Goal: Task Accomplishment & Management: Complete application form

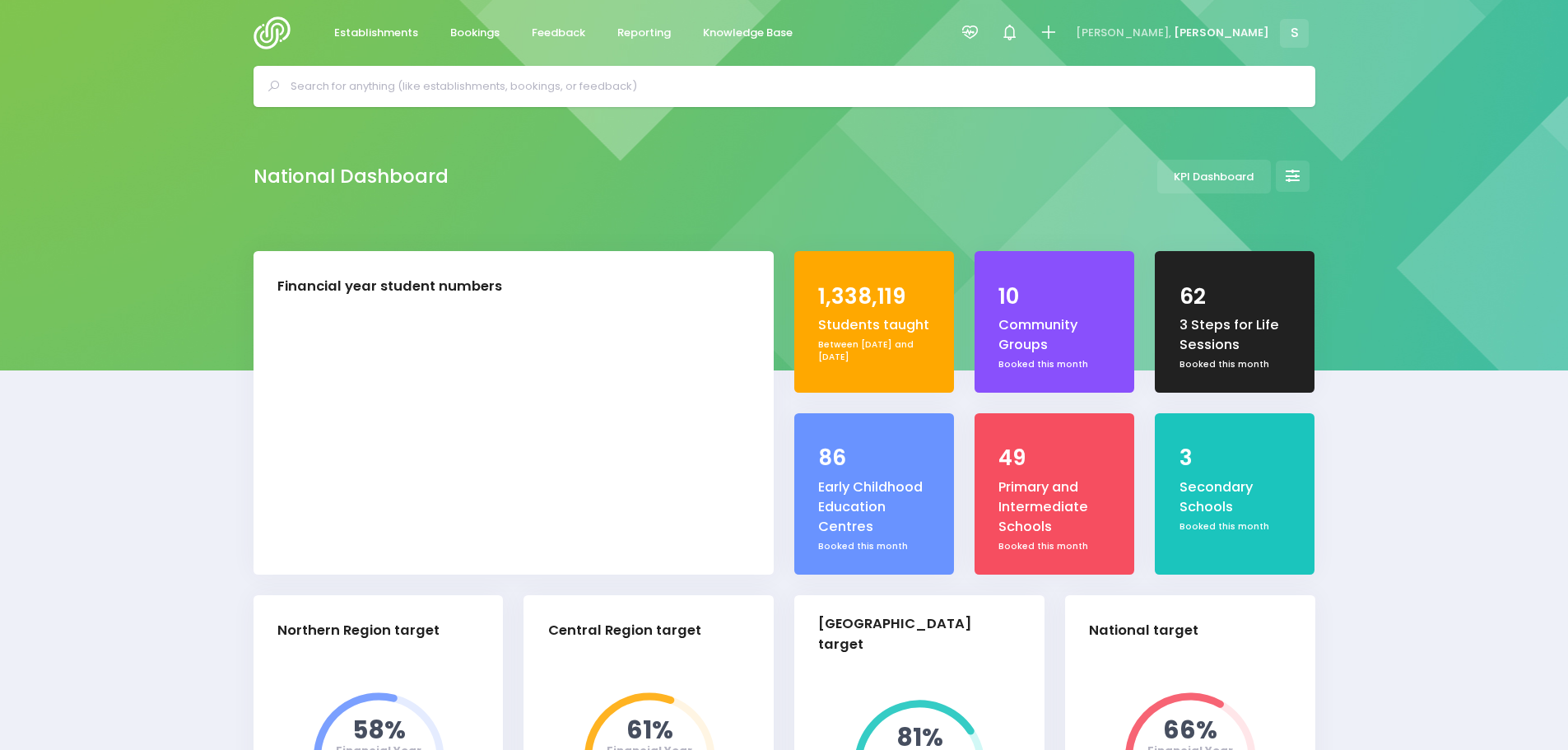
select select "5"
click at [261, 37] on img at bounding box center [276, 33] width 47 height 33
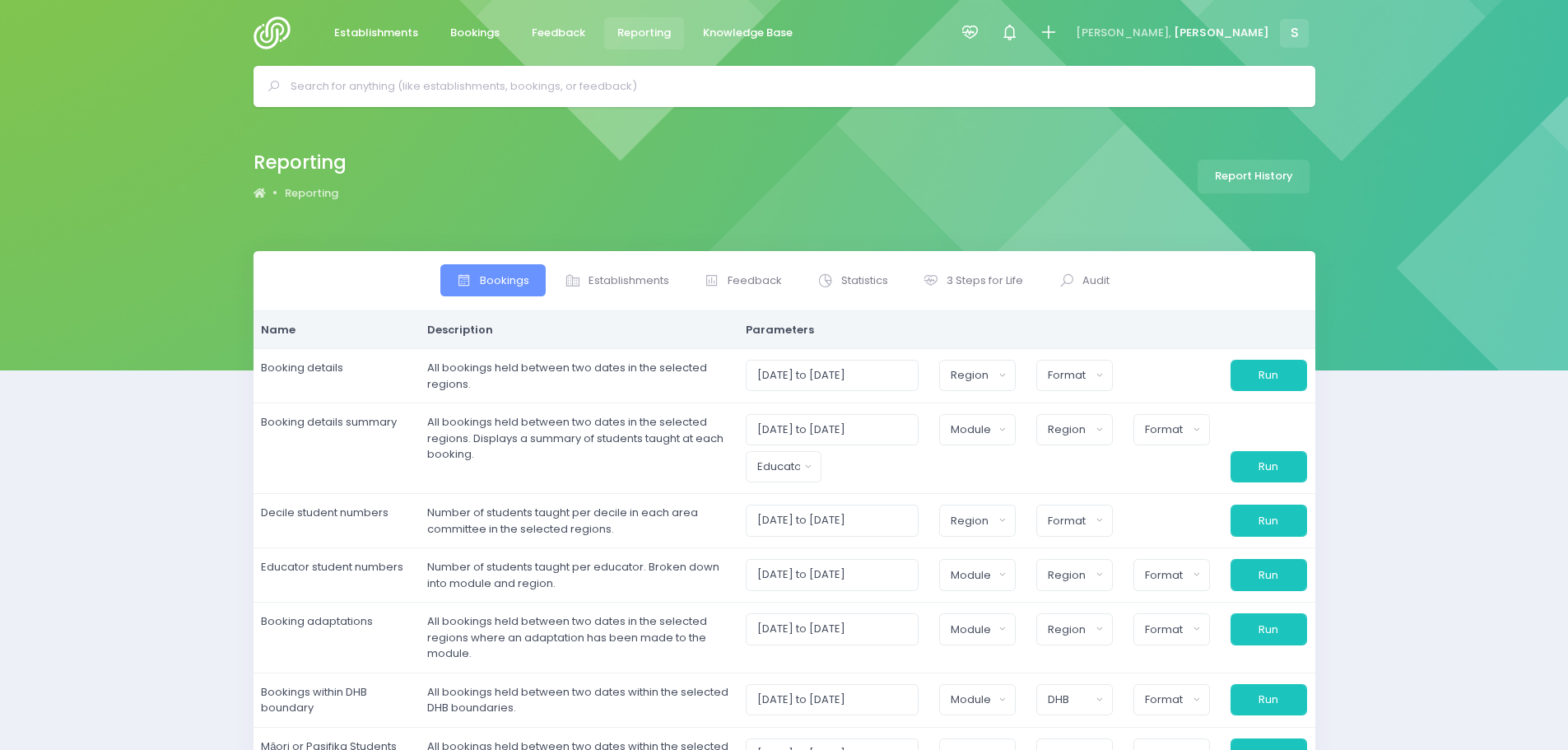
select select
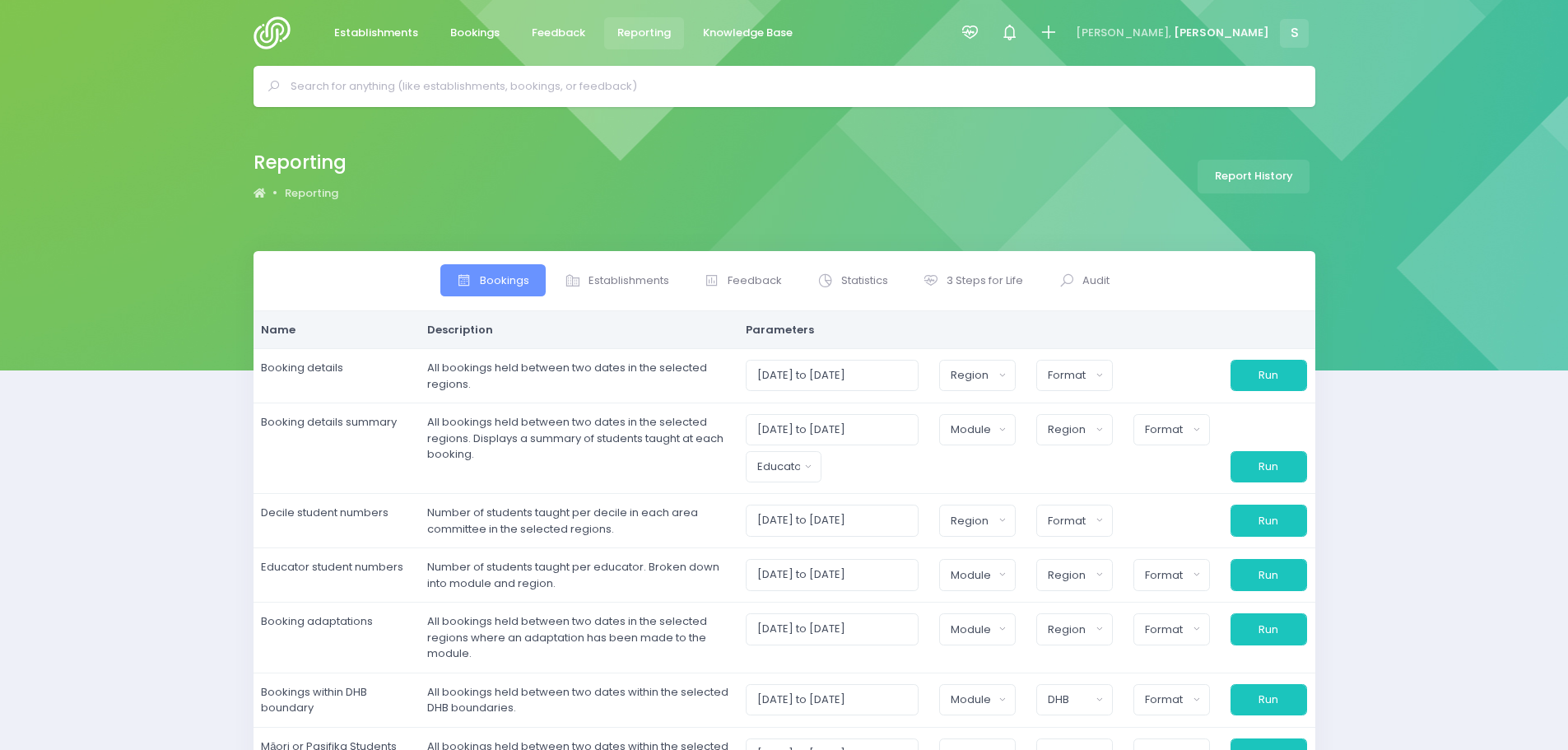
select select
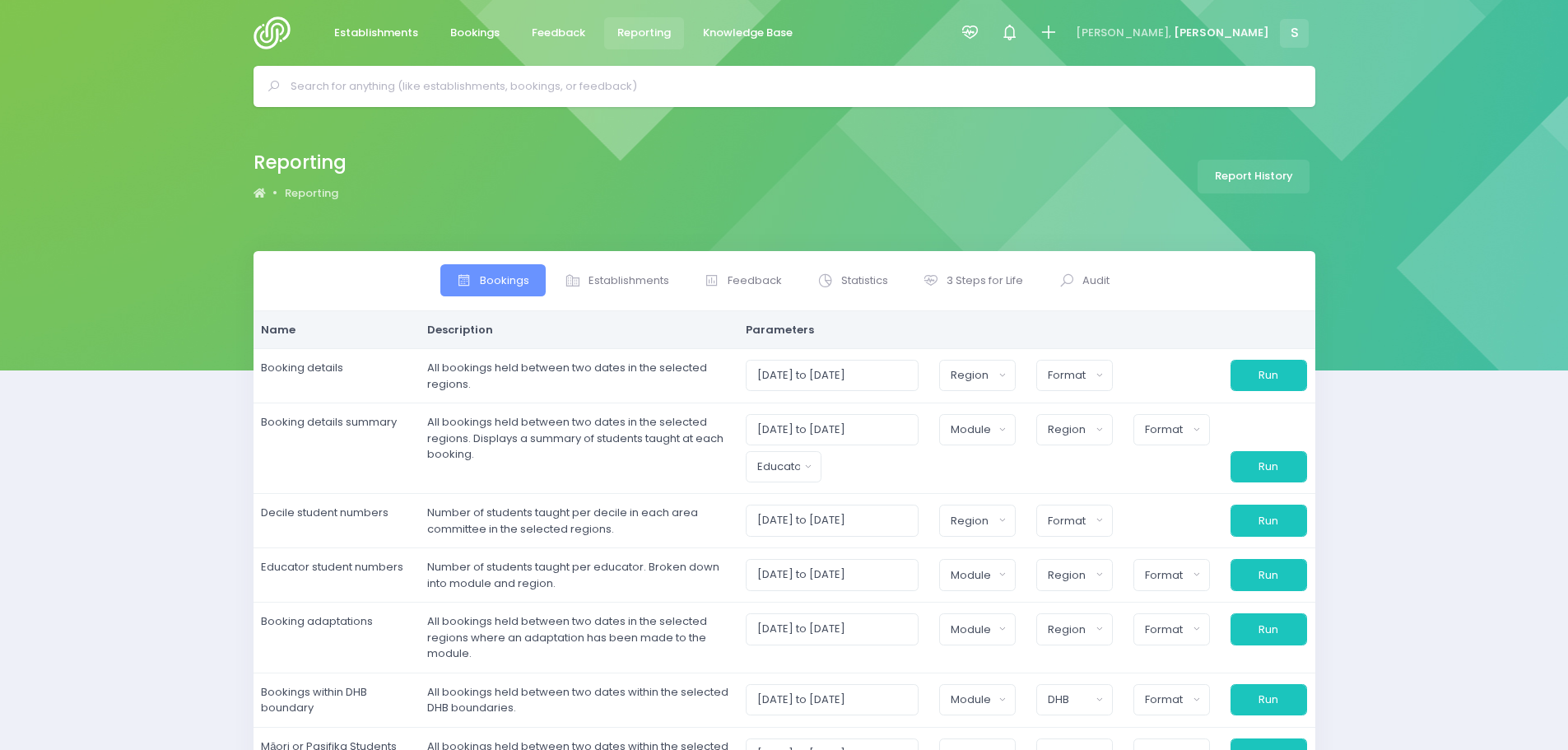
select select
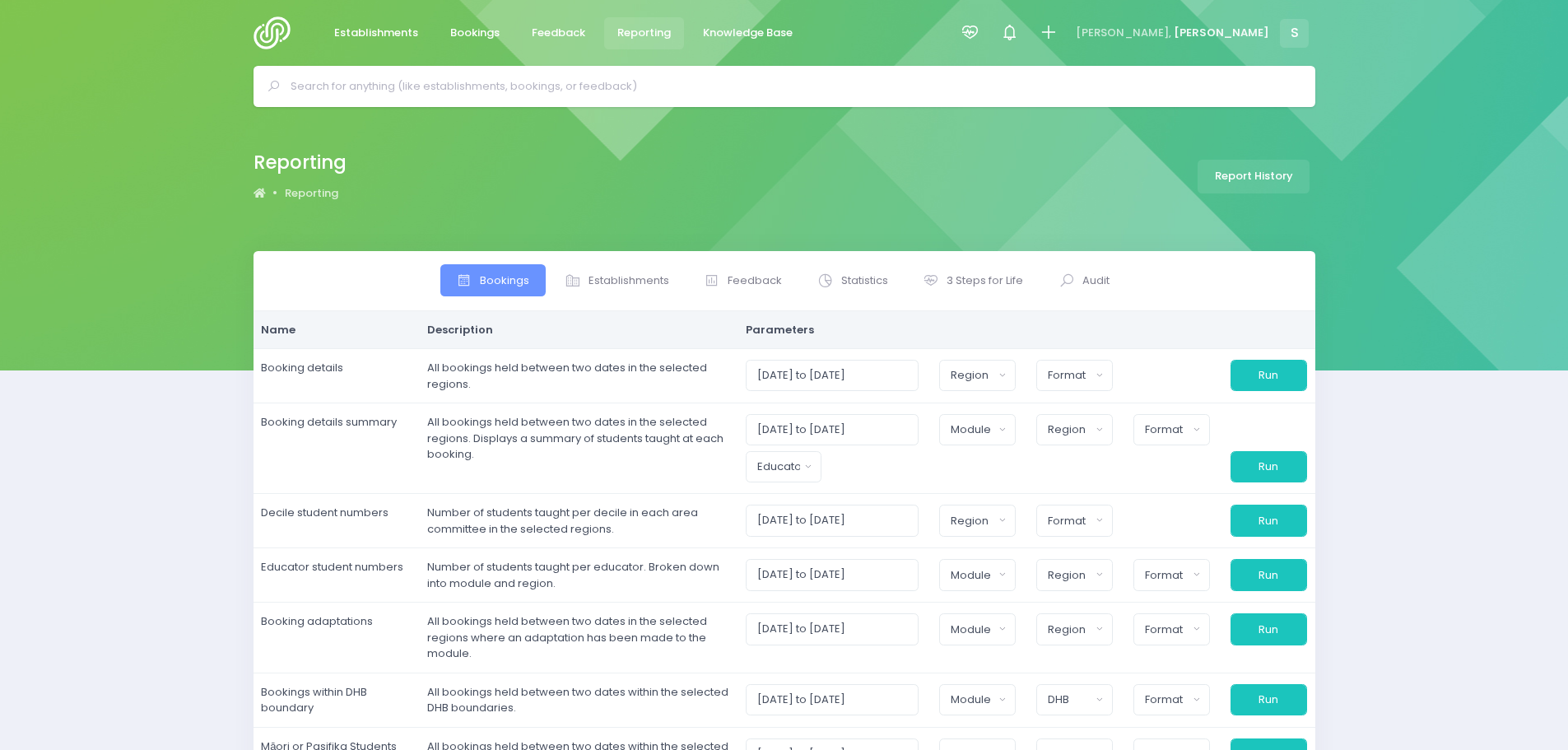
select select
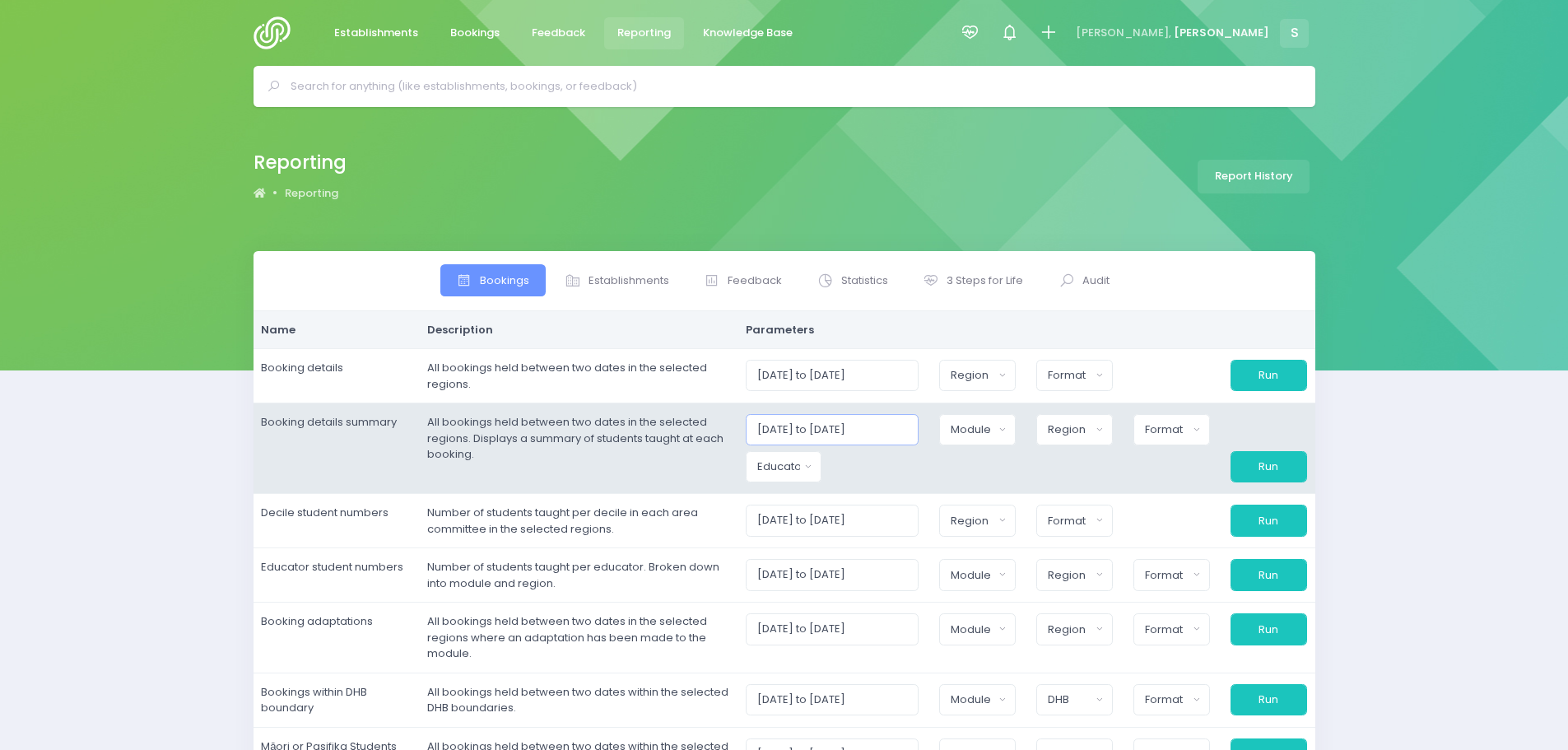
click at [876, 424] on input "01/09/2025 to 30/09/2025" at bounding box center [832, 429] width 173 height 32
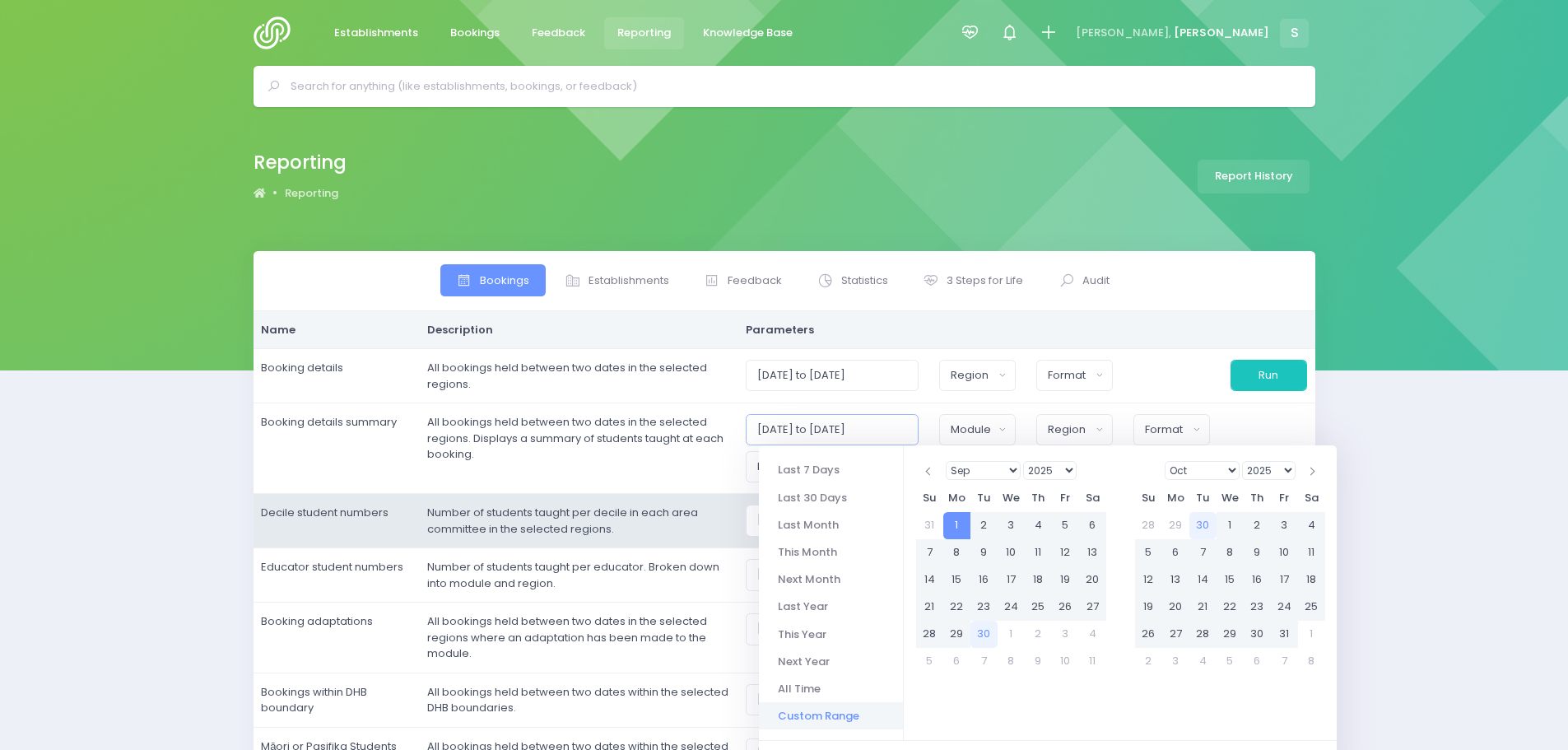
type input "01/09/2025 to 30/12/2025"
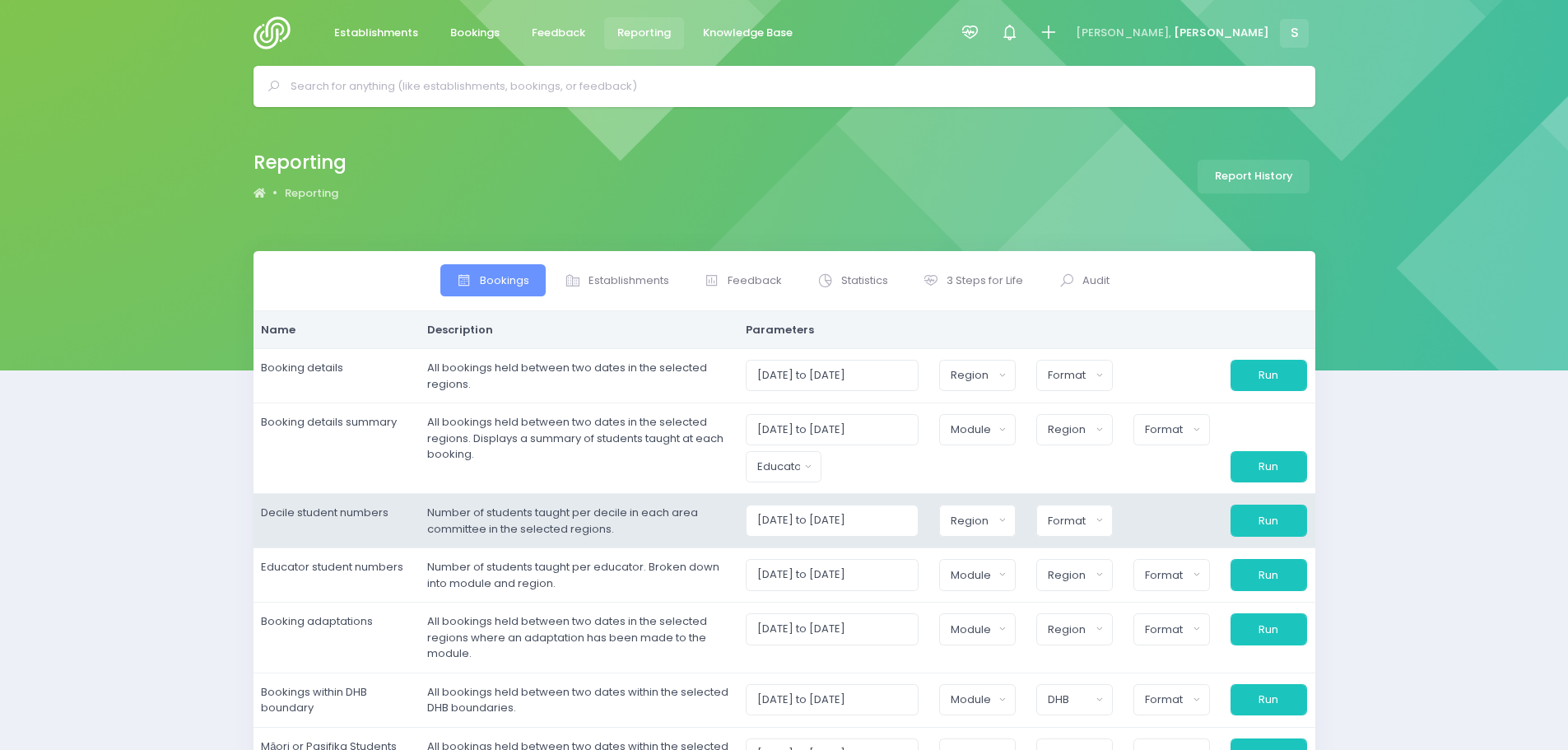
click at [695, 494] on td "Number of students taught per decile in each area committee in the selected reg…" at bounding box center [579, 521] width 319 height 55
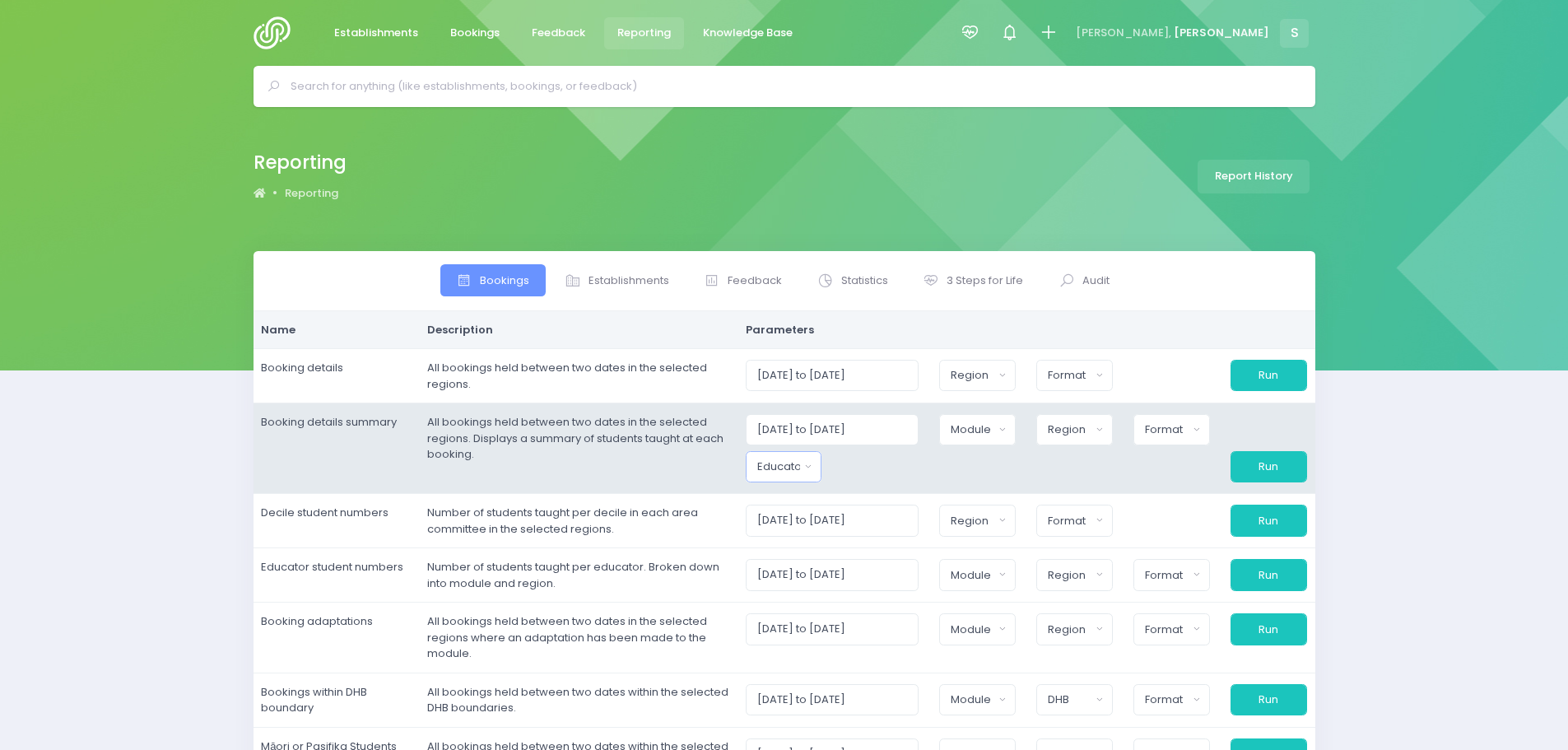
click at [815, 466] on button "Educator" at bounding box center [784, 466] width 77 height 32
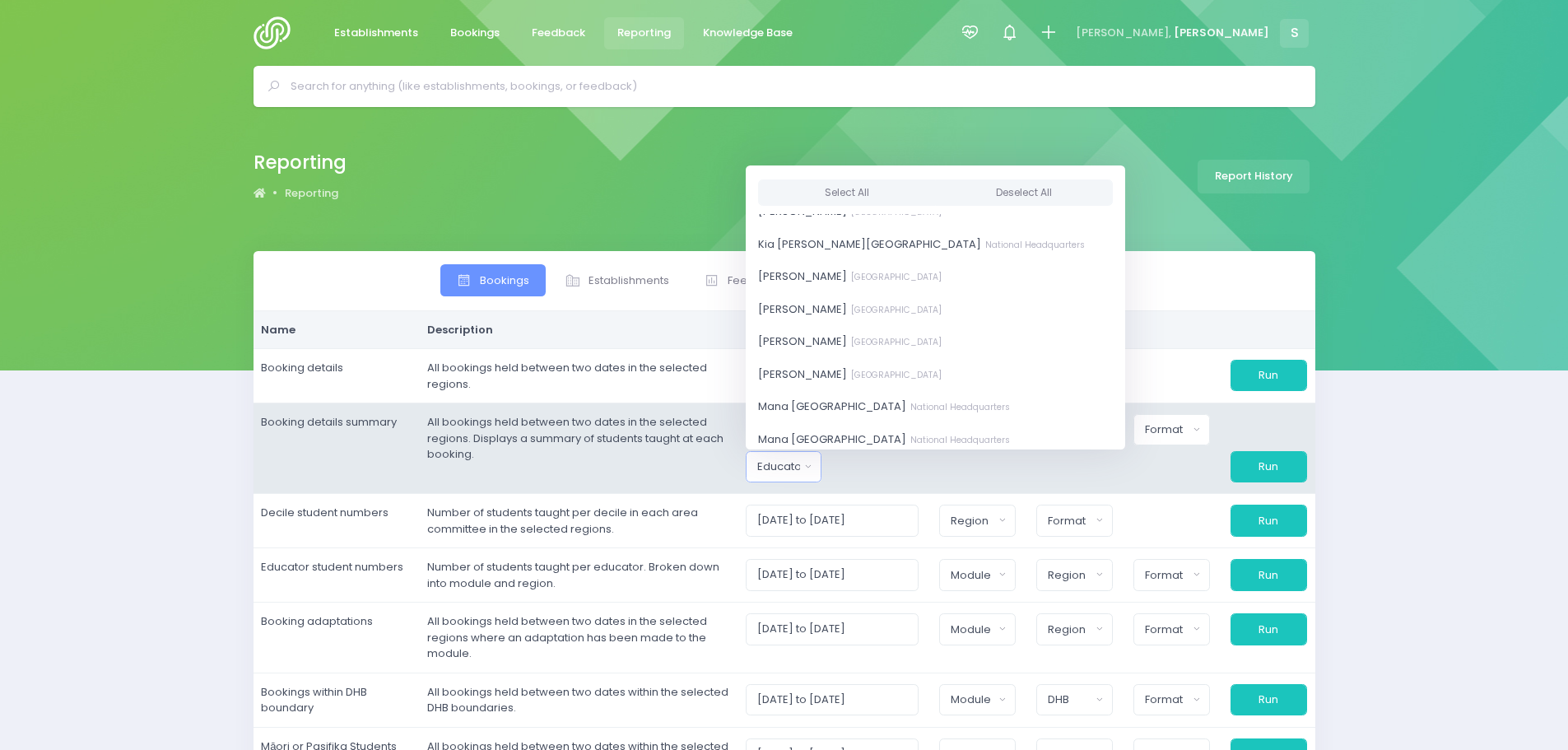
scroll to position [741, 0]
click at [833, 311] on link "Laurel Mitchell Central Region" at bounding box center [935, 302] width 379 height 33
select select "186947"
click at [910, 479] on div at bounding box center [880, 466] width 97 height 32
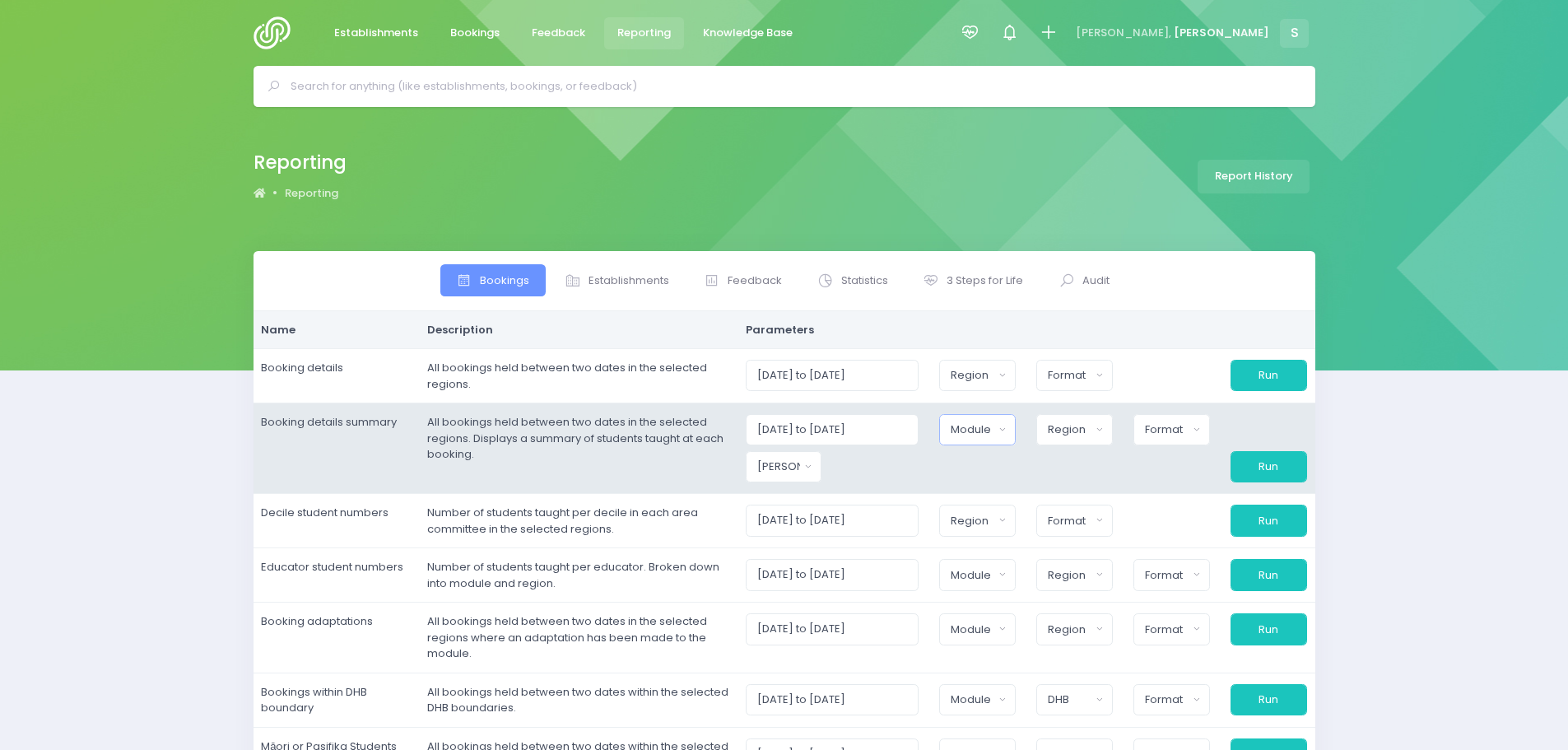
click at [973, 434] on div "Module" at bounding box center [972, 429] width 43 height 17
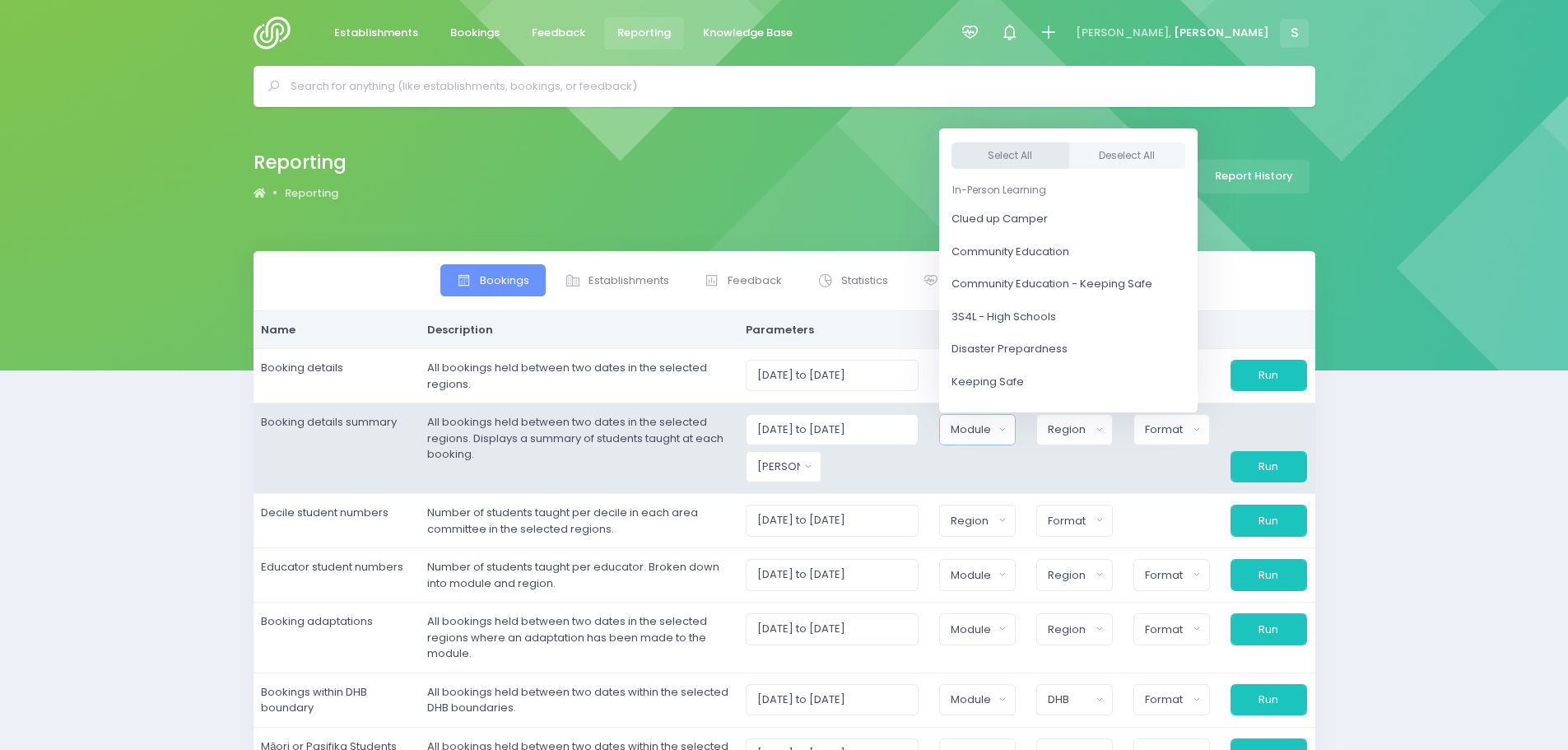
click at [1034, 155] on button "Select All" at bounding box center [1010, 156] width 118 height 27
select select "Clued up Camper"
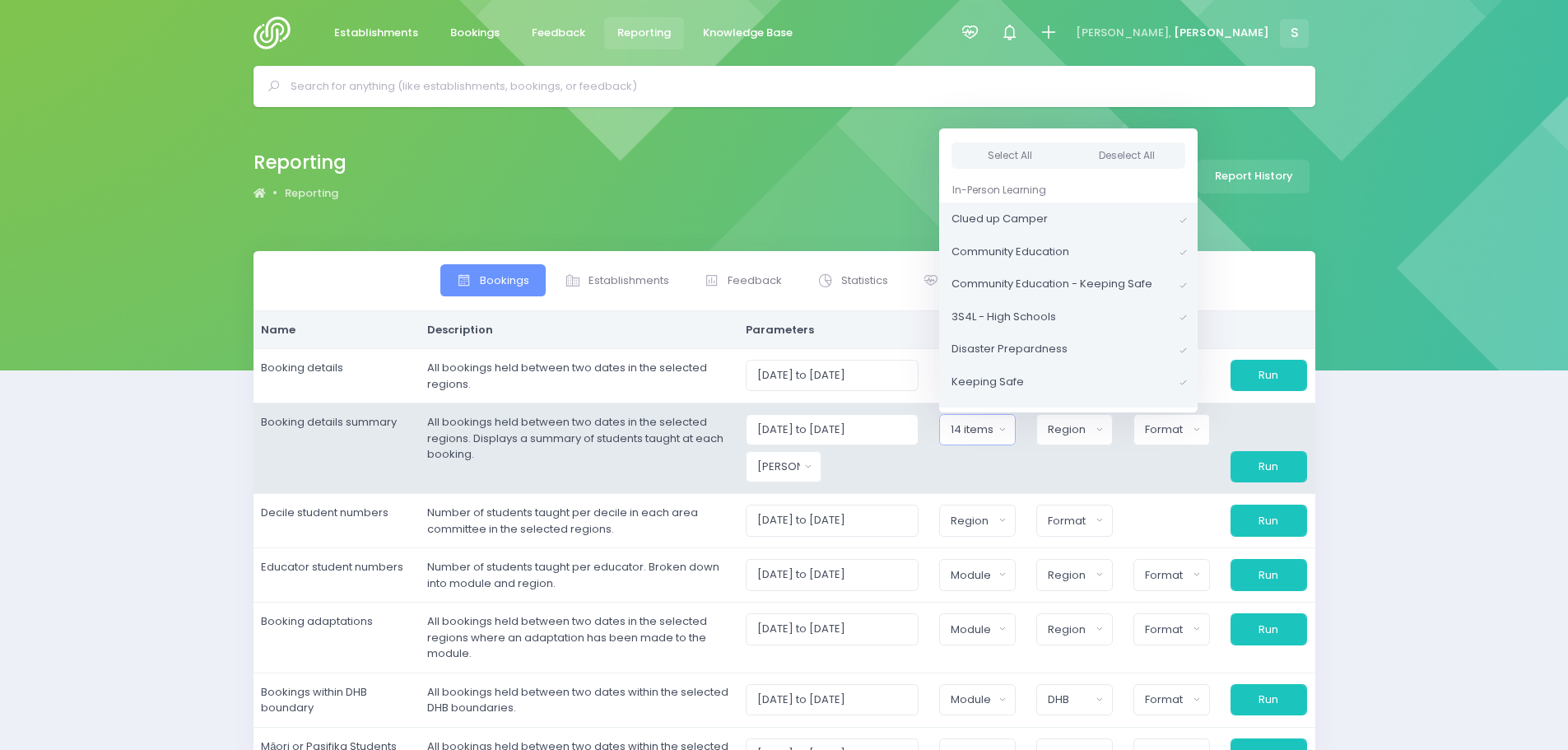
scroll to position [4, 0]
click at [1071, 437] on div "Region" at bounding box center [1069, 429] width 43 height 17
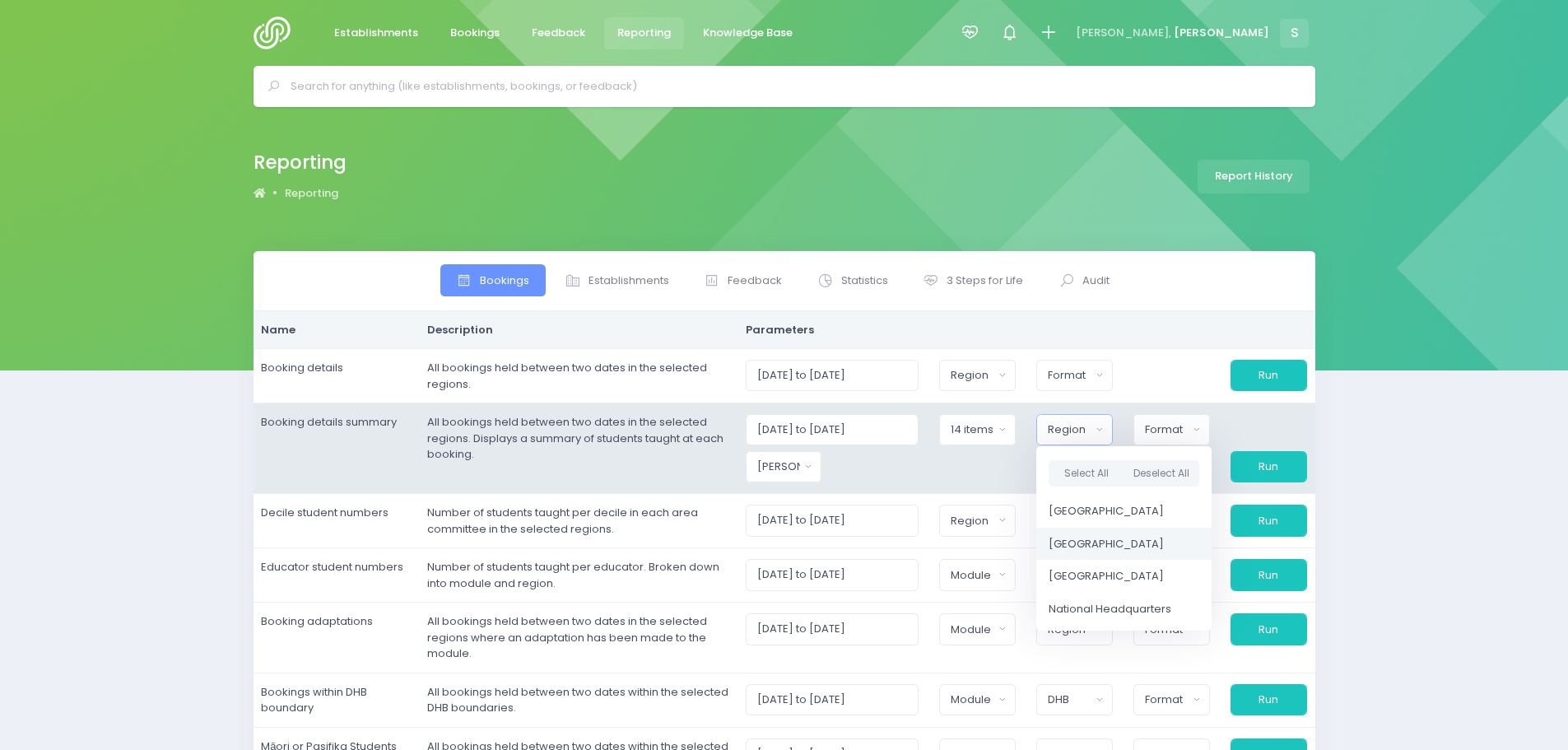
click at [1090, 544] on span "[GEOGRAPHIC_DATA]" at bounding box center [1106, 544] width 115 height 17
select select "Central"
click at [1162, 433] on div "Format" at bounding box center [1165, 429] width 44 height 17
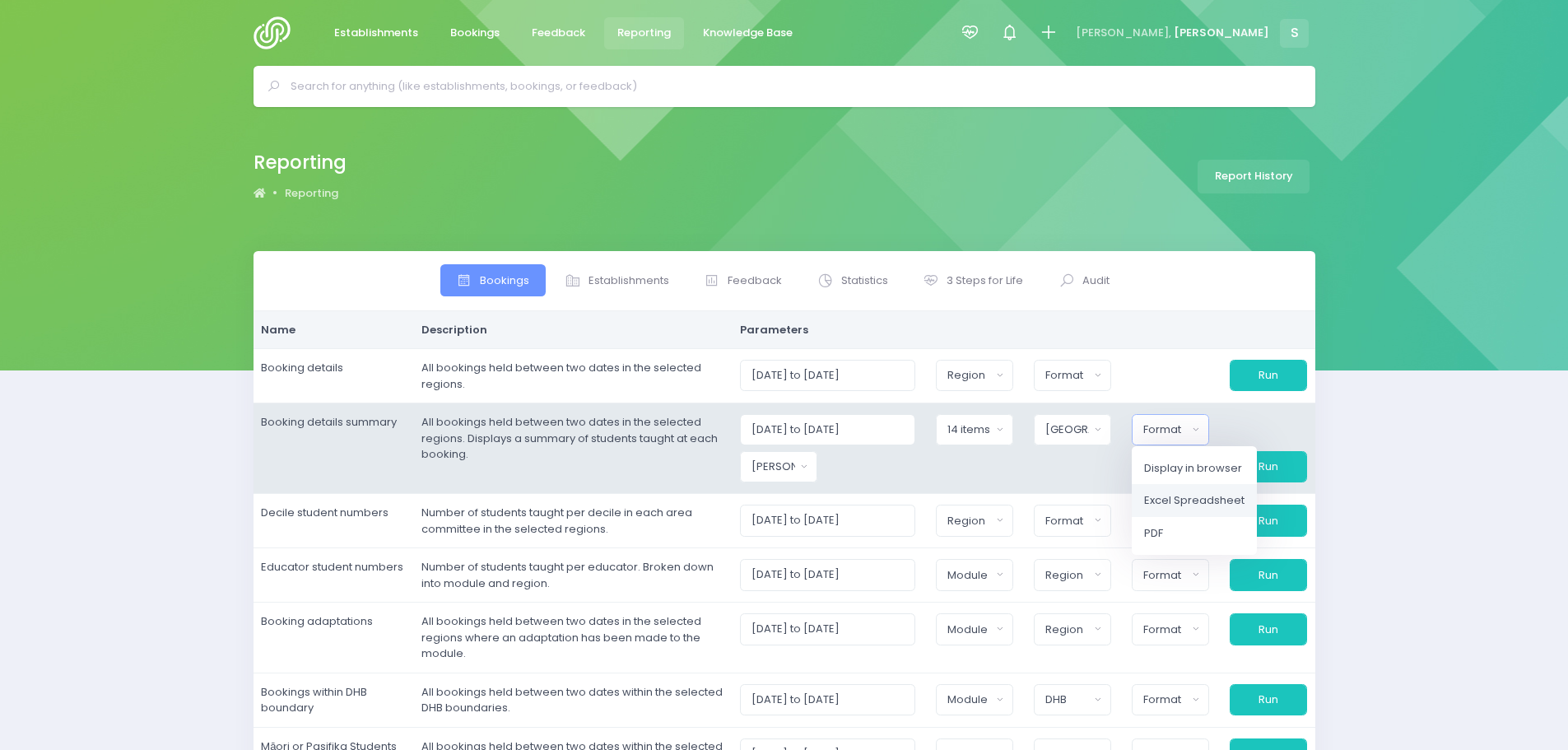
click at [1162, 502] on span "Excel Spreadsheet" at bounding box center [1194, 501] width 100 height 17
select select "excel"
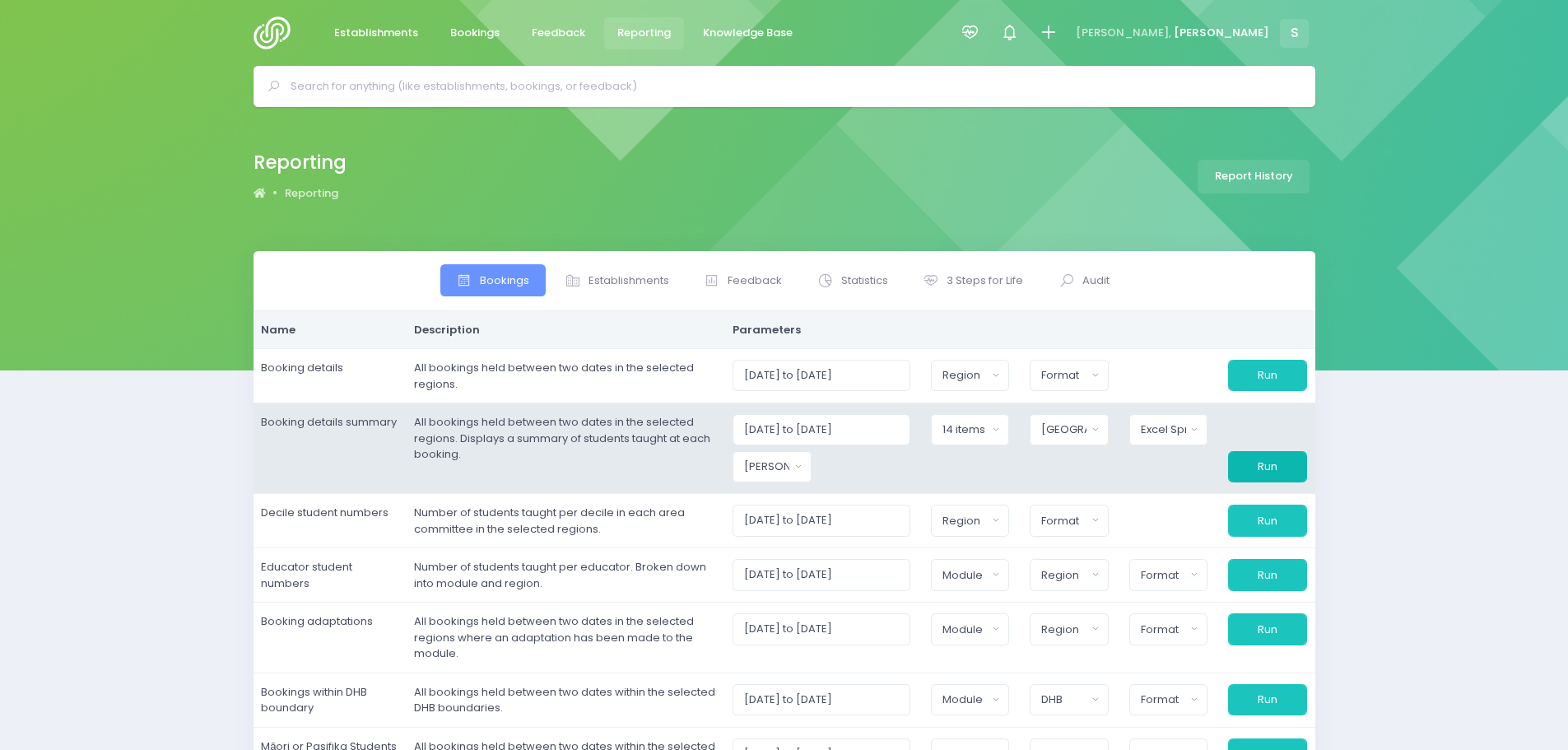
click at [1273, 475] on button "Run" at bounding box center [1267, 466] width 78 height 32
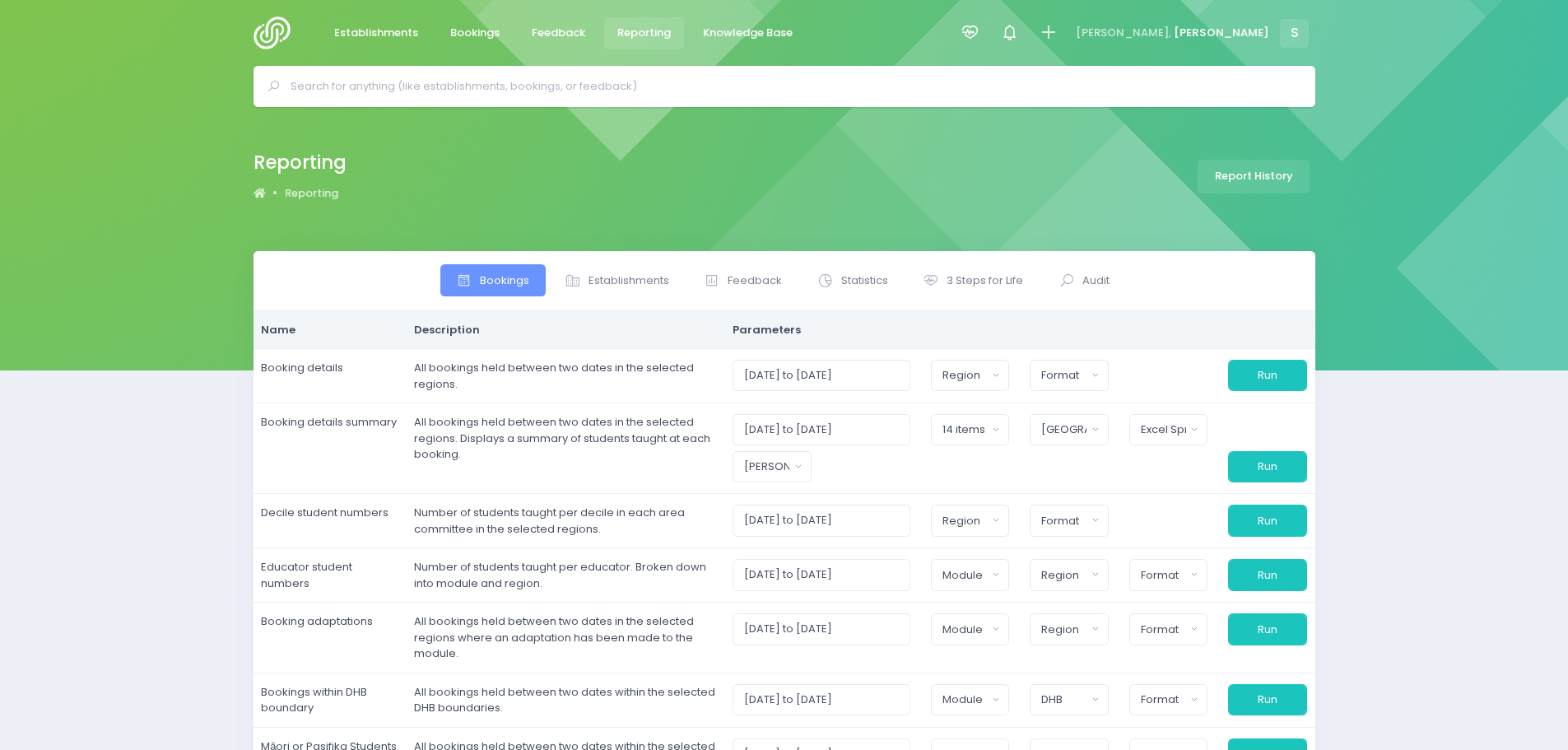
click at [487, 85] on input "text" at bounding box center [791, 86] width 1001 height 25
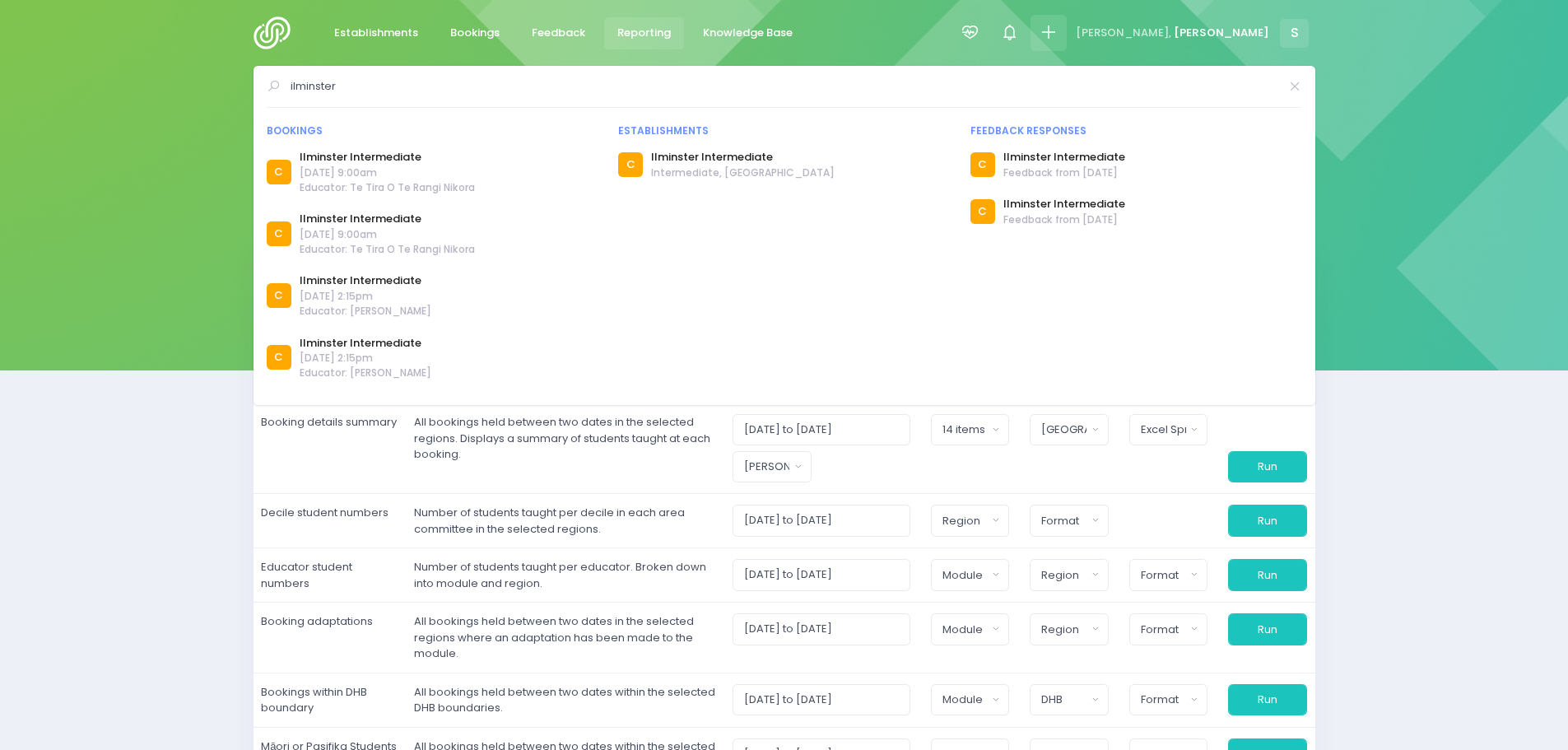
type input "ilminster"
click at [1058, 32] on icon at bounding box center [1048, 32] width 19 height 19
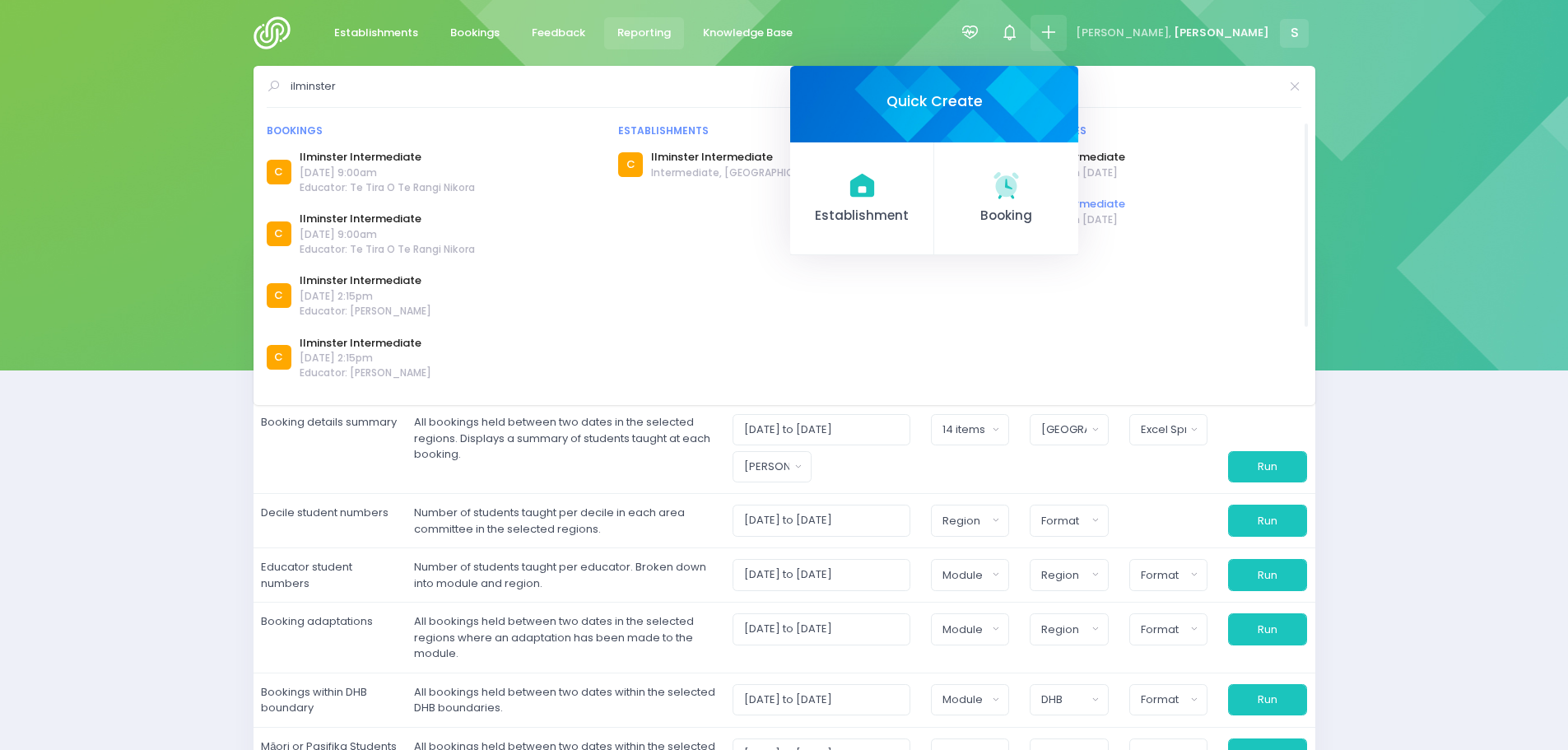
click at [1022, 199] on icon at bounding box center [1006, 184] width 32 height 32
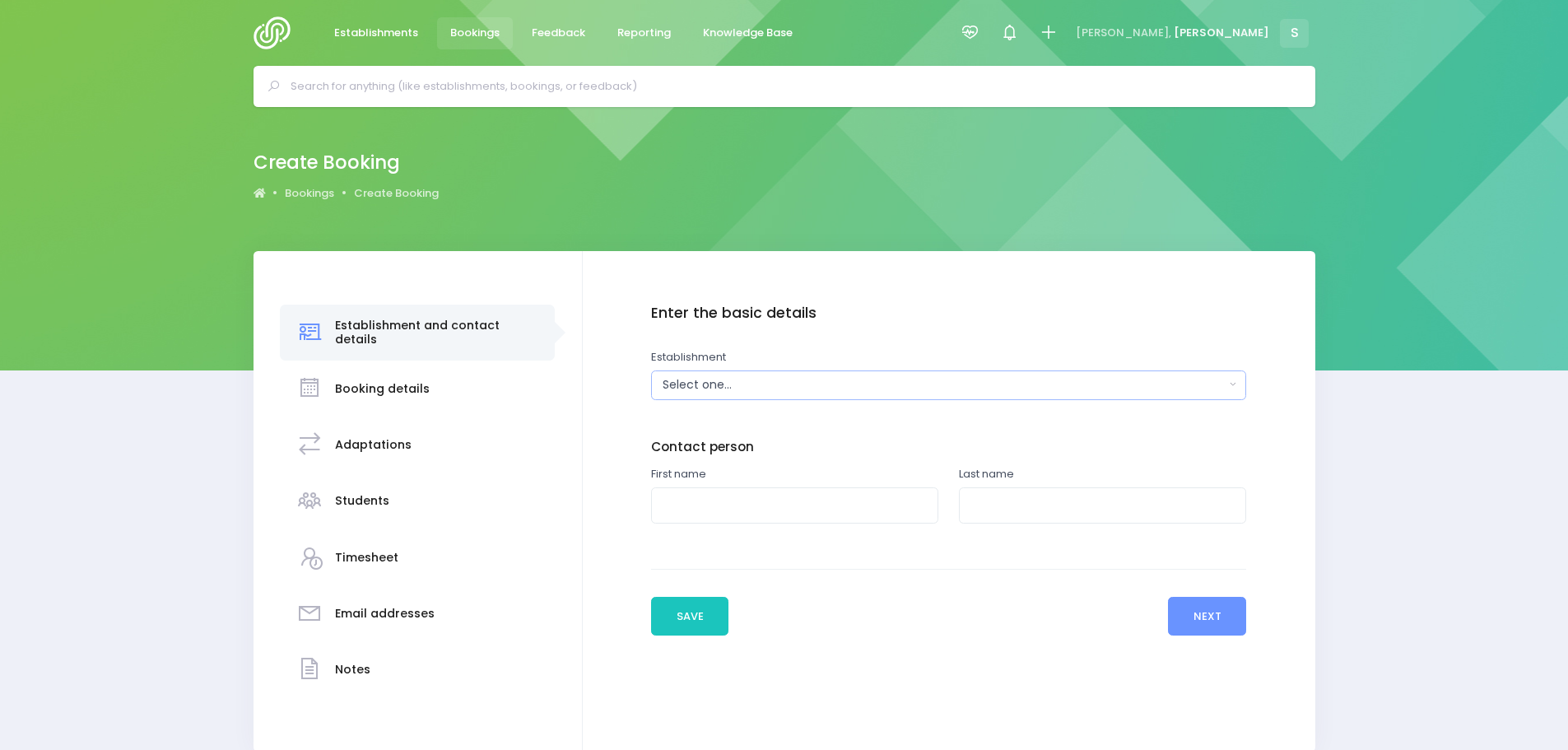
click at [744, 387] on div "Select one..." at bounding box center [943, 385] width 561 height 18
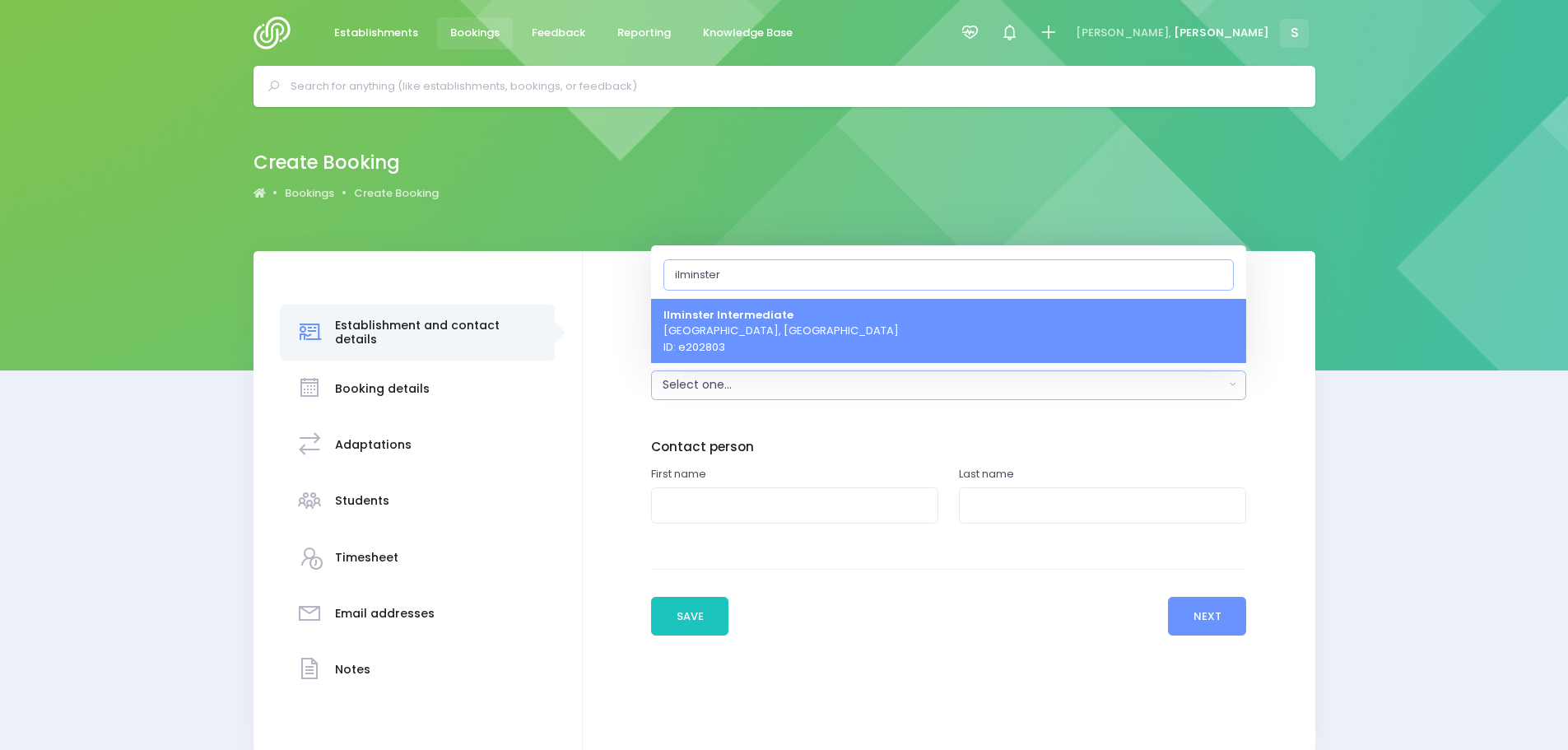
type input "ilminster"
click at [736, 338] on span "Ilminster Intermediate Gisborne, Central Region ID: e202803" at bounding box center [781, 330] width 236 height 48
select select "202803"
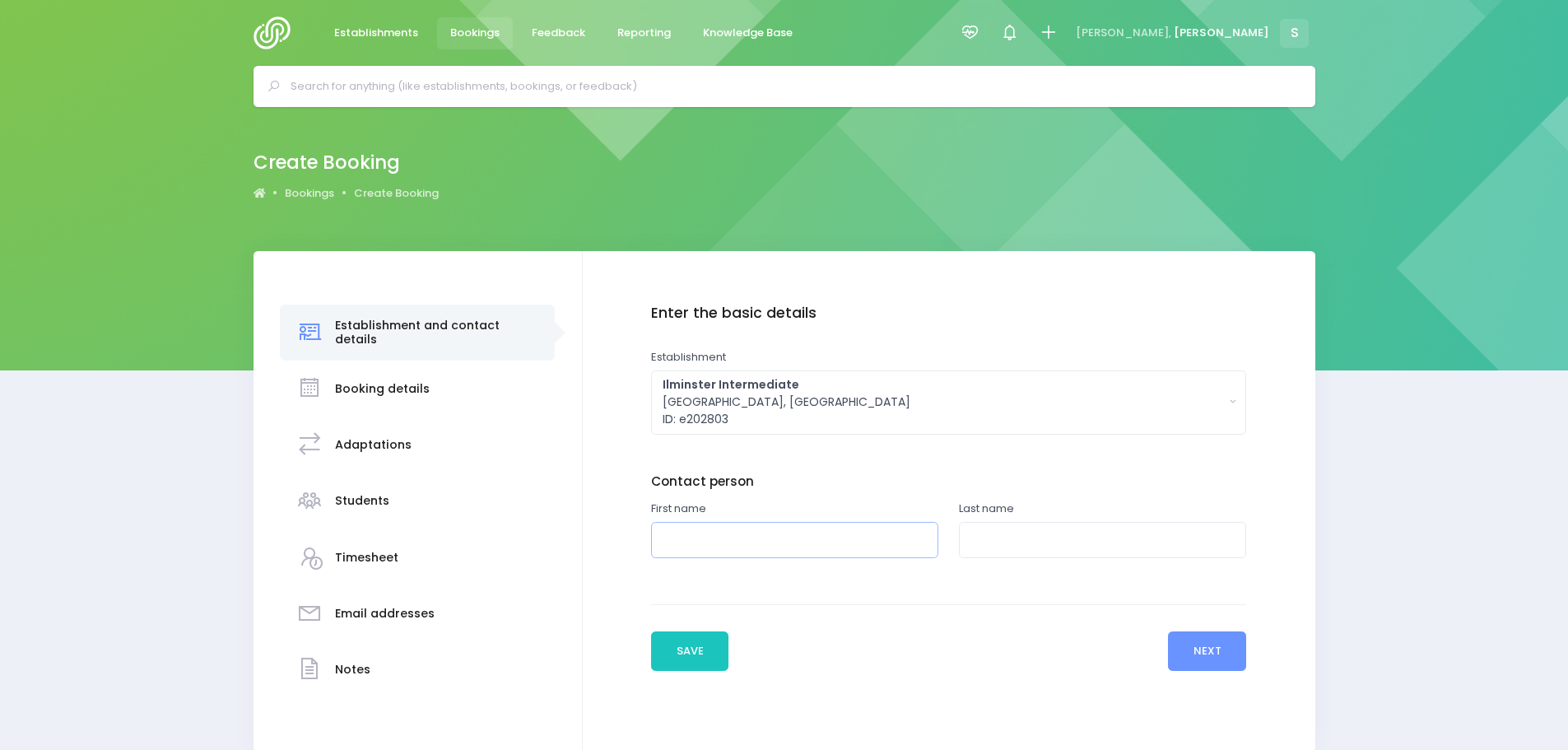
click at [719, 539] on input "text" at bounding box center [795, 540] width 287 height 37
type input "[PERSON_NAME]"
click at [1054, 539] on input "text" at bounding box center [1103, 540] width 287 height 37
type input "[PERSON_NAME]"
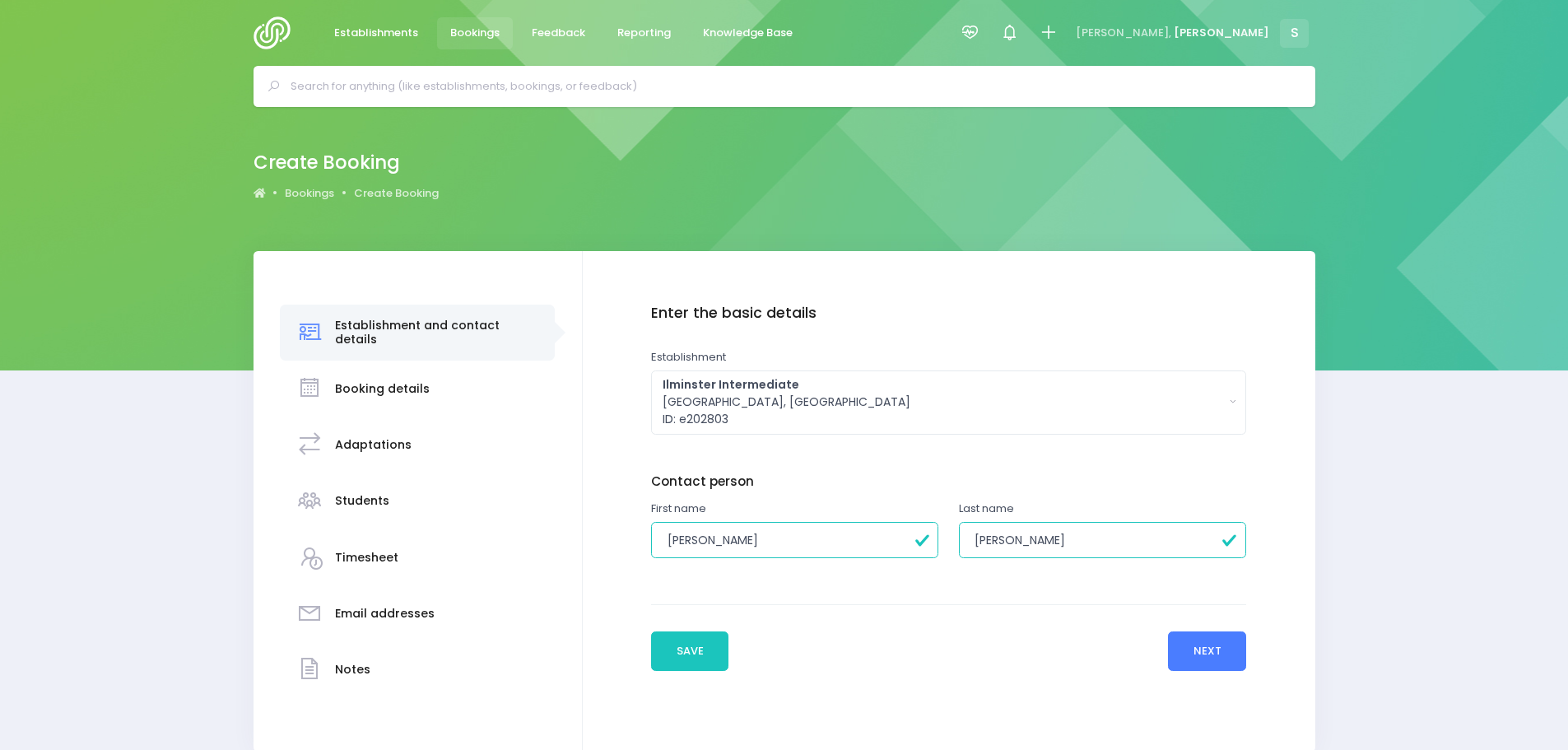
click at [1185, 656] on button "Next" at bounding box center [1207, 651] width 78 height 40
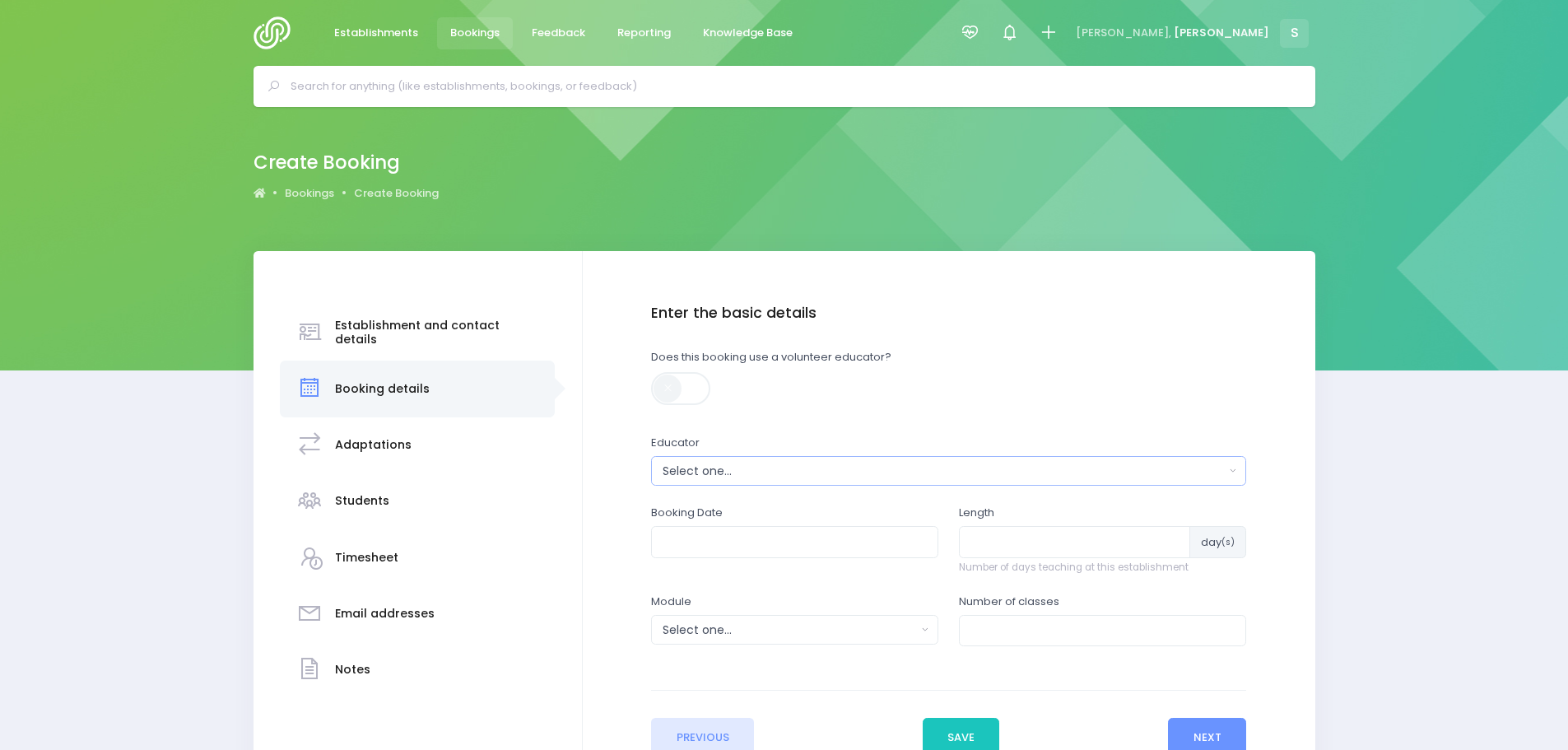
click at [754, 477] on div "Select one..." at bounding box center [943, 471] width 561 height 18
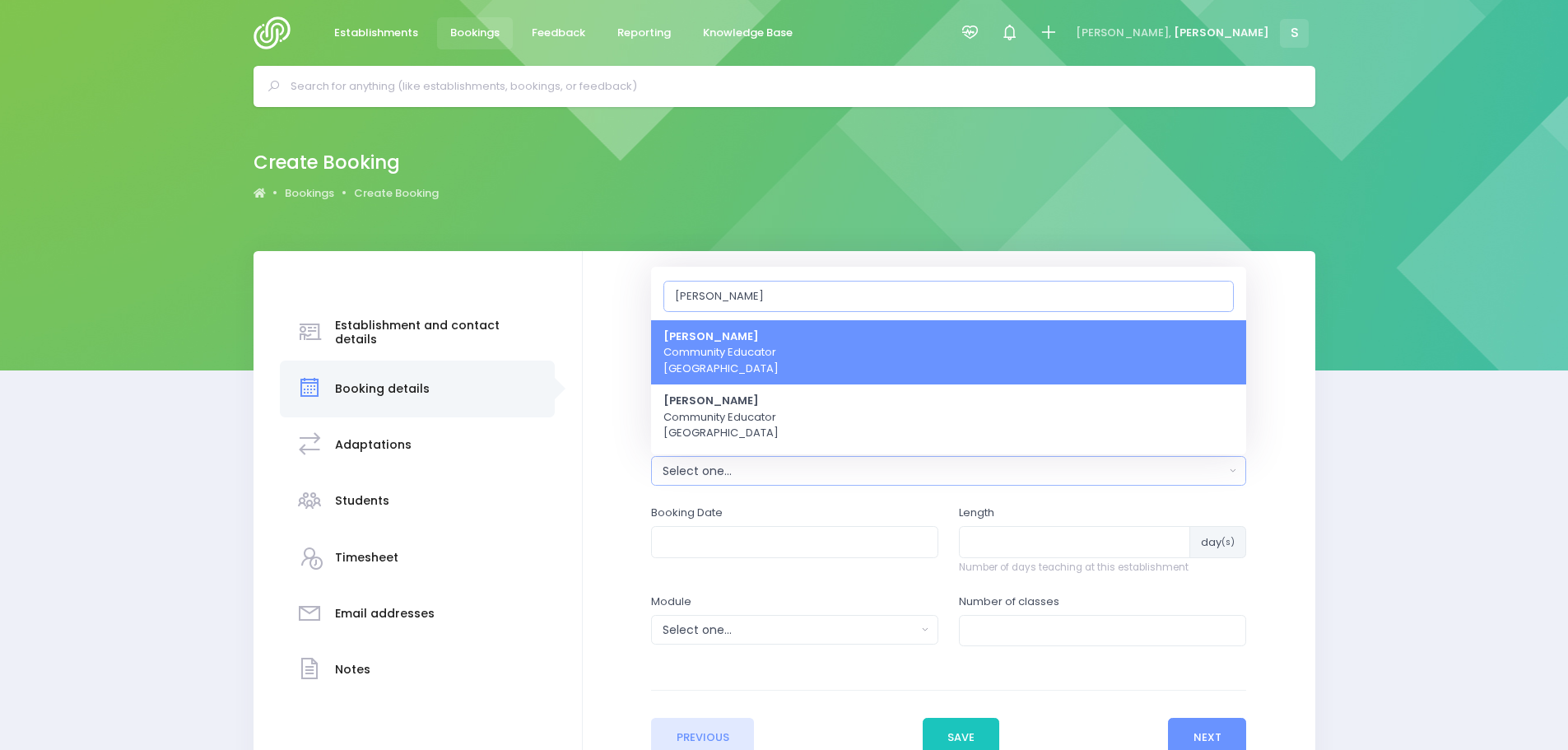
type input "lau"
click at [736, 354] on span "Laurel Mitchell Community Educator Central Region" at bounding box center [720, 352] width 115 height 48
select select "186947"
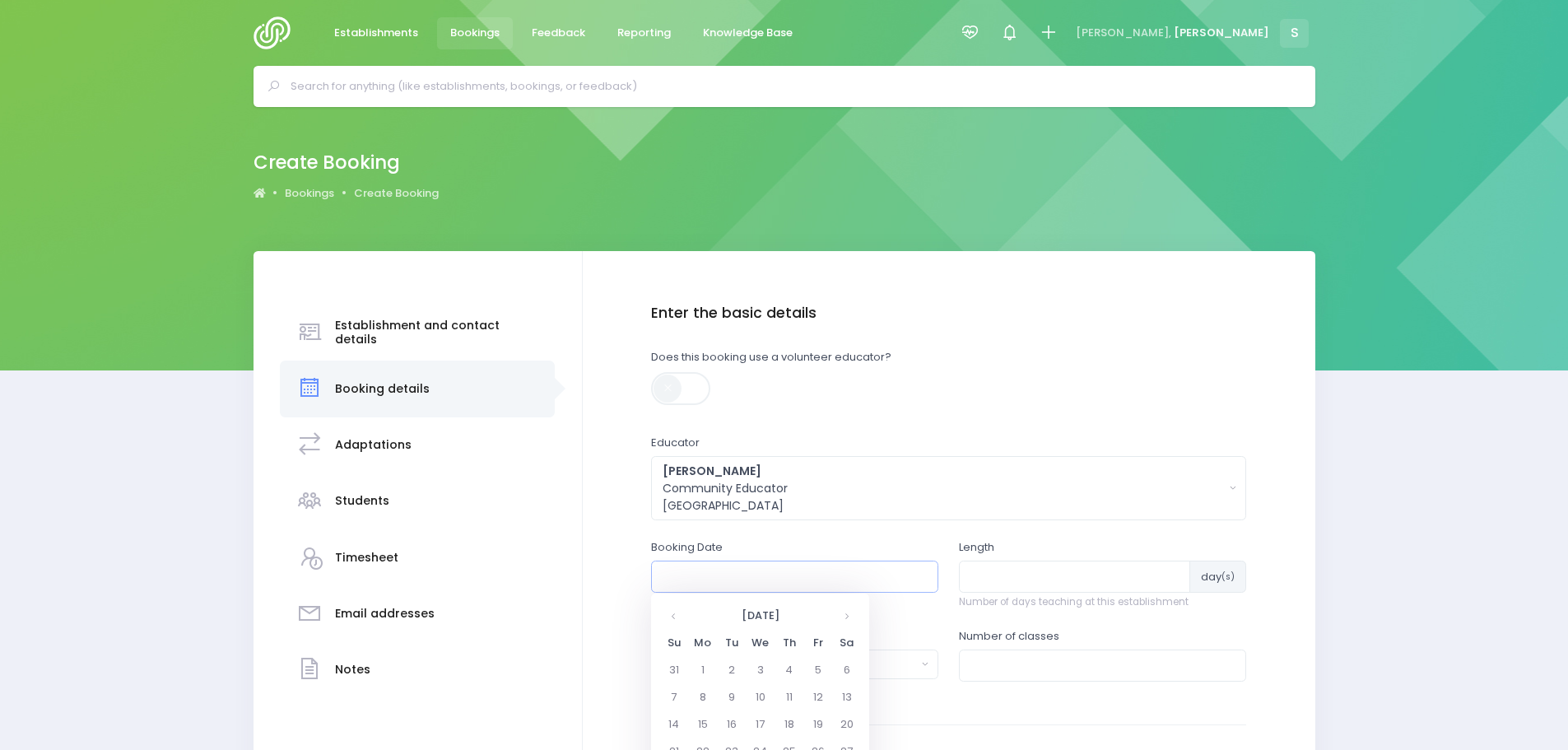
click at [766, 574] on input "text" at bounding box center [795, 577] width 287 height 32
click at [844, 613] on th at bounding box center [846, 615] width 29 height 27
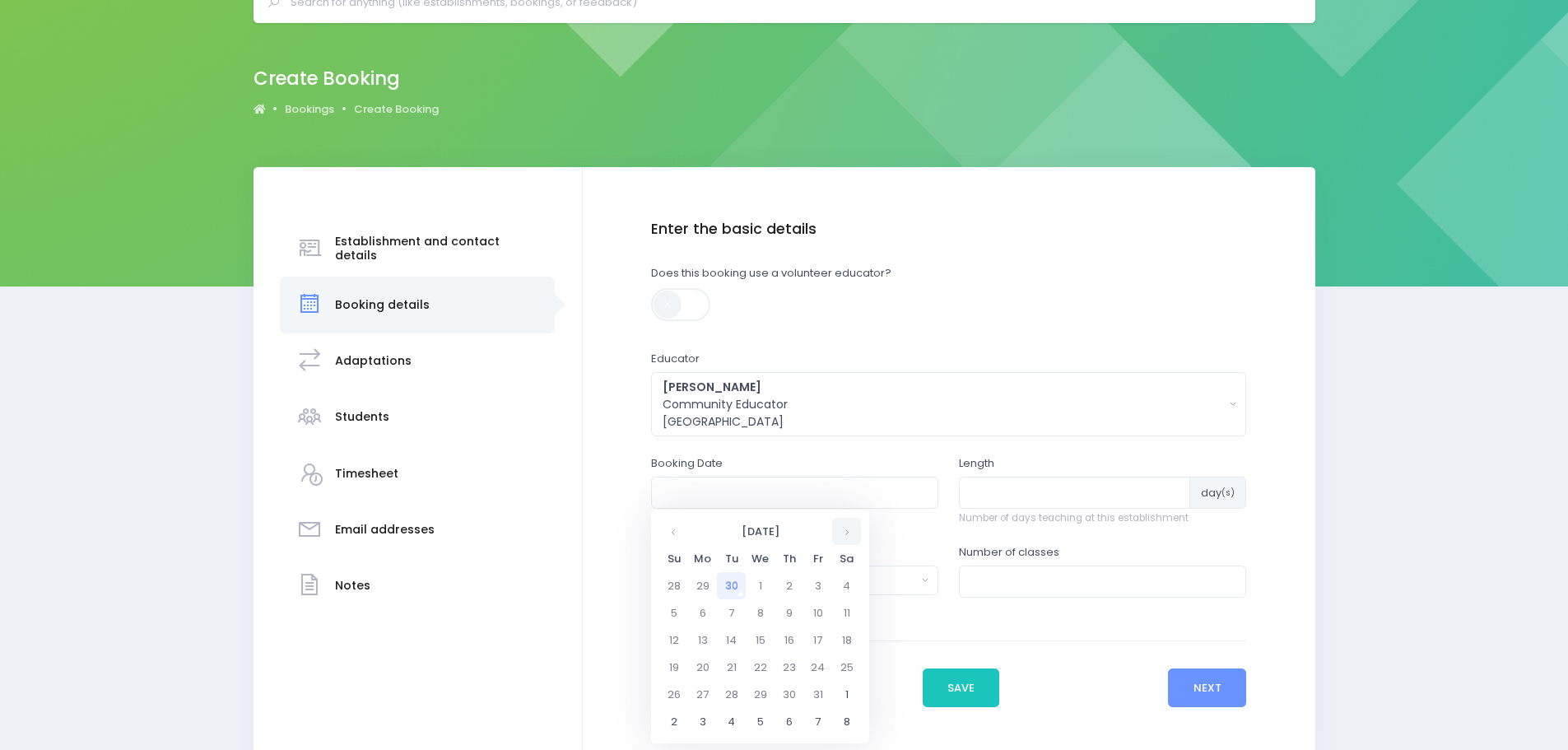
scroll to position [165, 0]
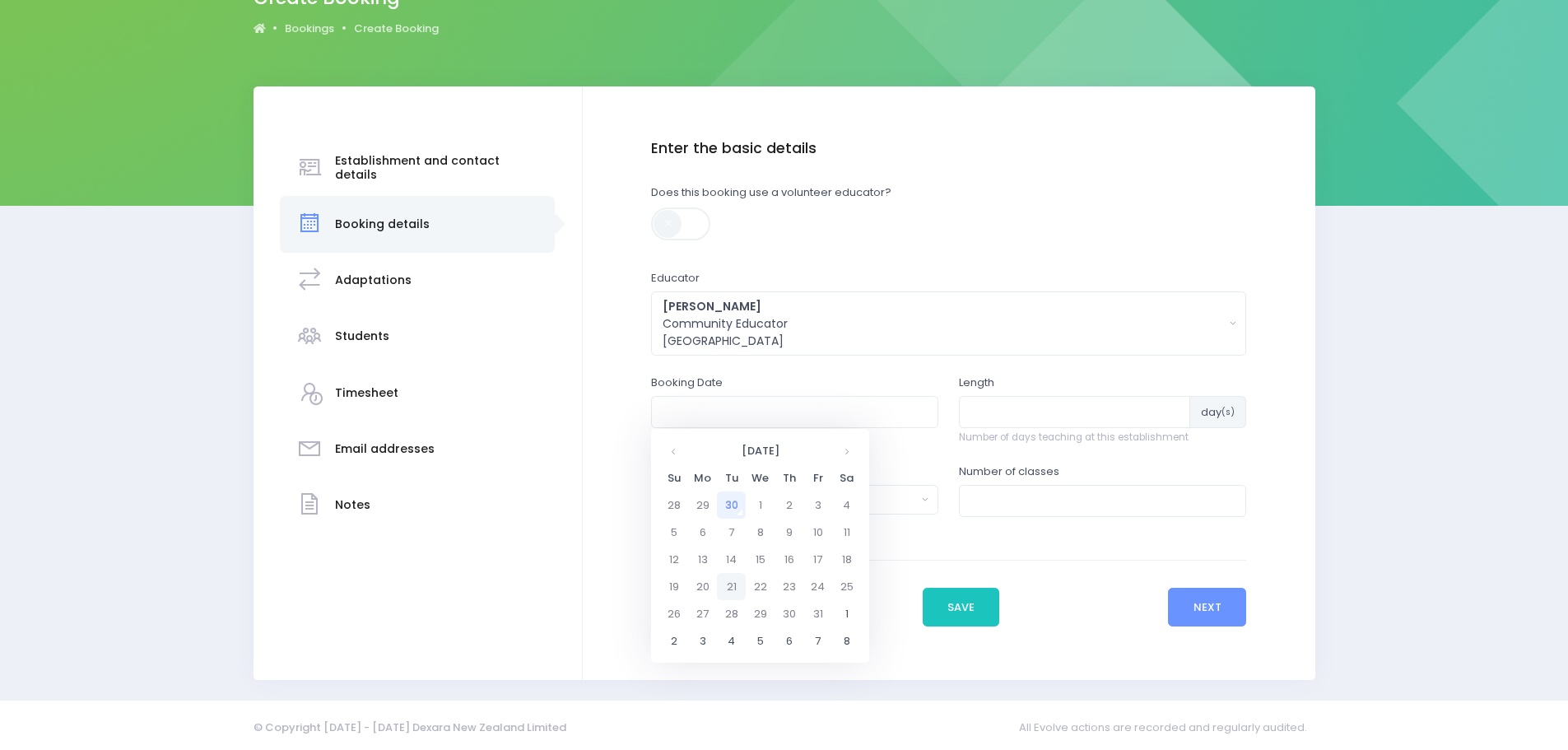
click at [729, 590] on td "21" at bounding box center [731, 586] width 29 height 27
click at [709, 580] on span "1" at bounding box center [709, 578] width 29 height 21
click at [783, 524] on span "1:30" at bounding box center [785, 528] width 46 height 21
type input "21/10/2025 01:30 PM"
click at [1008, 411] on input "number" at bounding box center [1074, 412] width 231 height 32
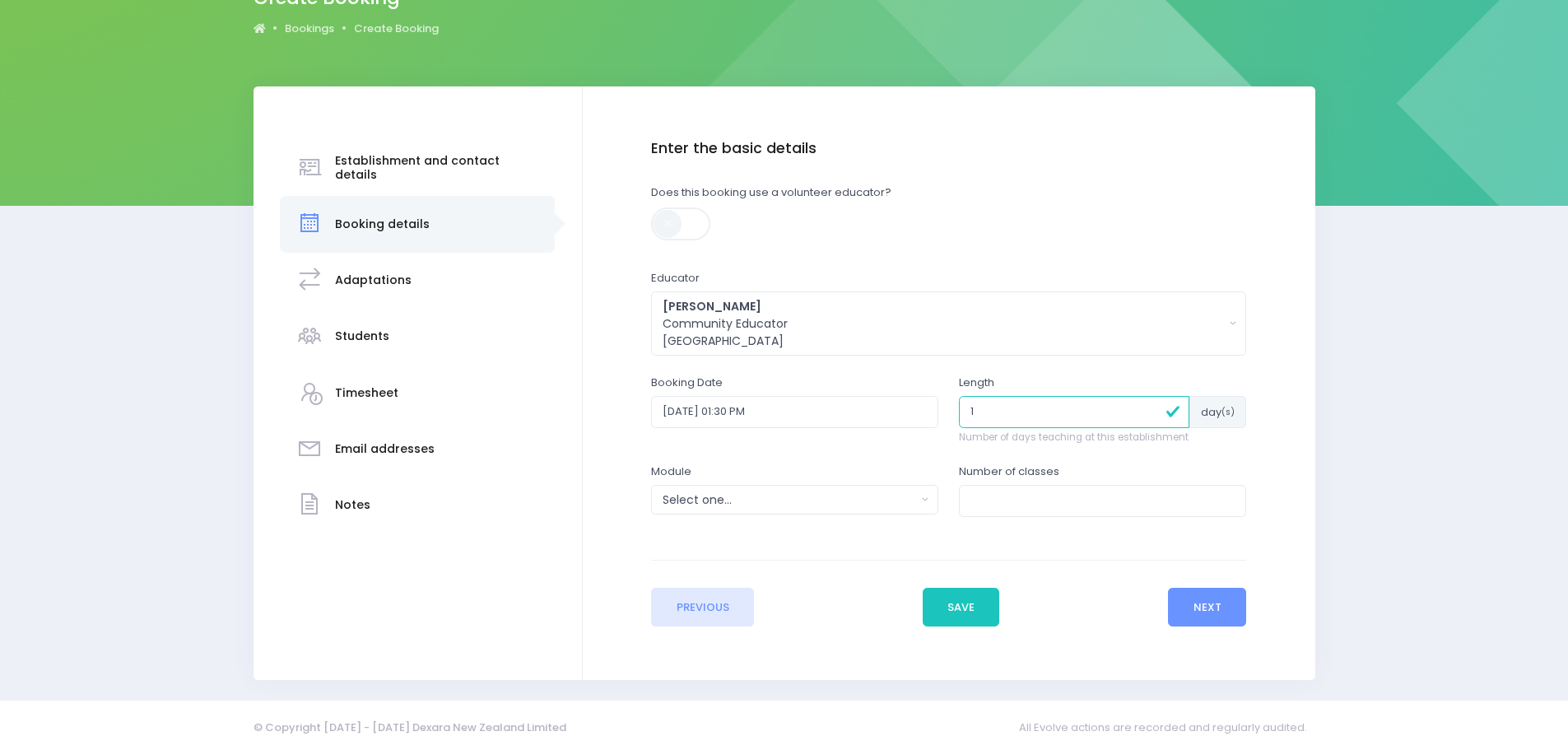
type input "1"
click at [828, 498] on div "Select one..." at bounding box center [789, 500] width 253 height 18
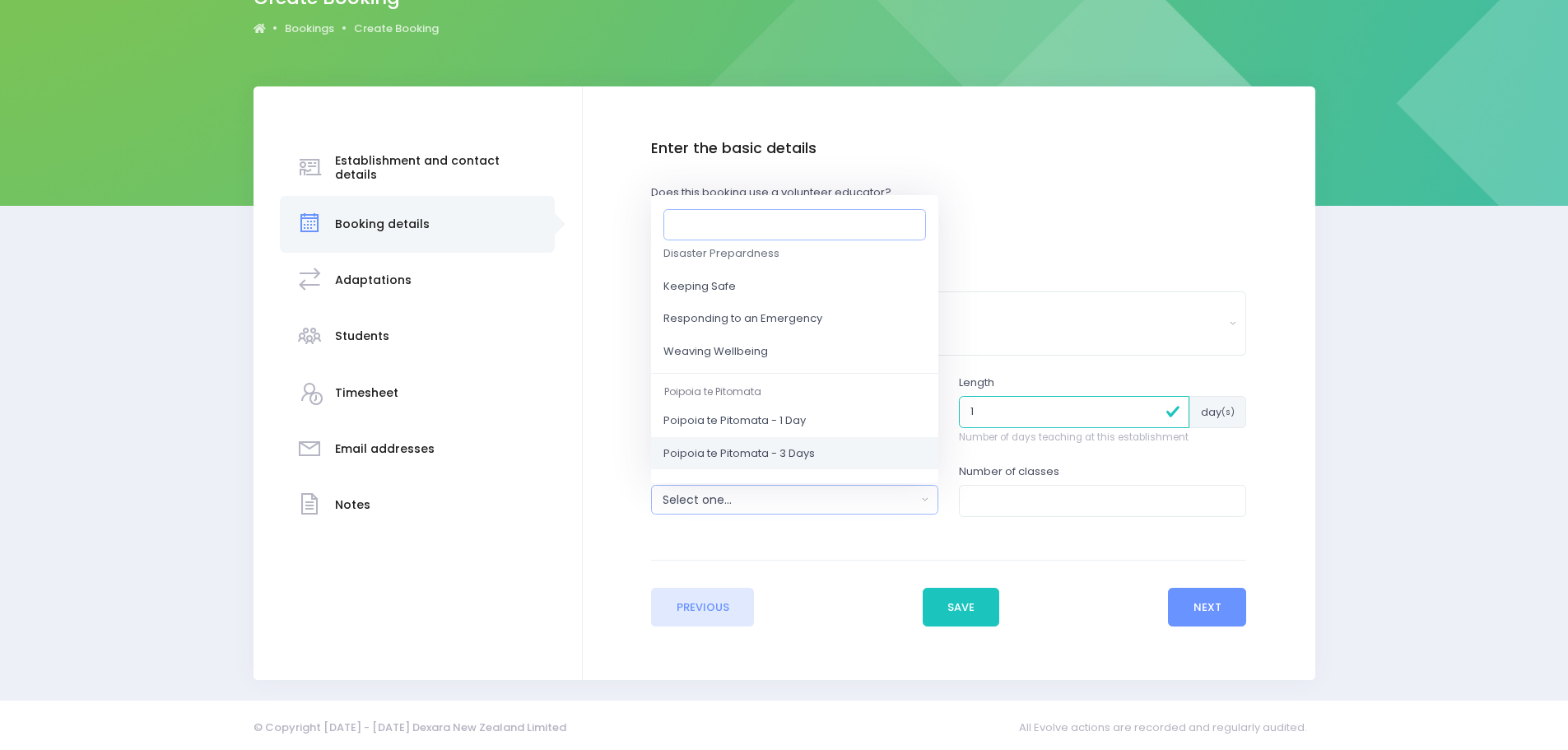
scroll to position [247, 0]
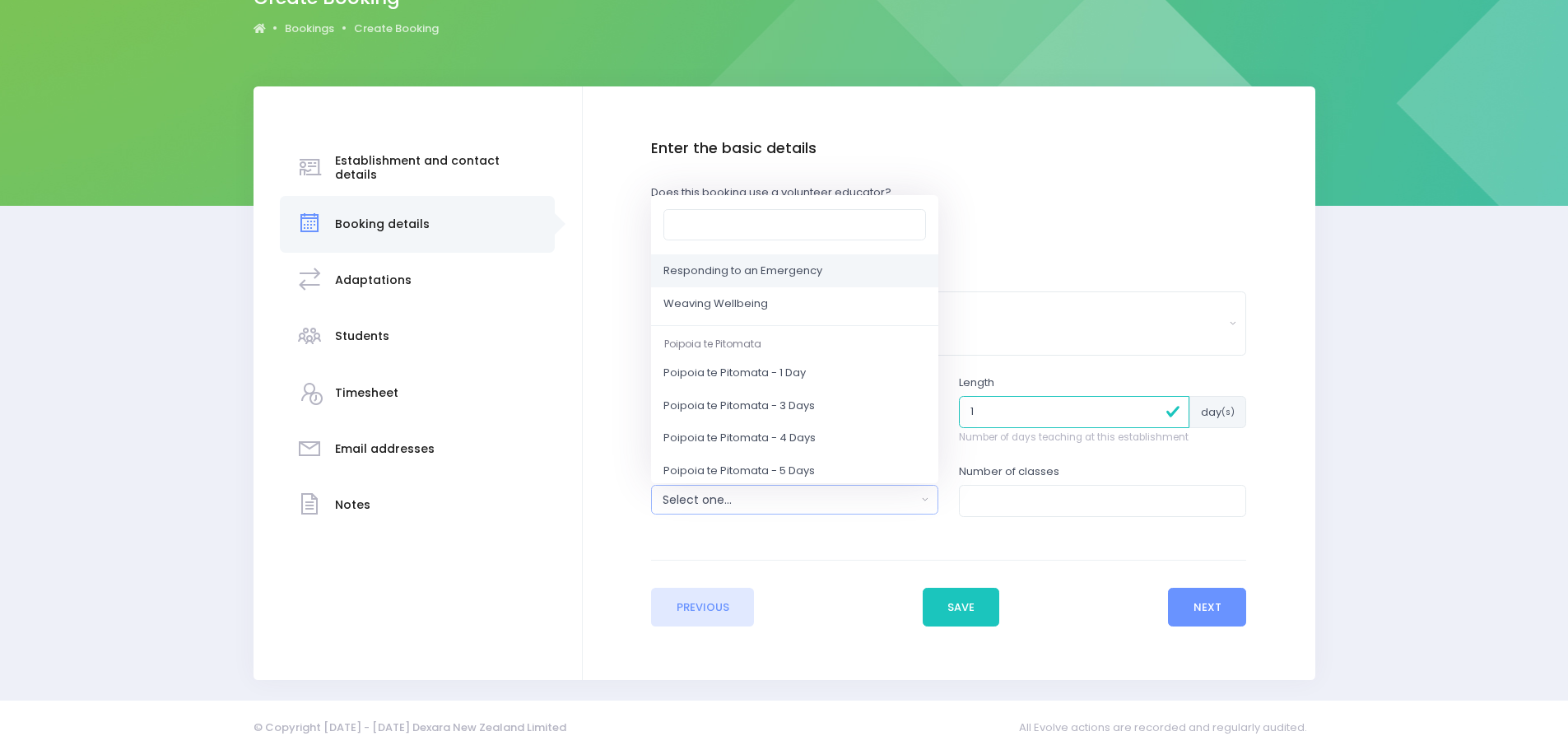
click at [760, 276] on span "Responding to an Emergency" at bounding box center [742, 272] width 159 height 17
select select "Responding to an Emergency"
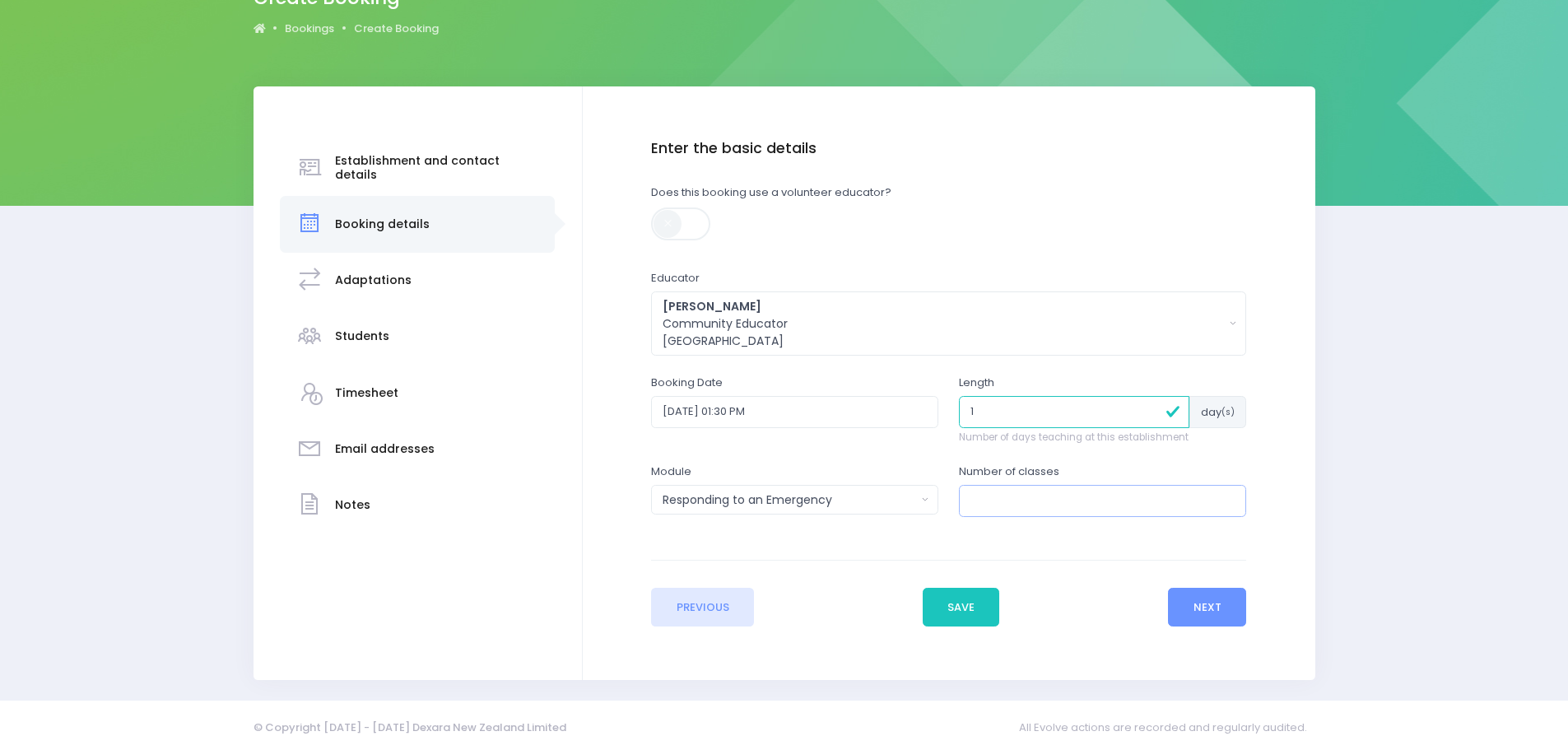
click at [978, 492] on input "number" at bounding box center [1103, 501] width 287 height 32
type input "1"
click at [1210, 613] on button "Next" at bounding box center [1207, 607] width 78 height 40
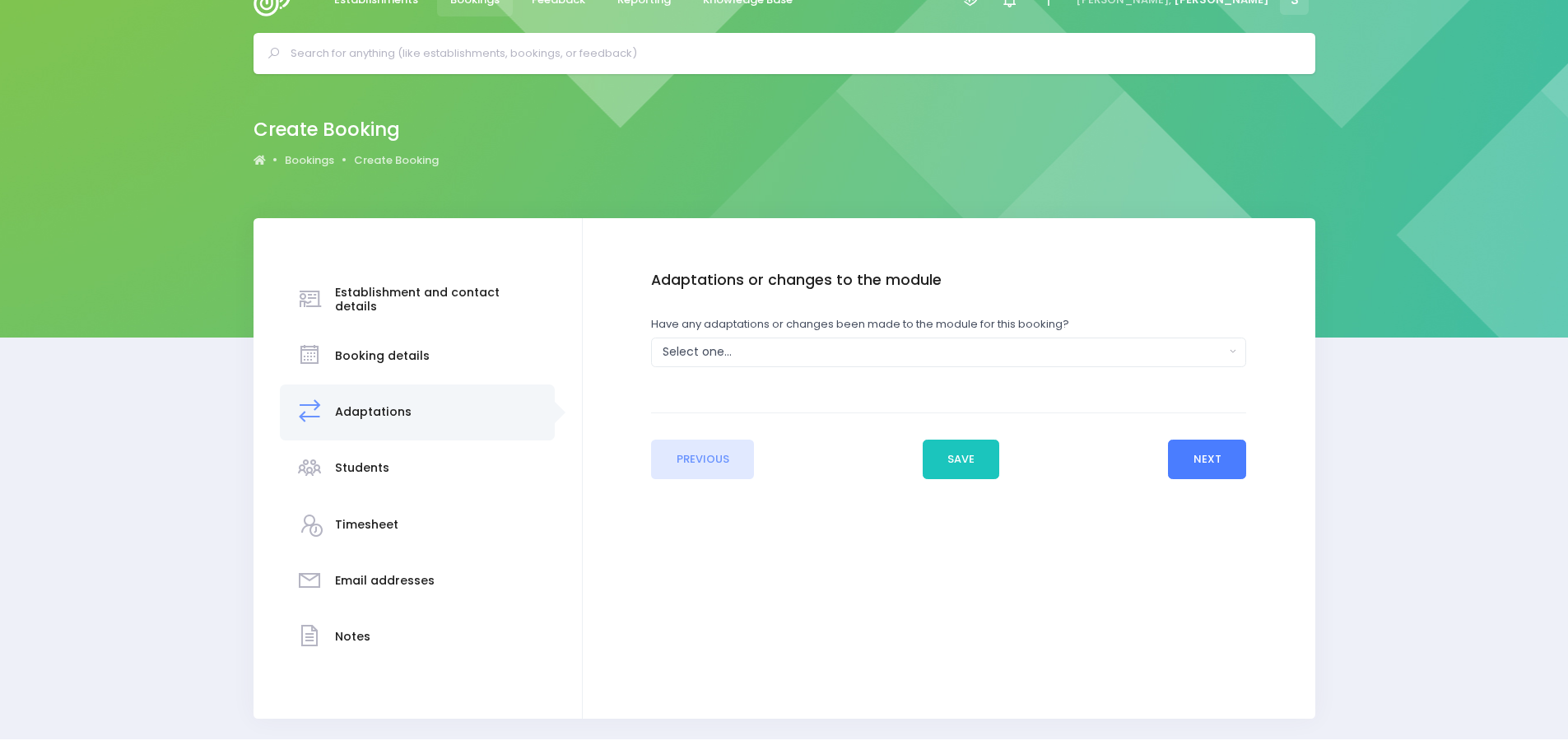
scroll to position [0, 0]
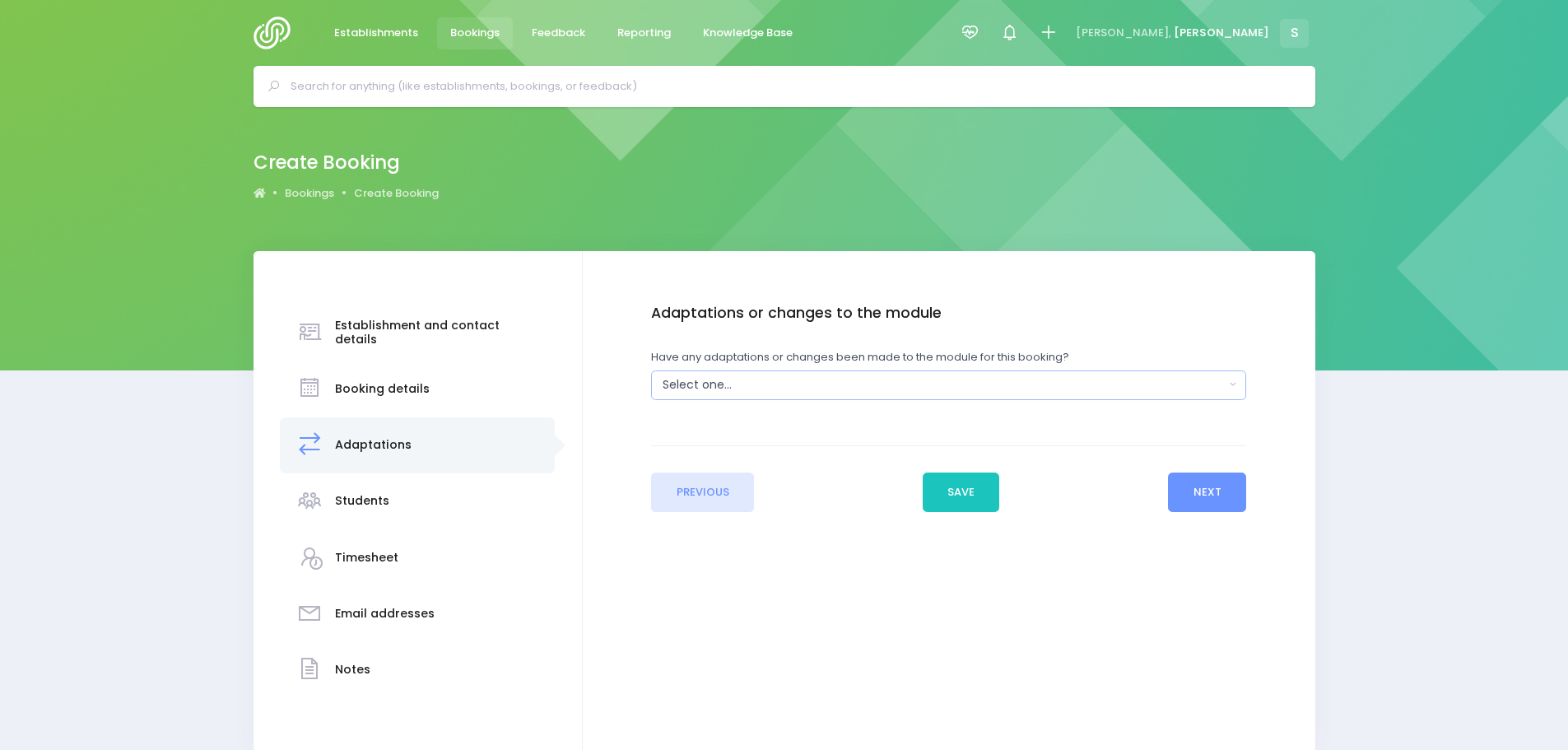
click at [759, 385] on div "Select one..." at bounding box center [943, 385] width 561 height 18
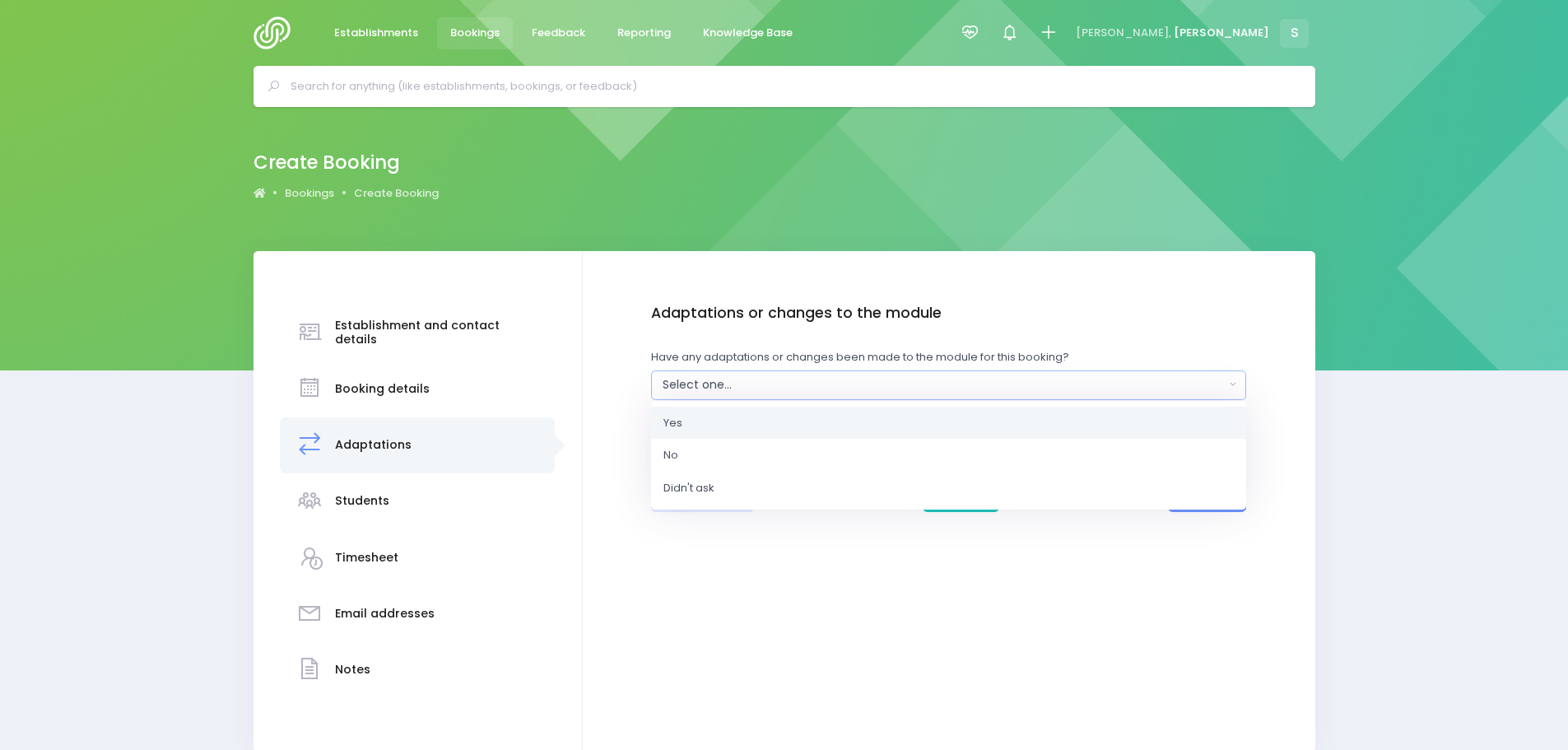
click at [696, 430] on link "Yes" at bounding box center [949, 423] width 595 height 33
select select "Yes"
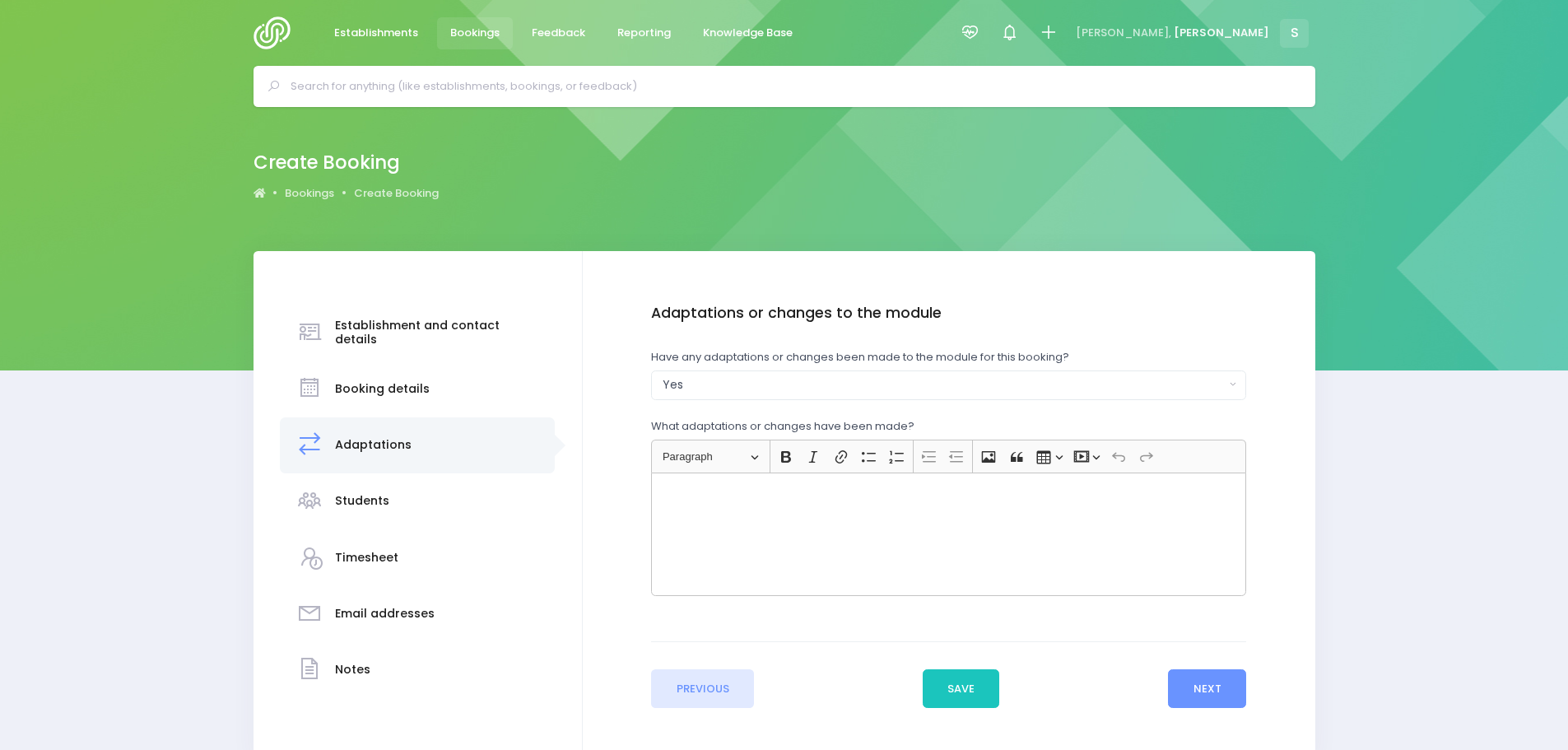
click at [695, 502] on div "Rich Text Editor, main" at bounding box center [949, 534] width 595 height 123
click at [1211, 678] on button "Next" at bounding box center [1207, 689] width 78 height 40
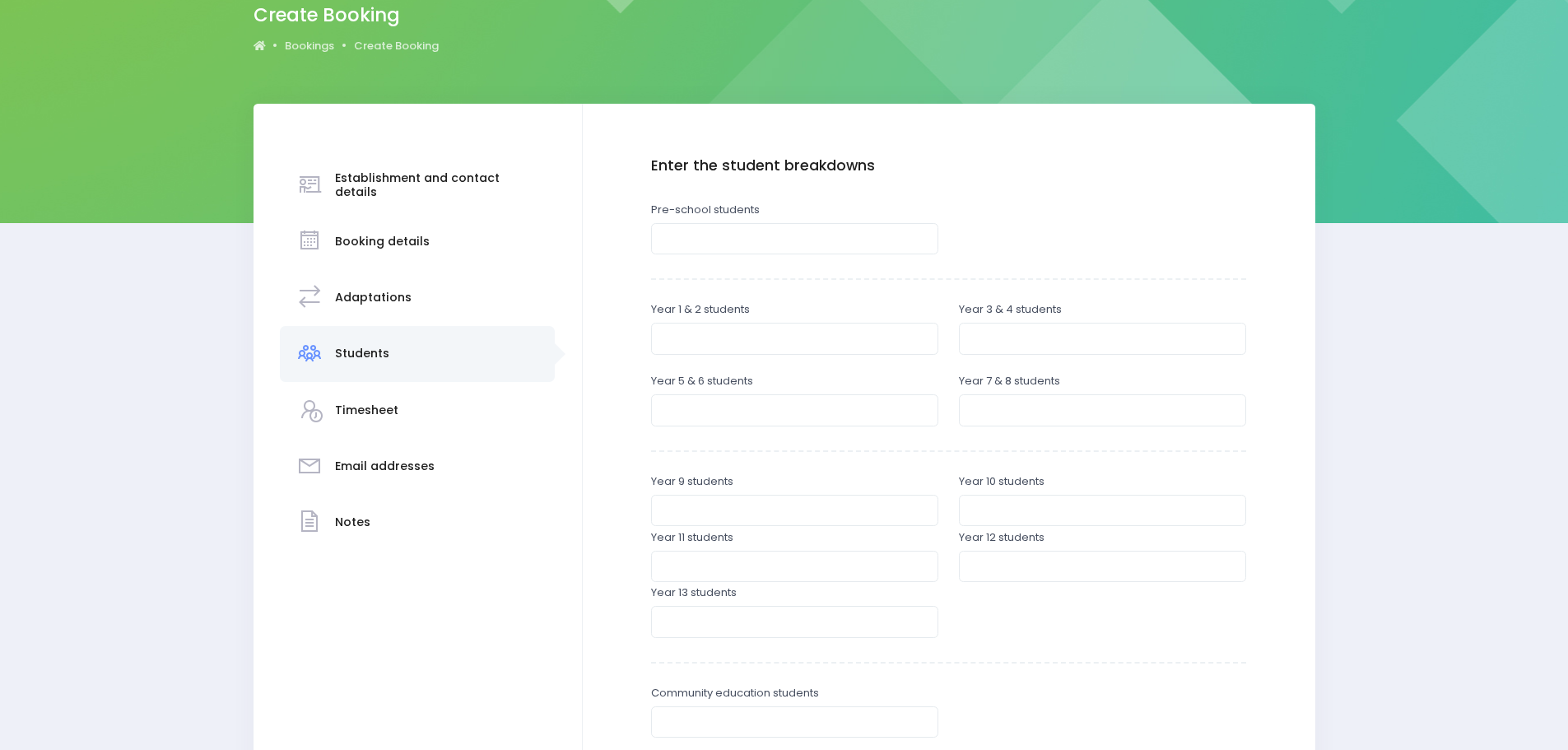
scroll to position [165, 0]
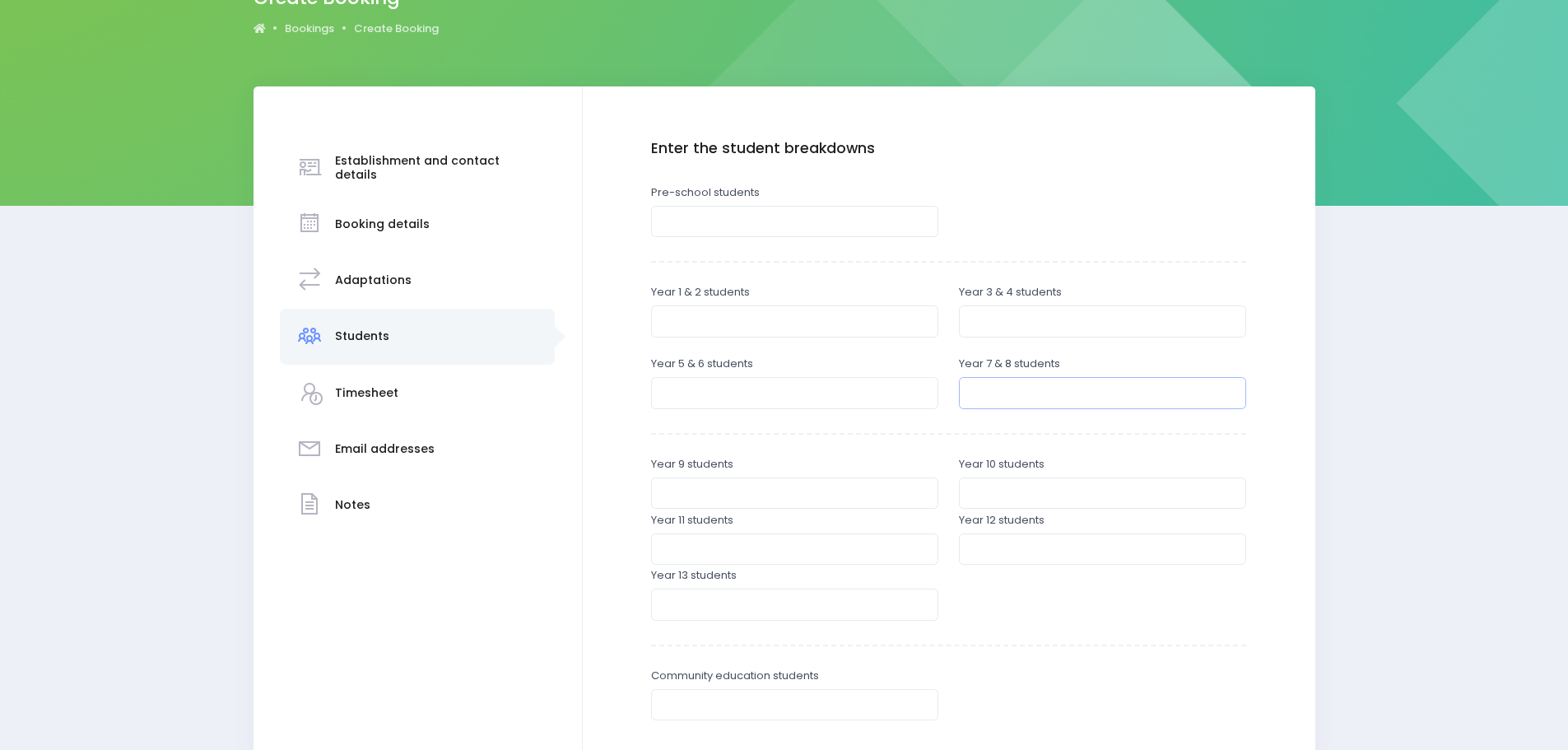
click at [993, 396] on input "number" at bounding box center [1103, 393] width 287 height 32
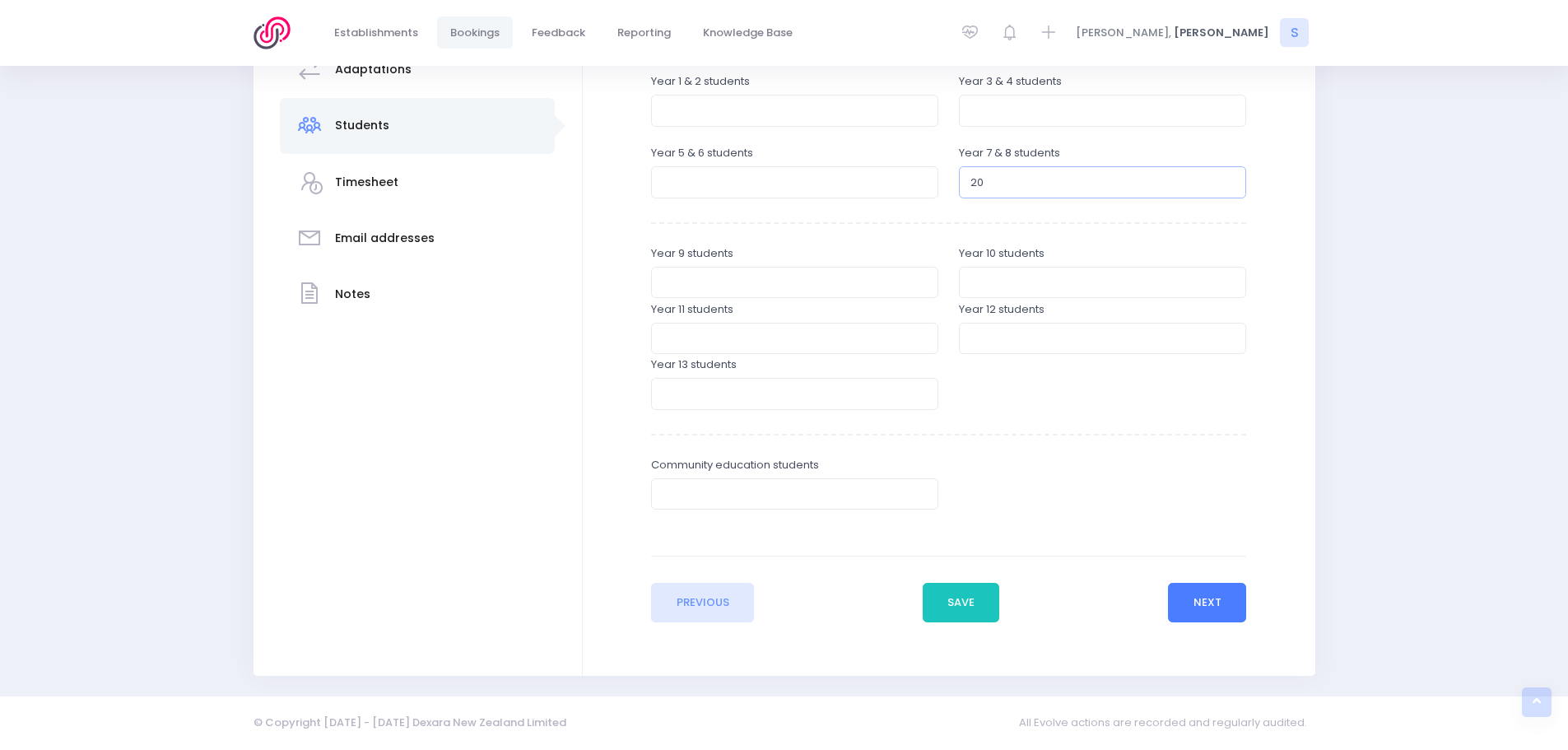
type input "20"
click at [1205, 597] on button "Next" at bounding box center [1207, 602] width 78 height 40
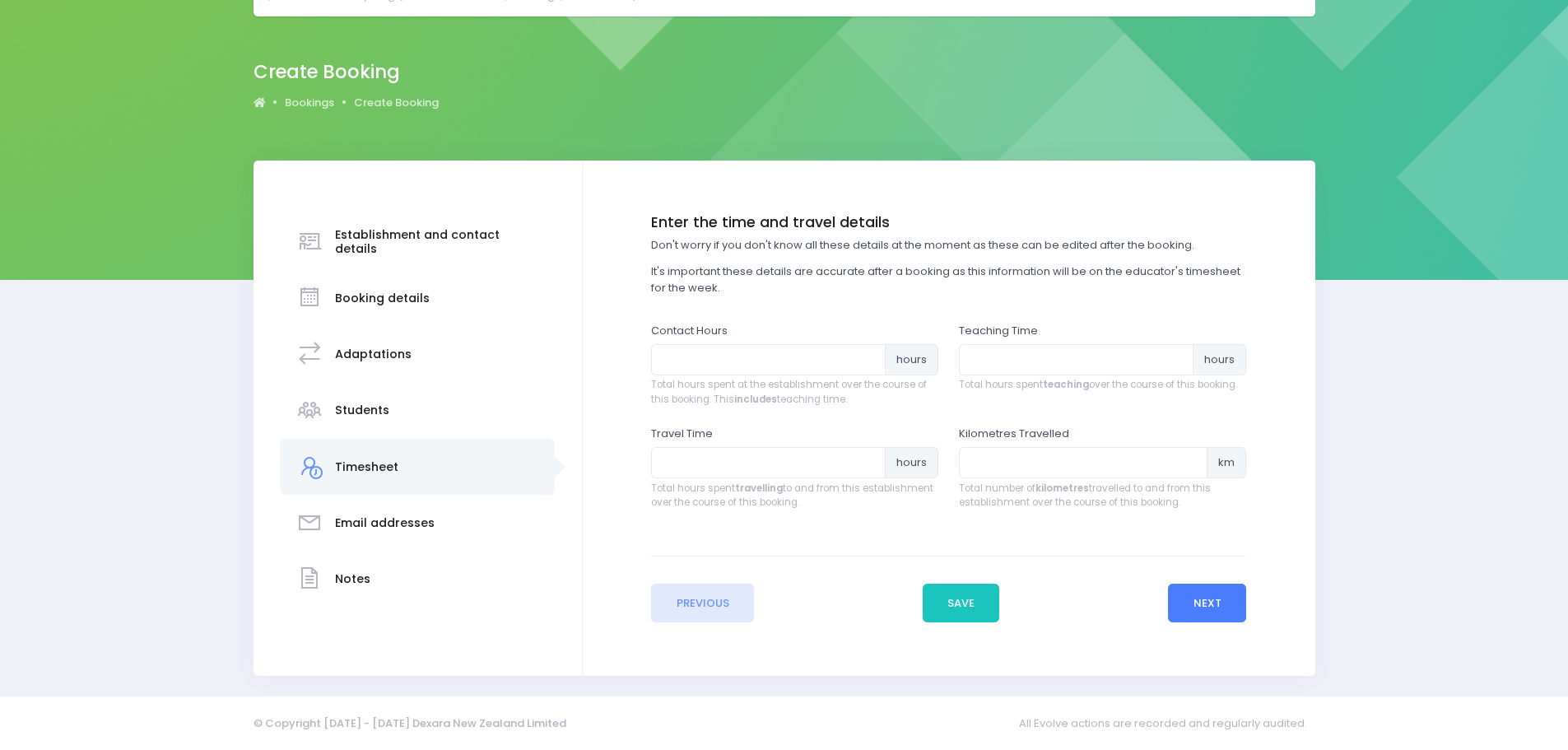
scroll to position [0, 0]
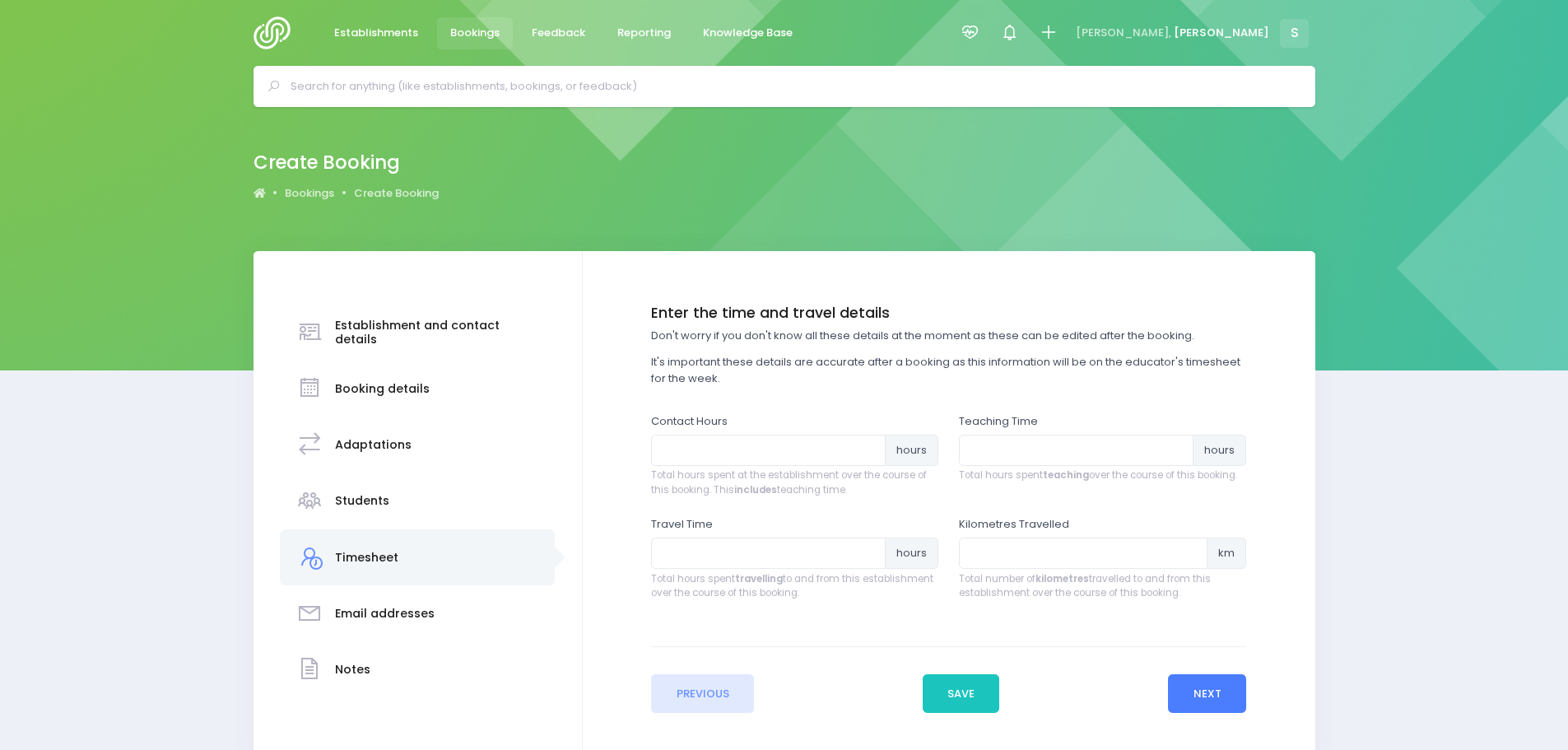
click at [1217, 693] on button "Next" at bounding box center [1207, 693] width 78 height 40
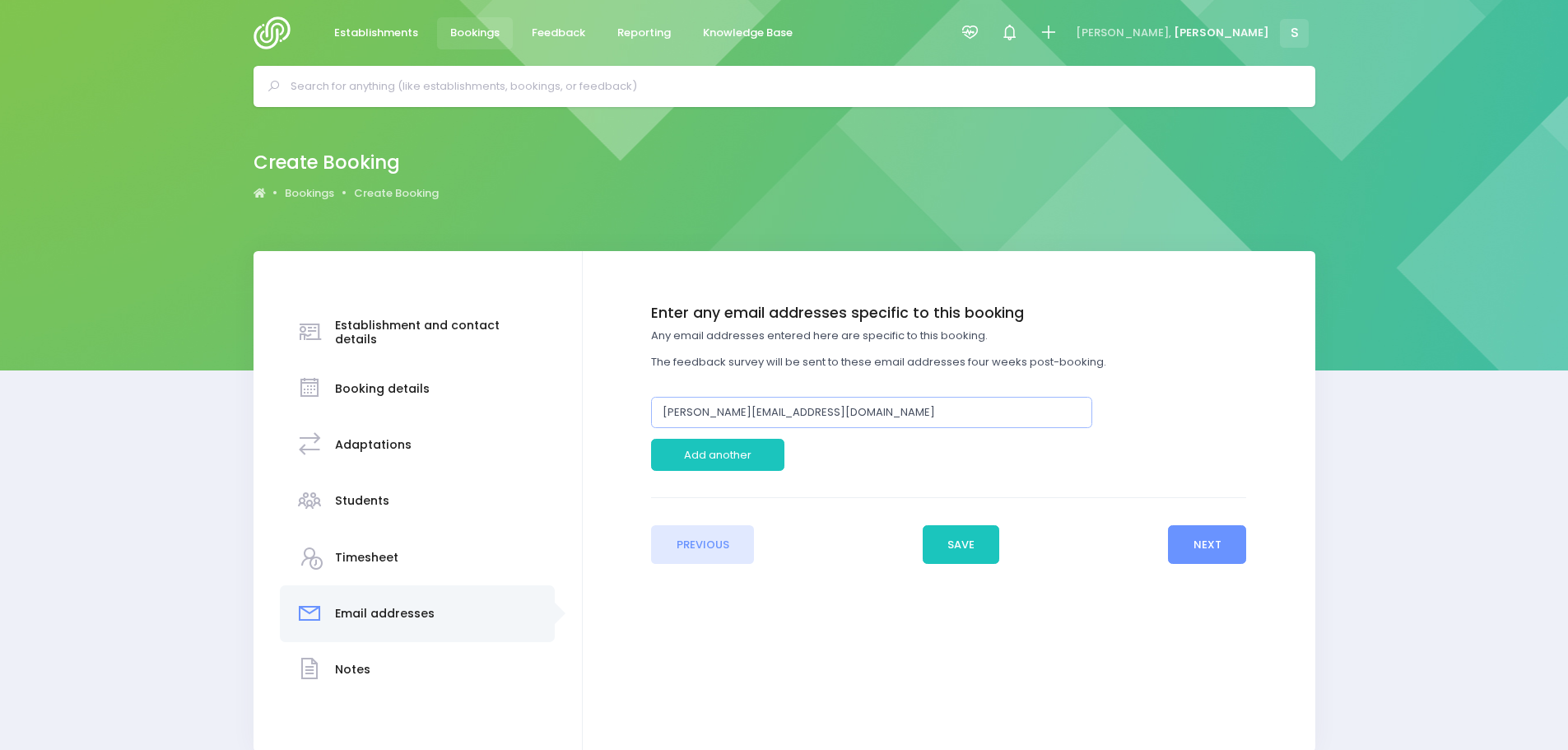
click at [731, 410] on input "shane.hooks@ilminster.school.nz" at bounding box center [872, 413] width 441 height 32
type input "marneygaskin@ilminster.school.nz"
click at [1211, 553] on button "Next" at bounding box center [1207, 544] width 78 height 40
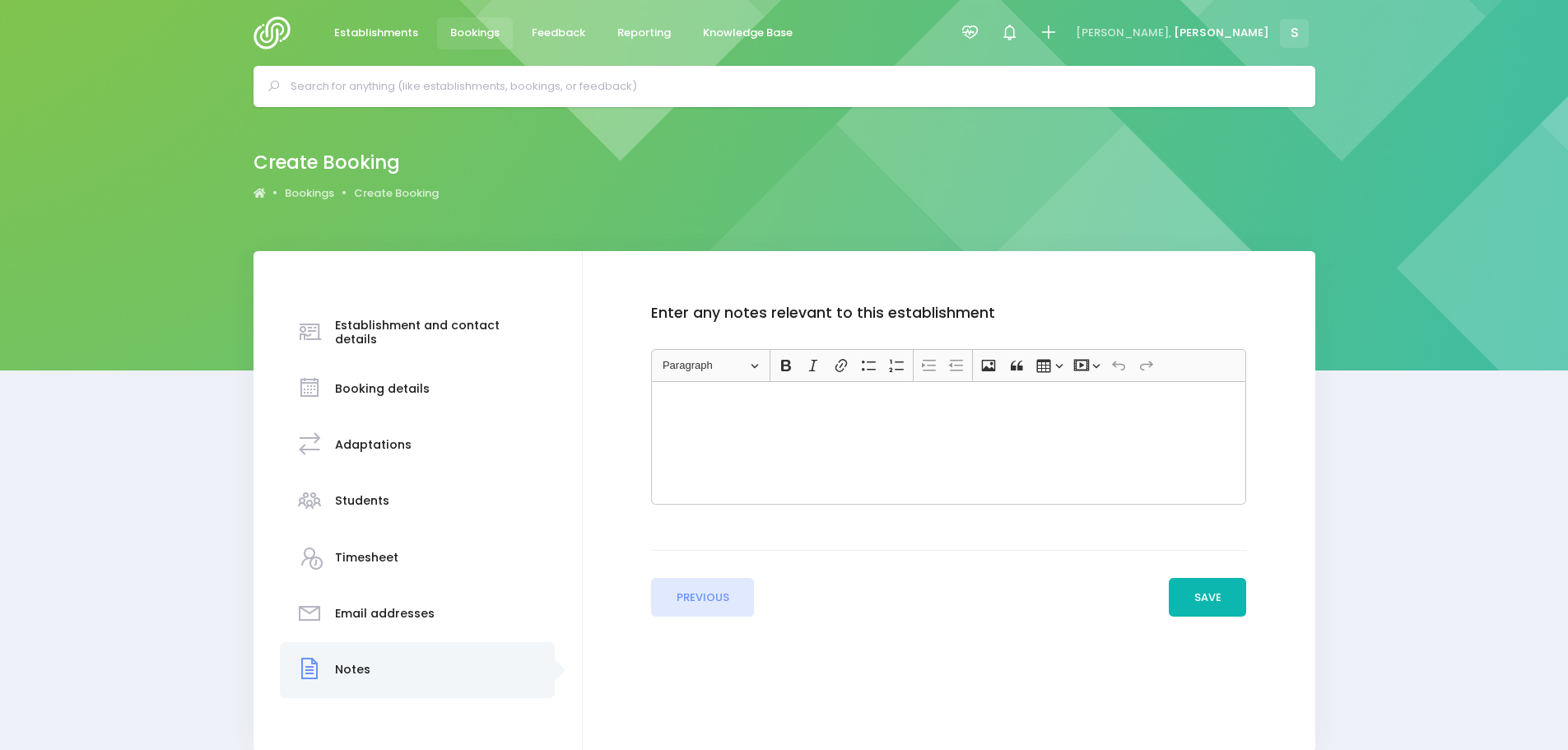
click at [1205, 595] on button "Save" at bounding box center [1206, 597] width 77 height 40
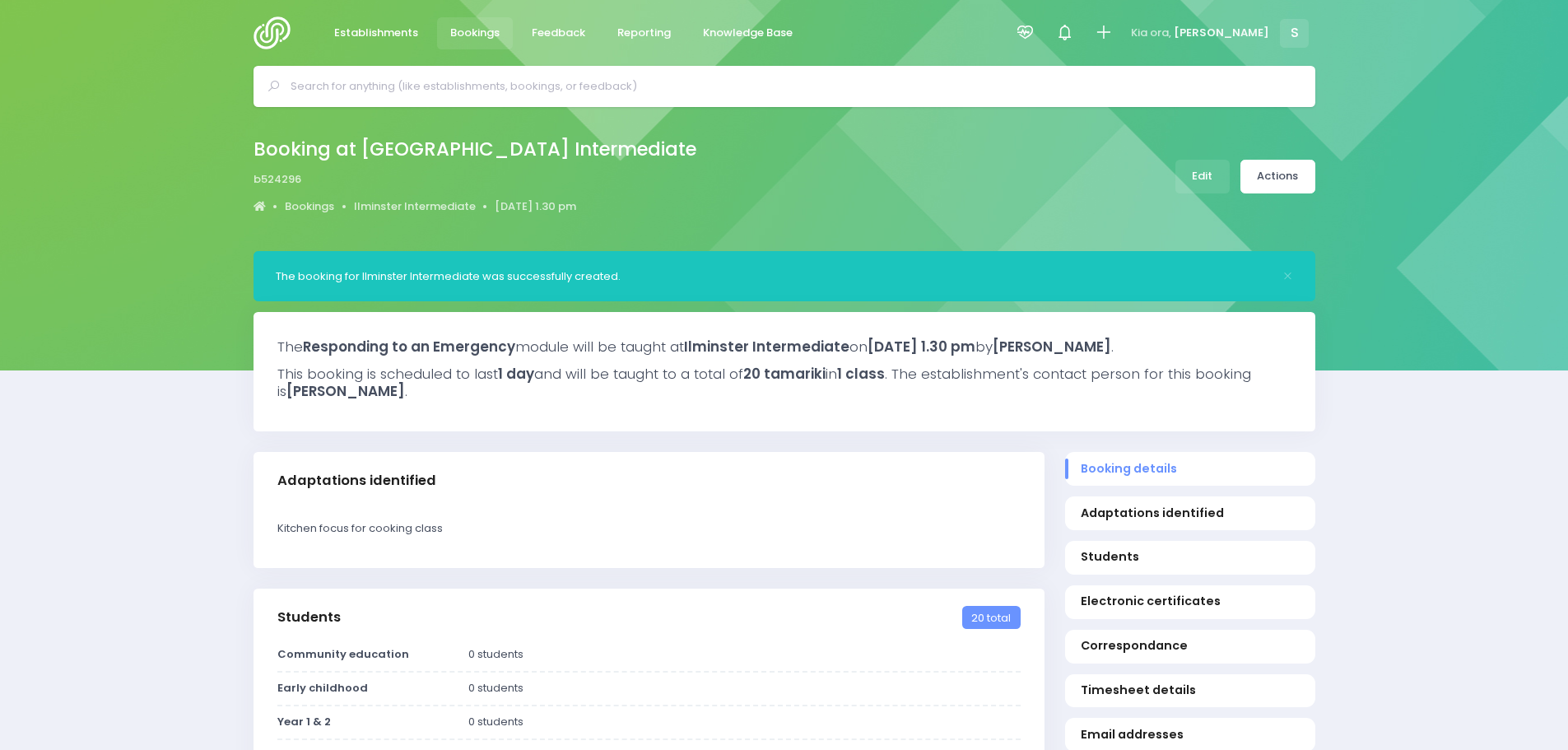
select select "5"
click at [396, 204] on link "Ilminster Intermediate" at bounding box center [414, 207] width 121 height 17
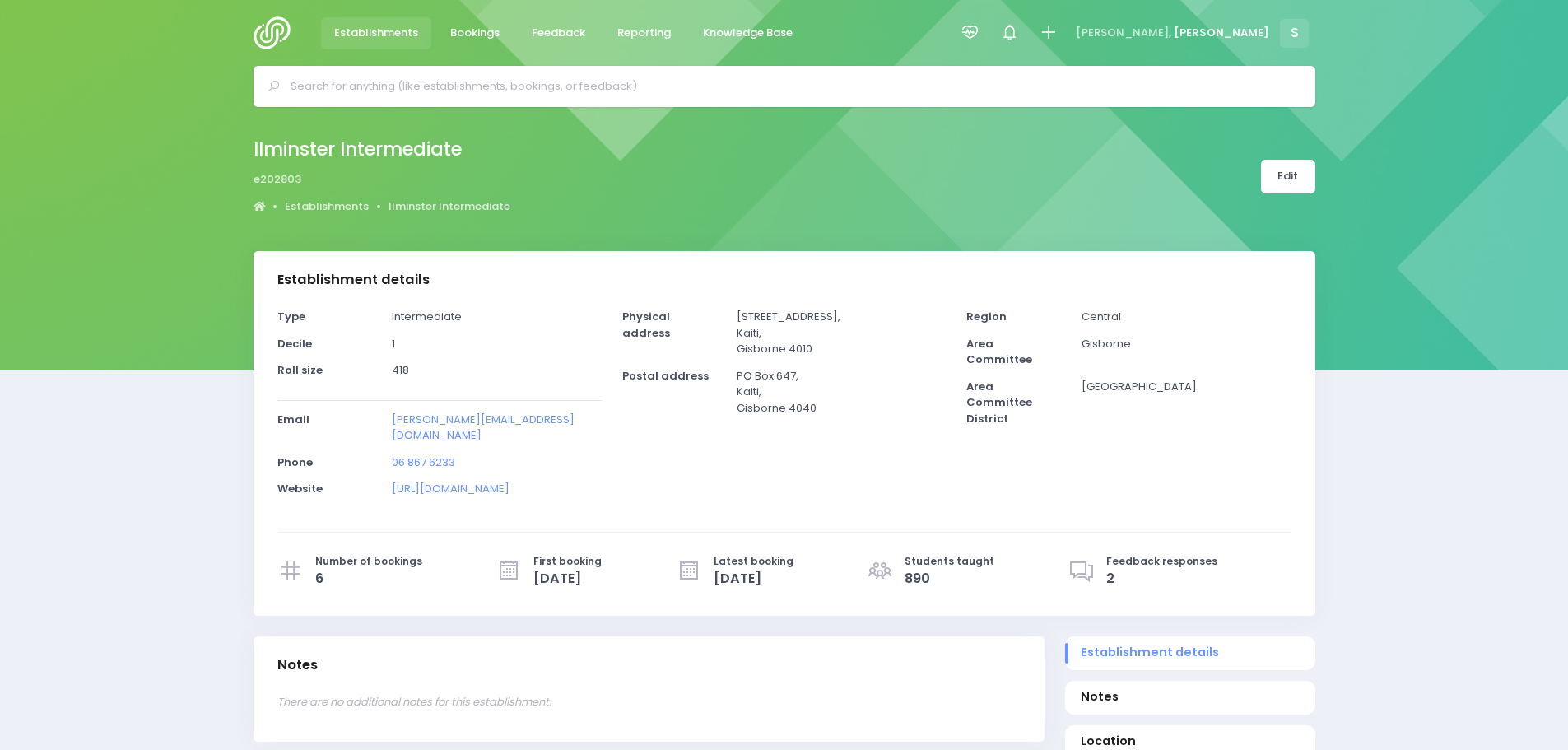
select select "5"
click at [1285, 176] on link "Edit" at bounding box center [1288, 176] width 55 height 33
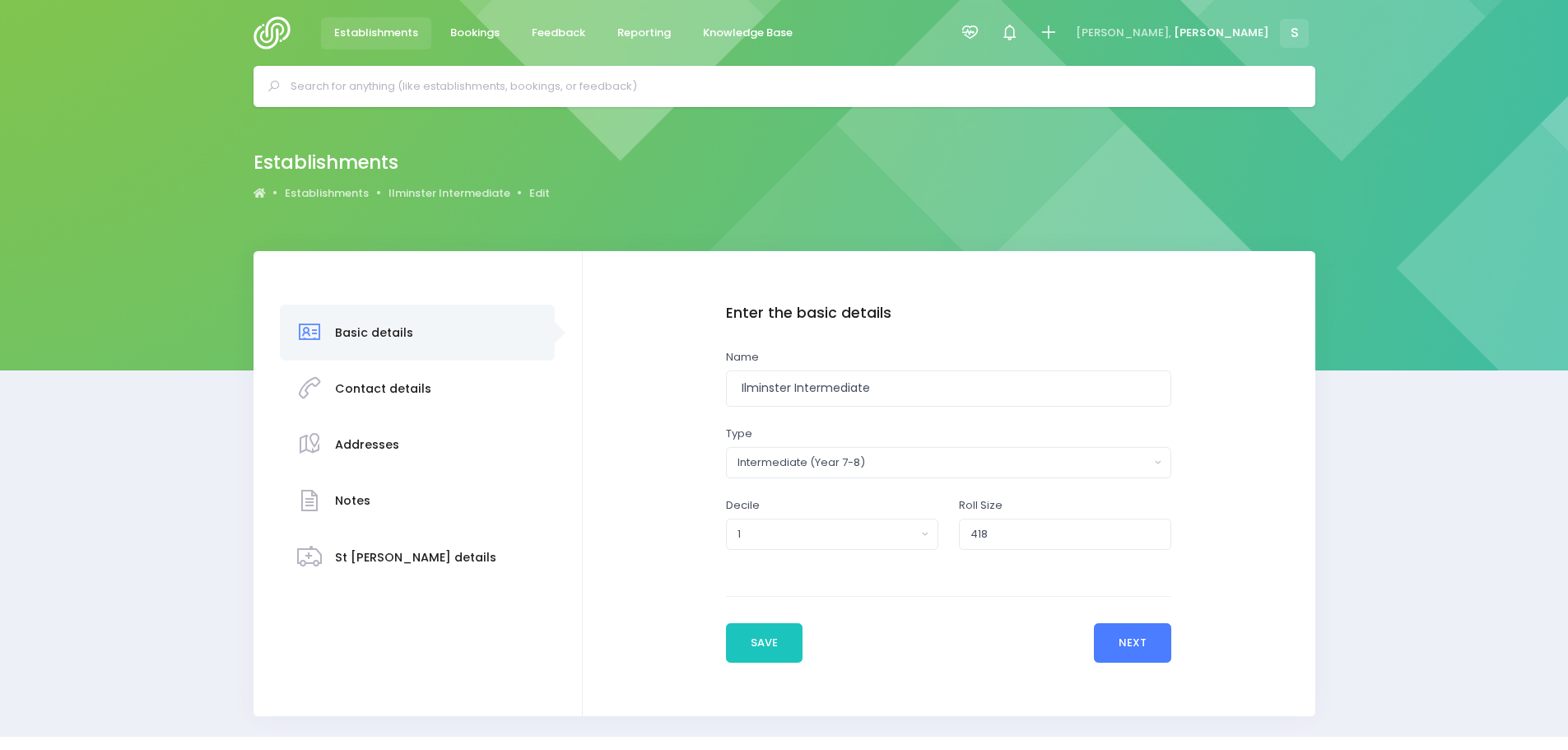
click at [1131, 641] on button "Next" at bounding box center [1133, 642] width 78 height 40
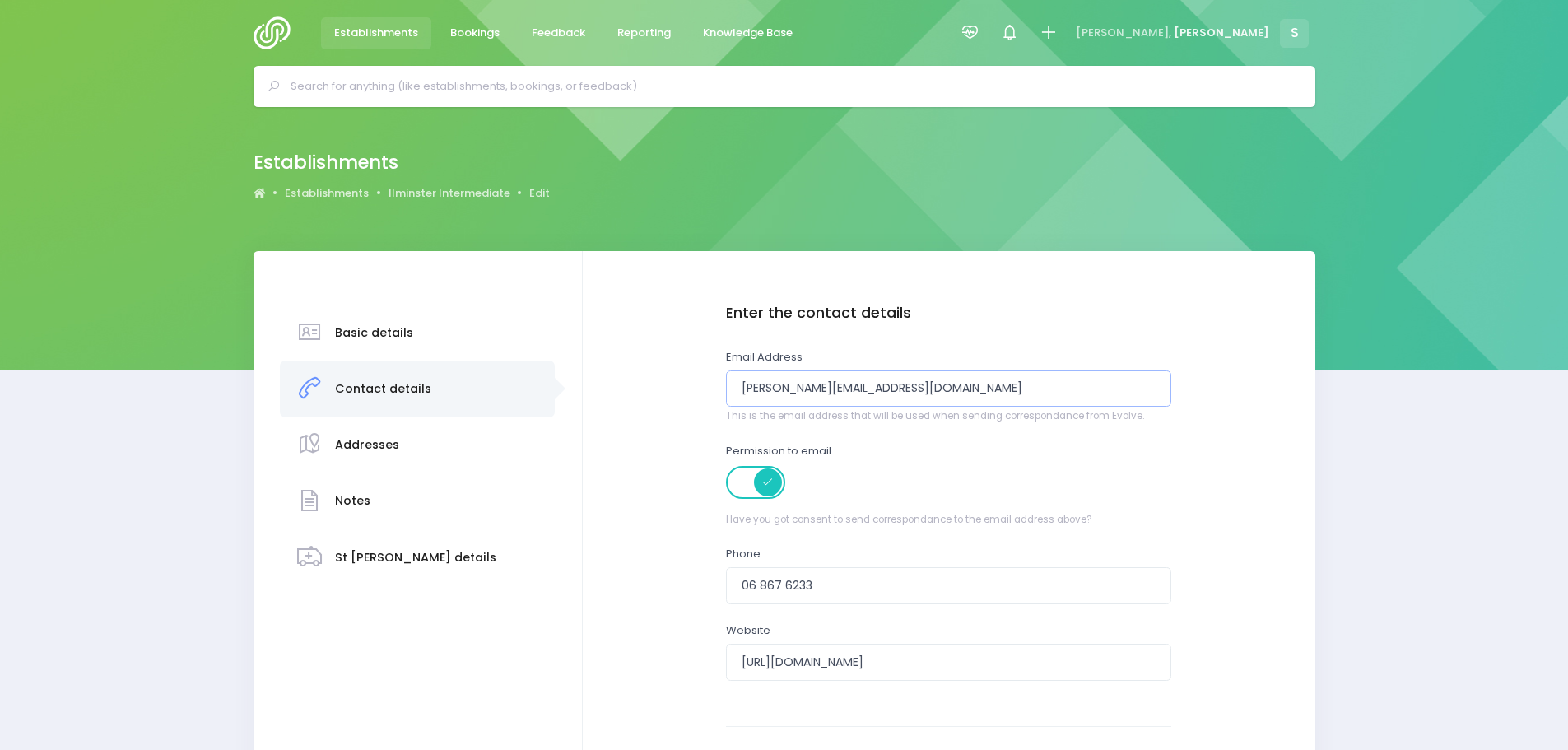
click at [811, 388] on input "[PERSON_NAME][EMAIL_ADDRESS][DOMAIN_NAME]" at bounding box center [949, 388] width 446 height 37
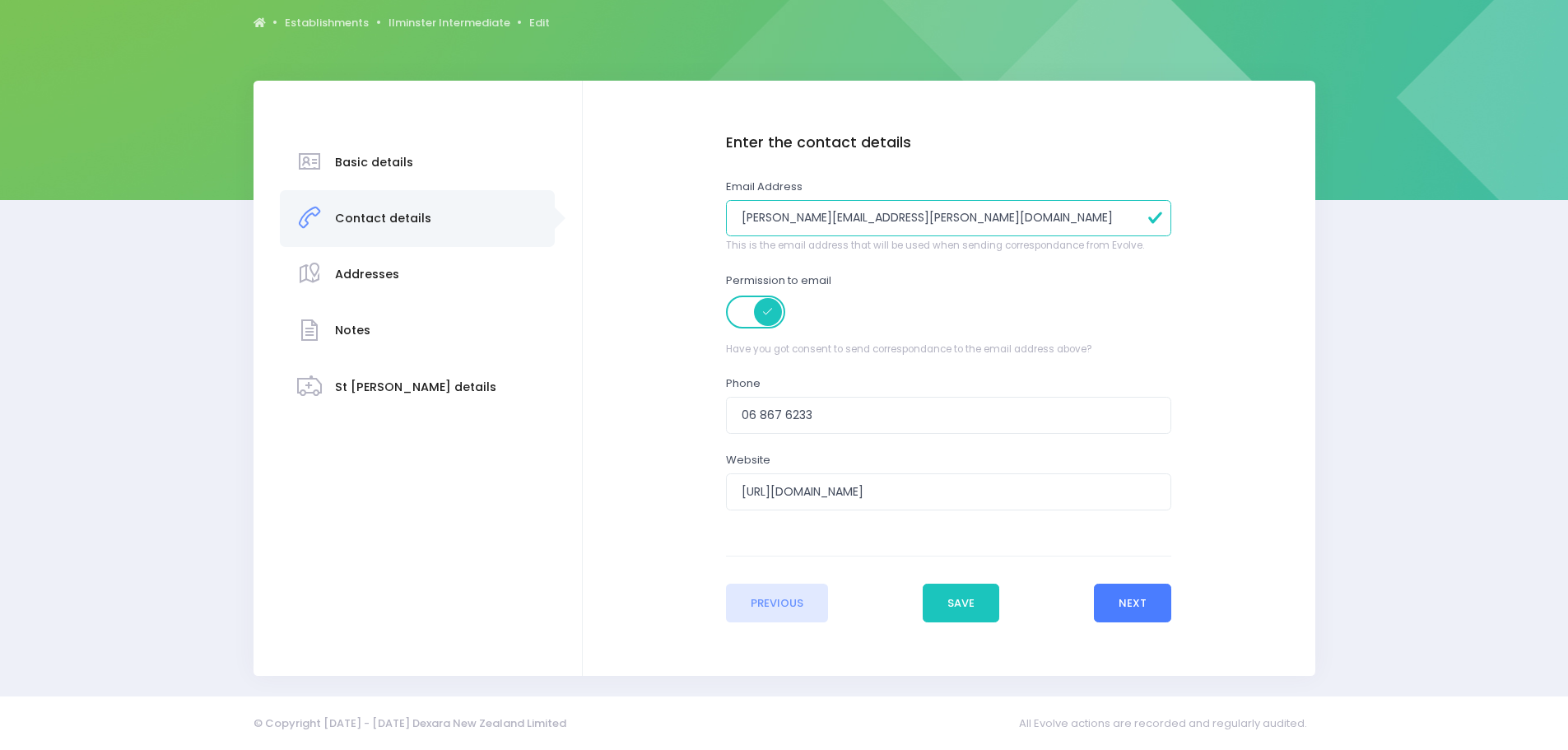
type input "[PERSON_NAME][EMAIL_ADDRESS][PERSON_NAME][DOMAIN_NAME]"
click at [1122, 615] on button "Next" at bounding box center [1133, 603] width 78 height 40
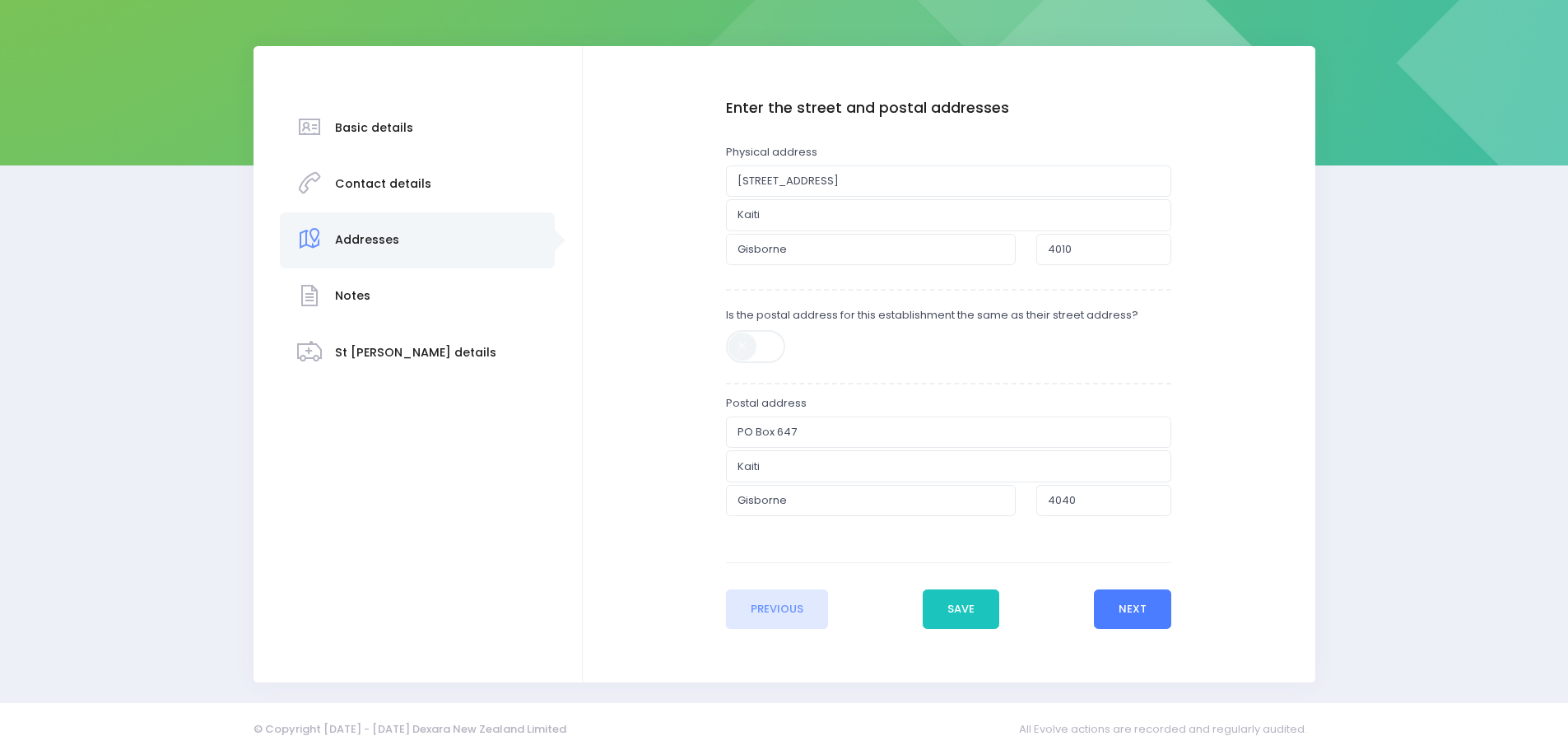
scroll to position [211, 0]
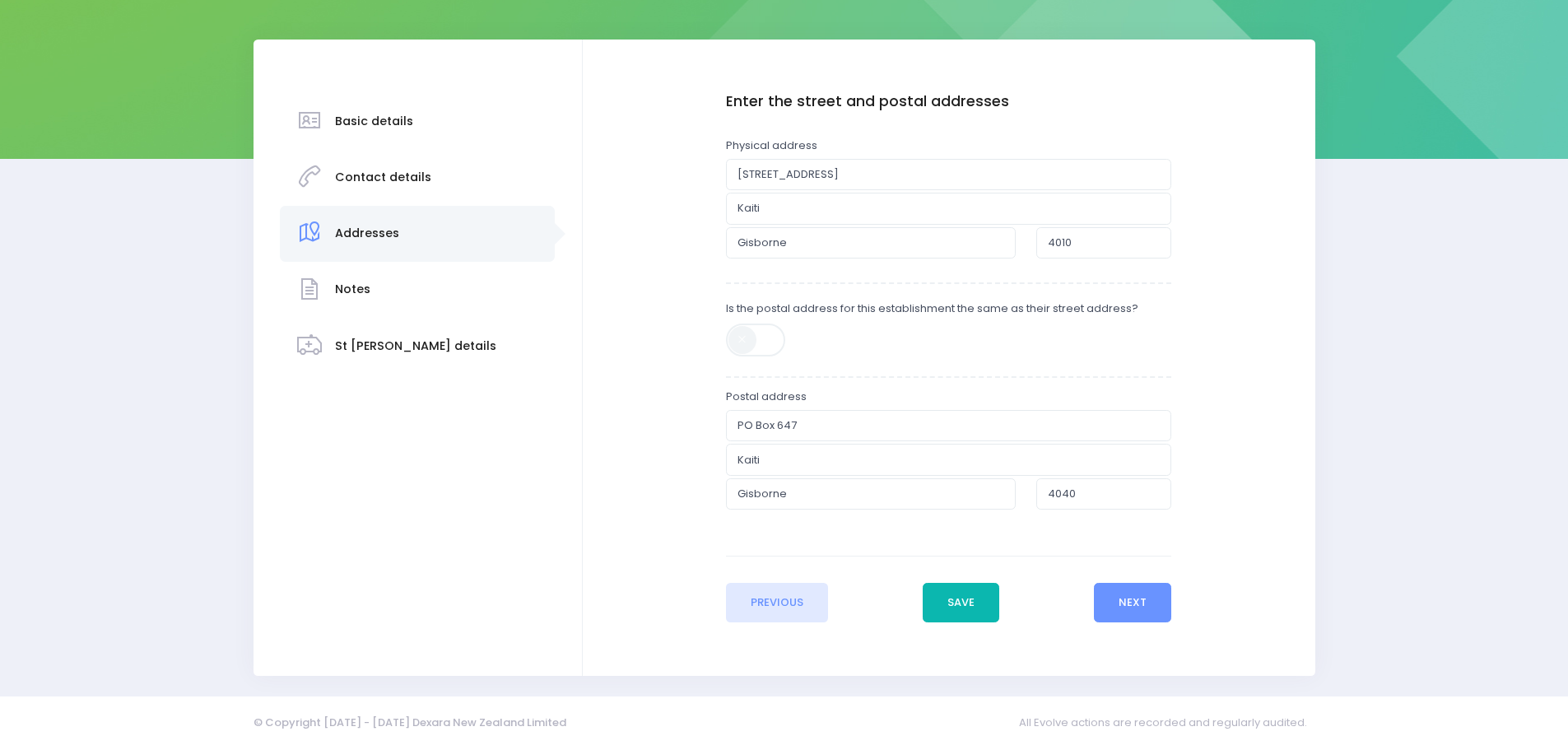
click at [985, 612] on button "Save" at bounding box center [961, 602] width 77 height 40
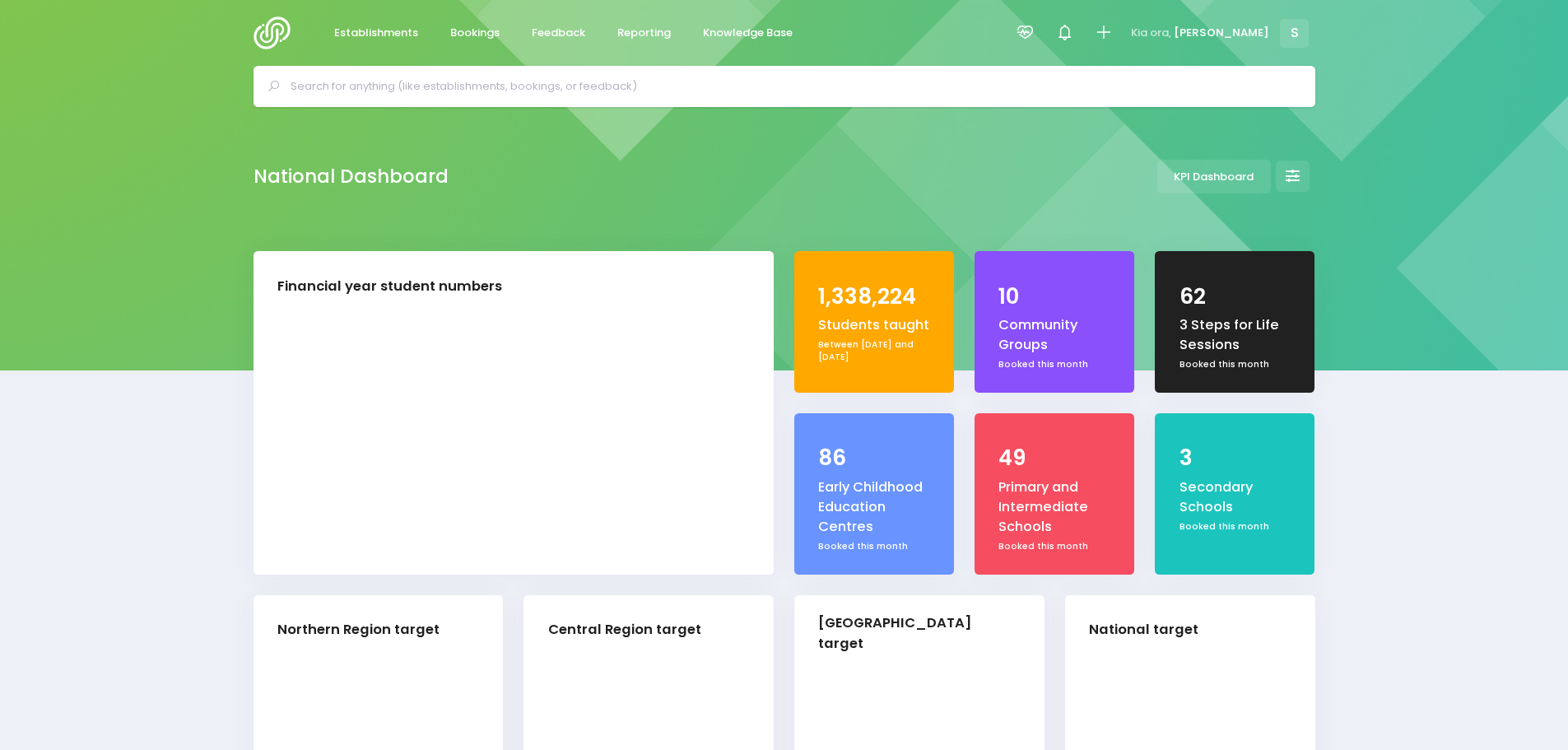
select select "5"
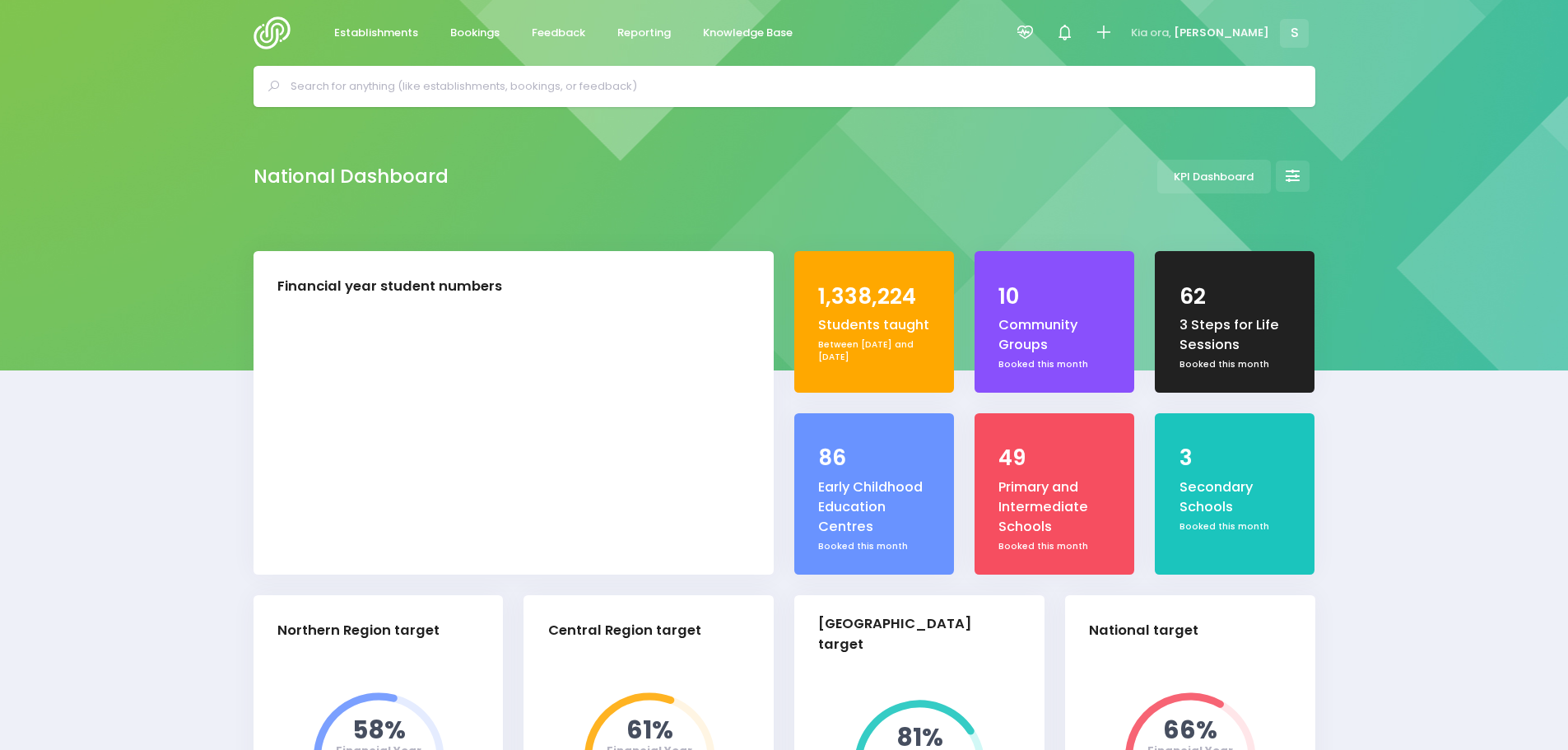
click at [473, 96] on input "text" at bounding box center [791, 86] width 1001 height 25
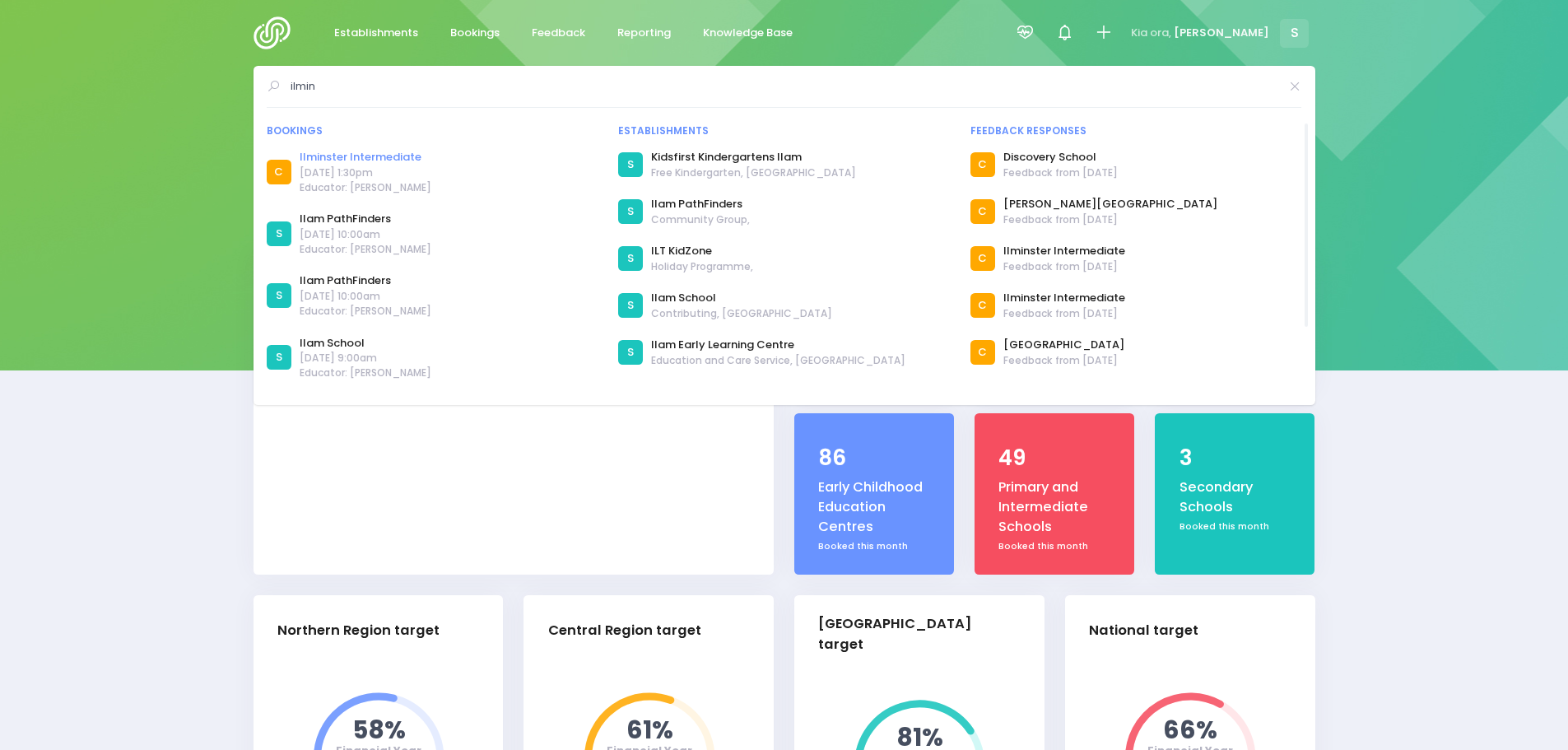
type input "ilmin"
click at [399, 156] on link "Ilminster Intermediate" at bounding box center [365, 158] width 132 height 17
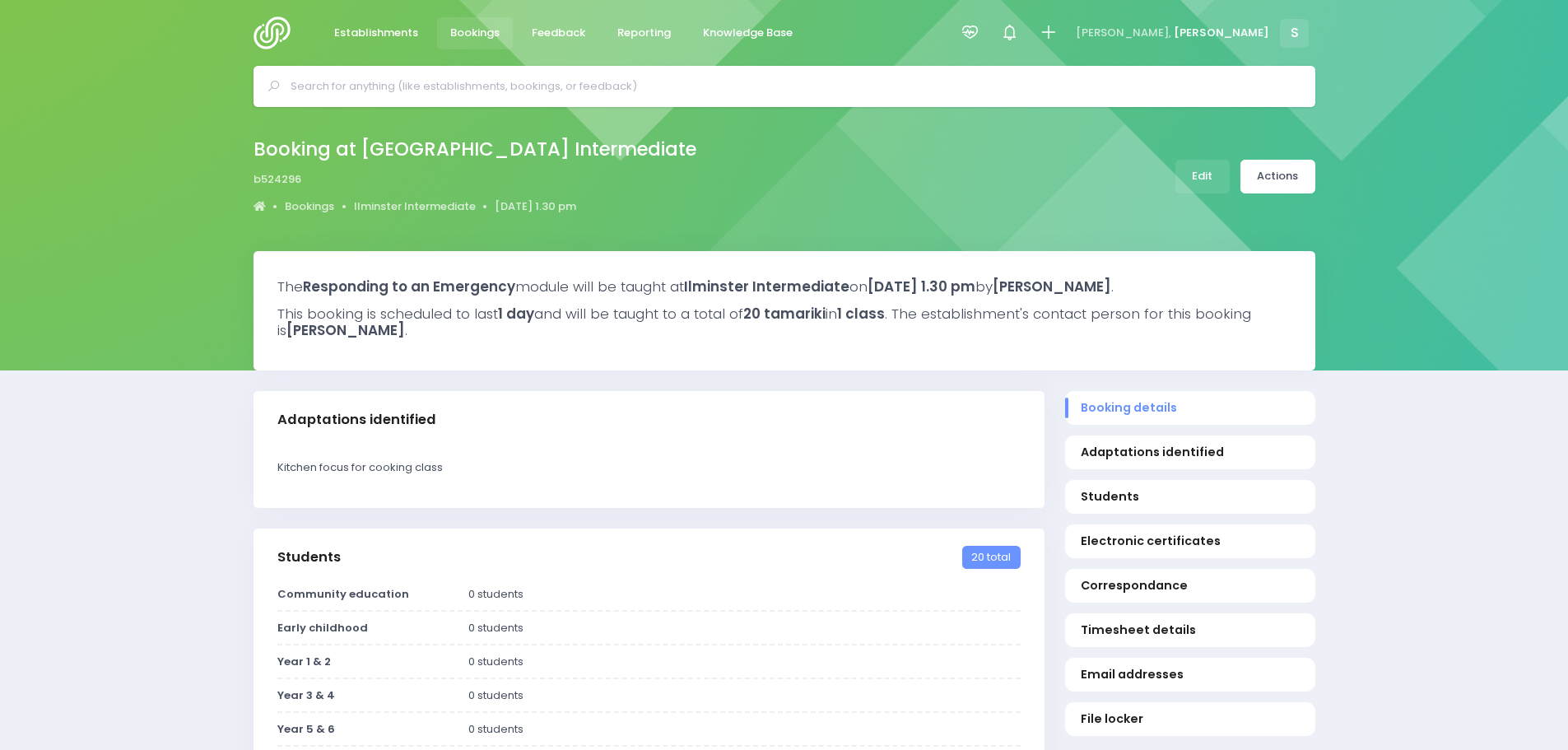
select select "5"
click at [1265, 182] on link "Actions" at bounding box center [1278, 176] width 75 height 33
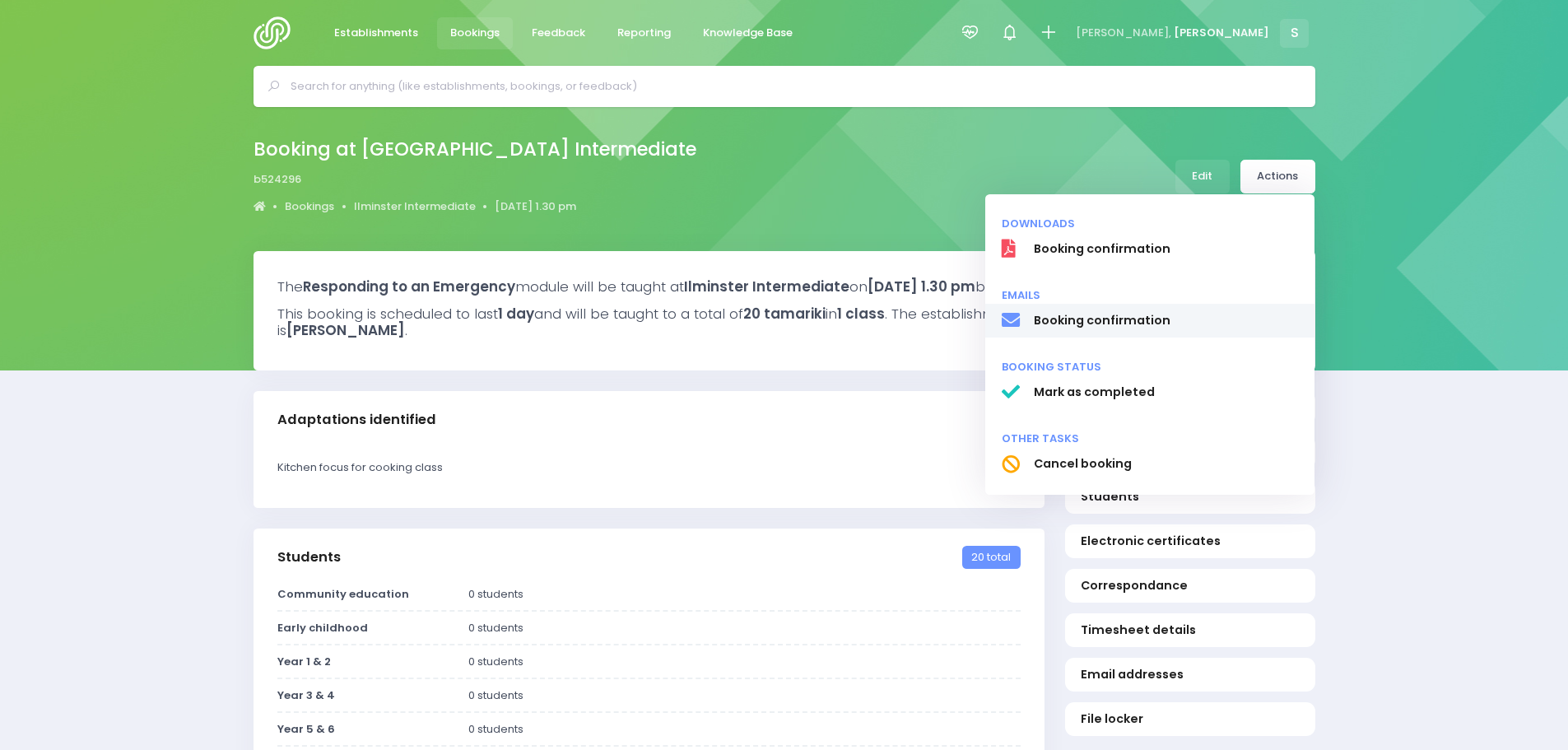
click at [1142, 324] on span "Booking confirmation" at bounding box center [1166, 320] width 265 height 18
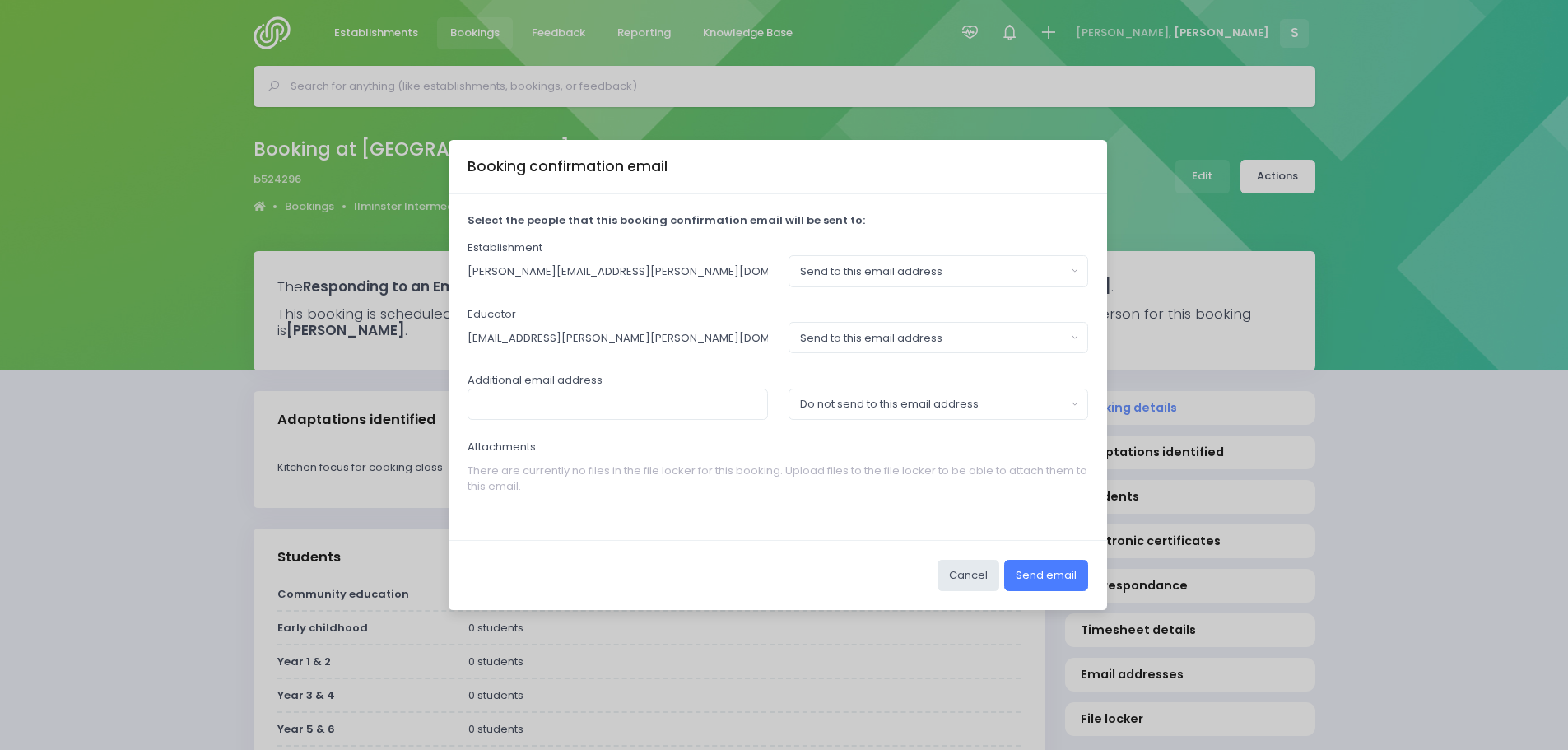
click at [1045, 575] on button "Send email" at bounding box center [1046, 576] width 84 height 32
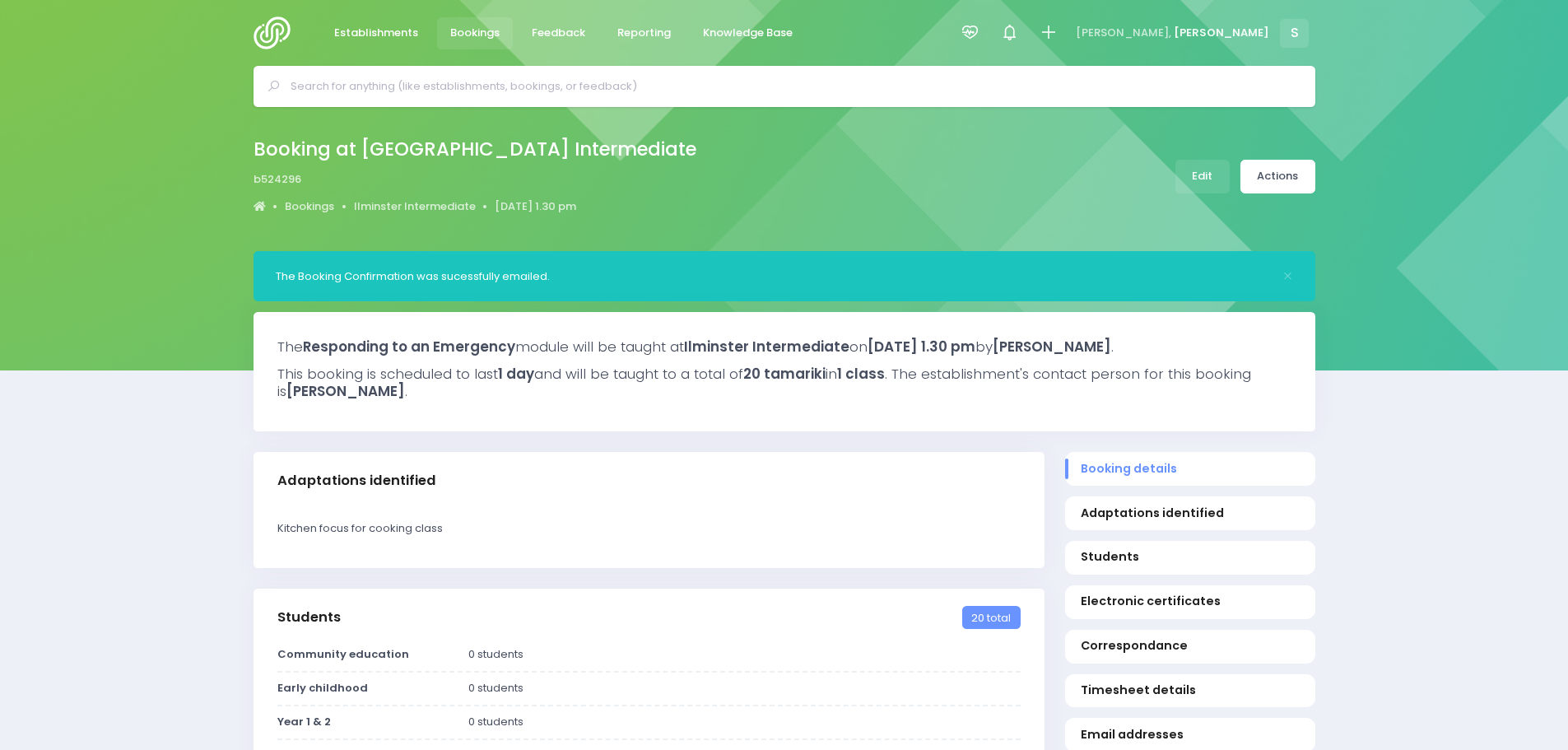
select select "5"
click at [645, 35] on span "Reporting" at bounding box center [644, 33] width 54 height 17
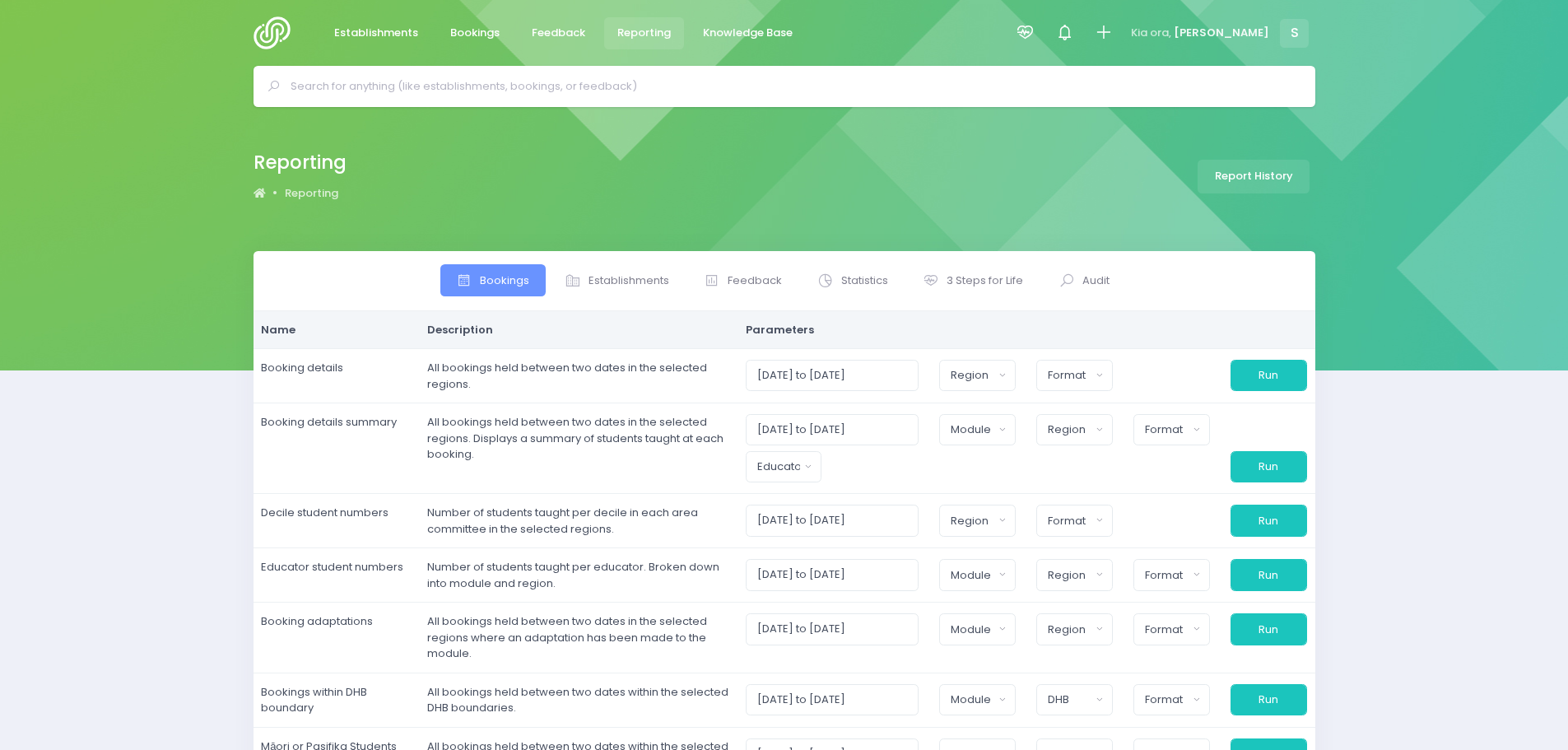
select select
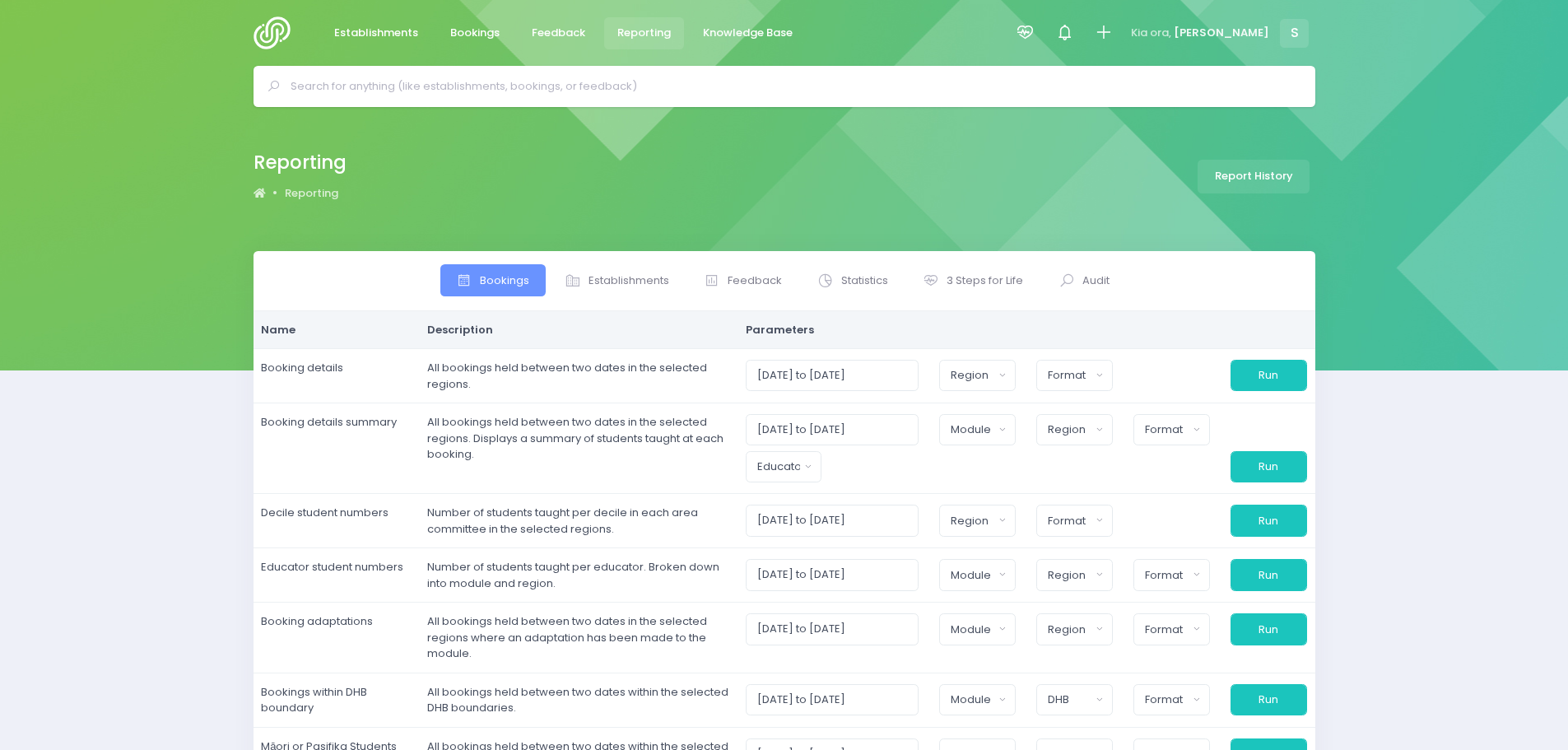
select select
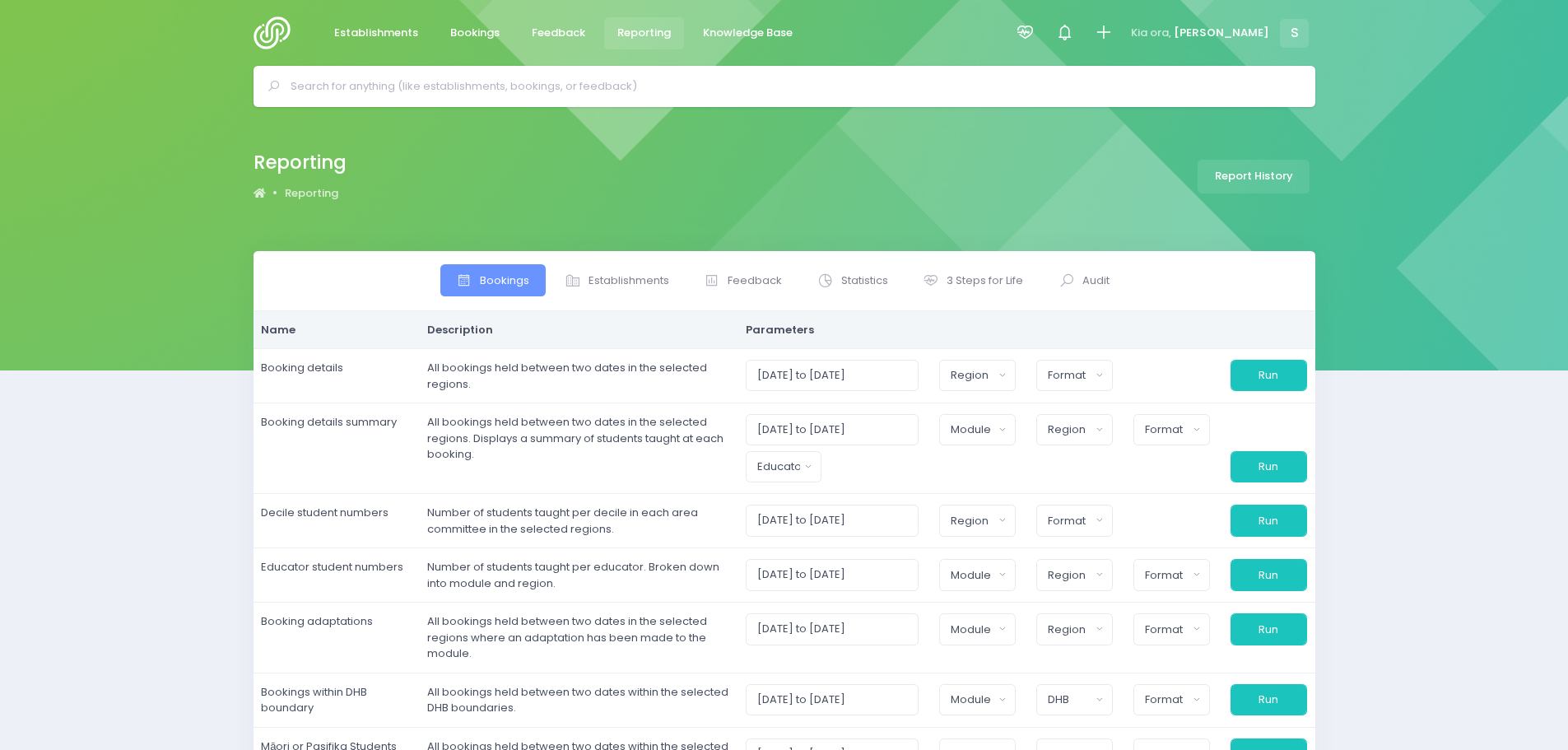
select select
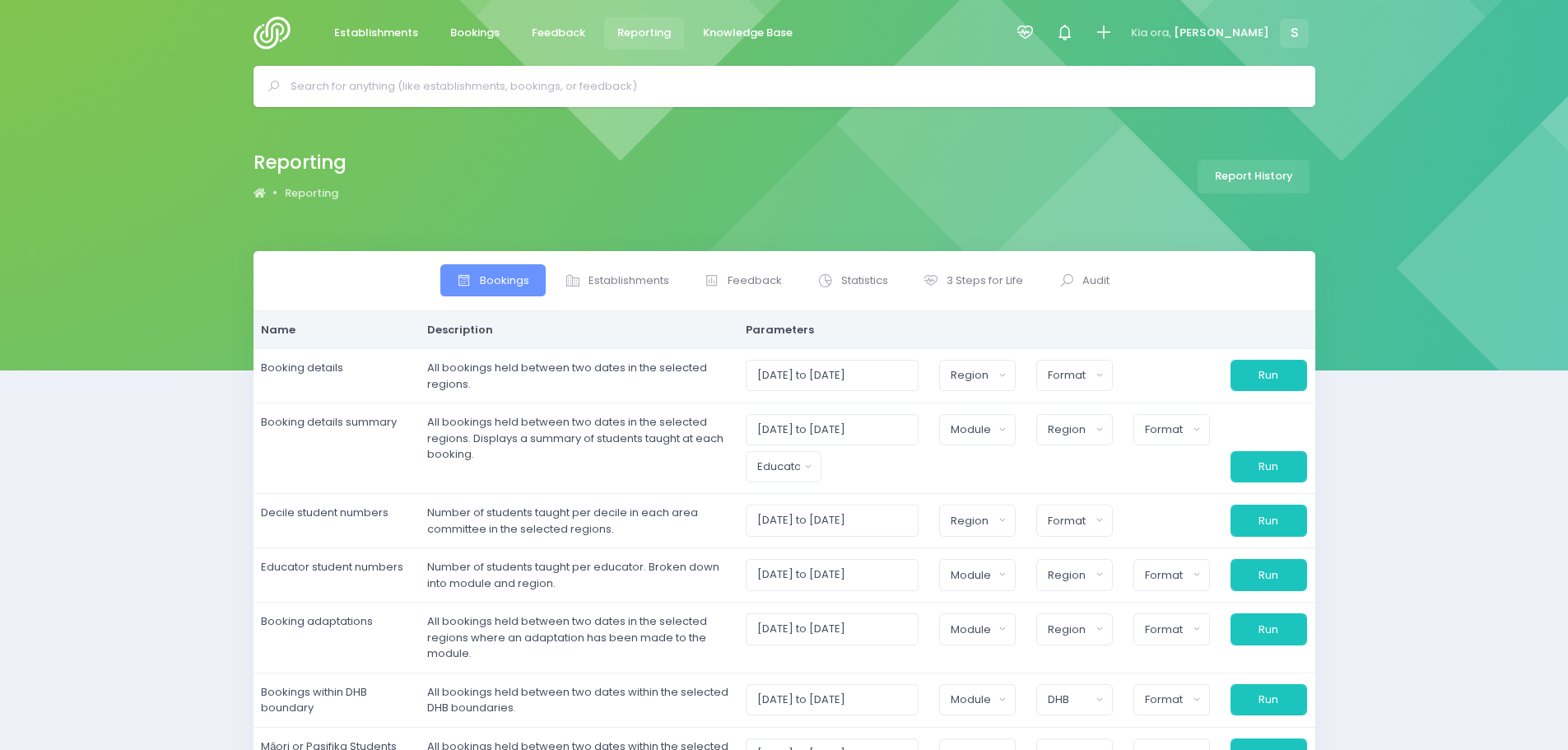
select select
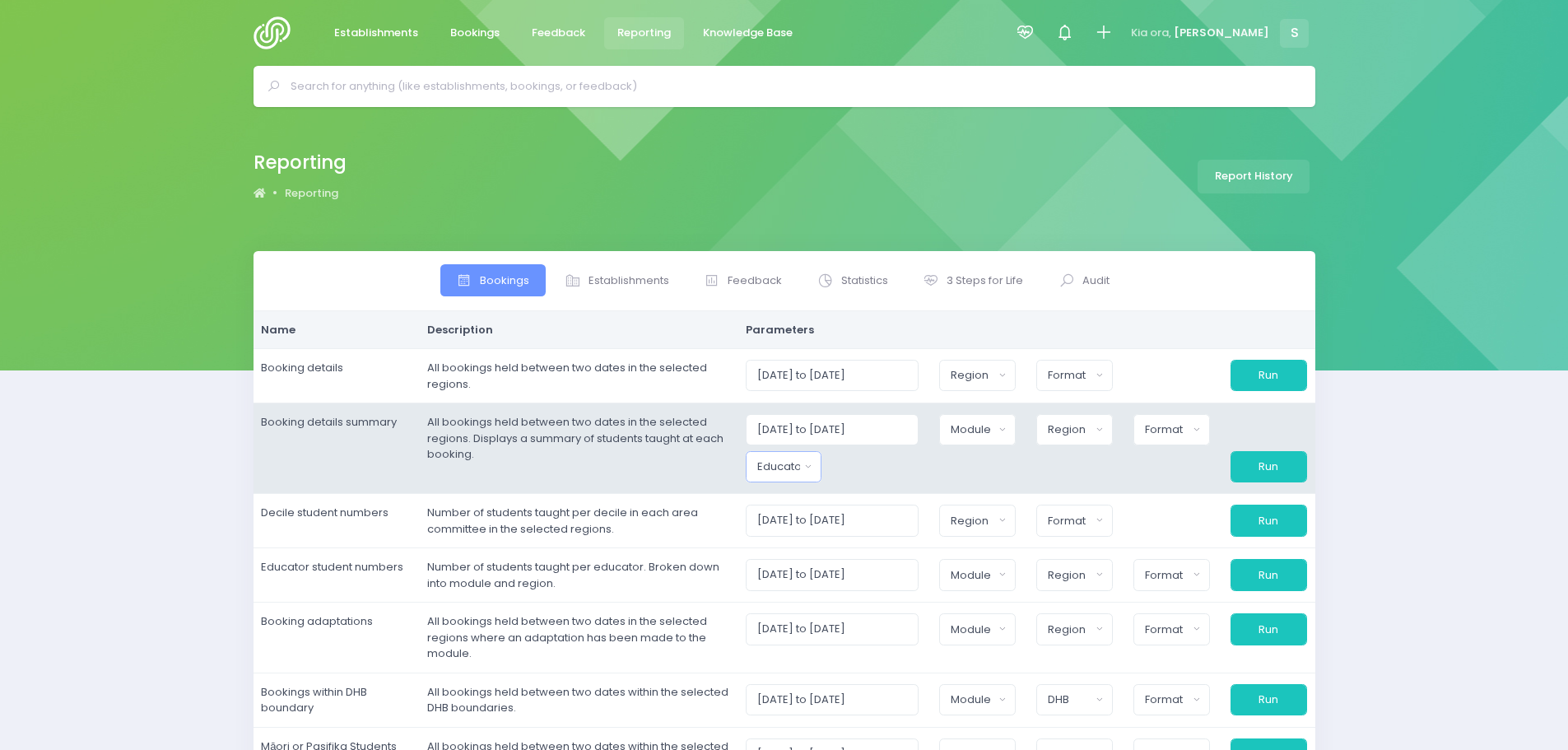
click at [812, 467] on button "Educator" at bounding box center [784, 466] width 77 height 32
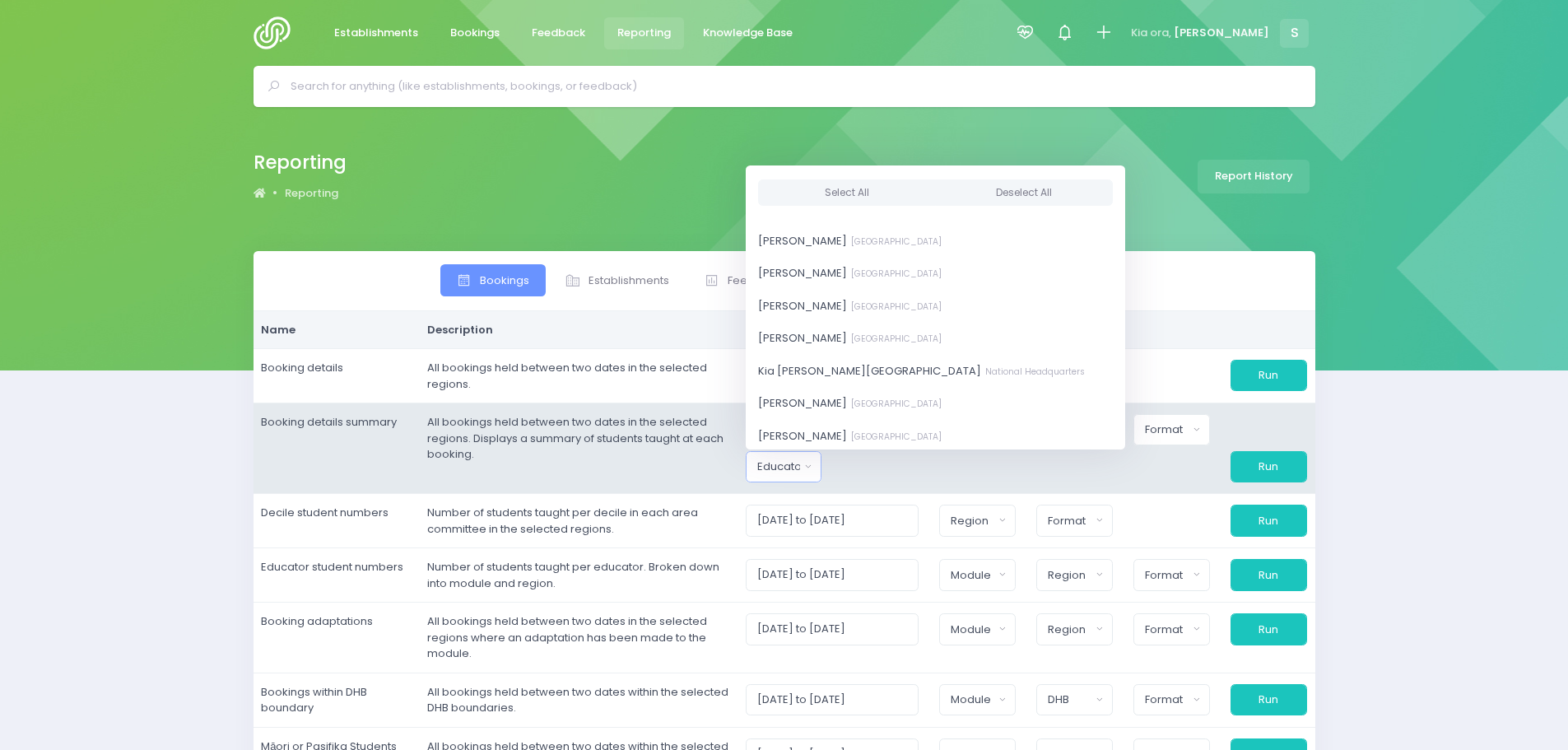
scroll to position [658, 0]
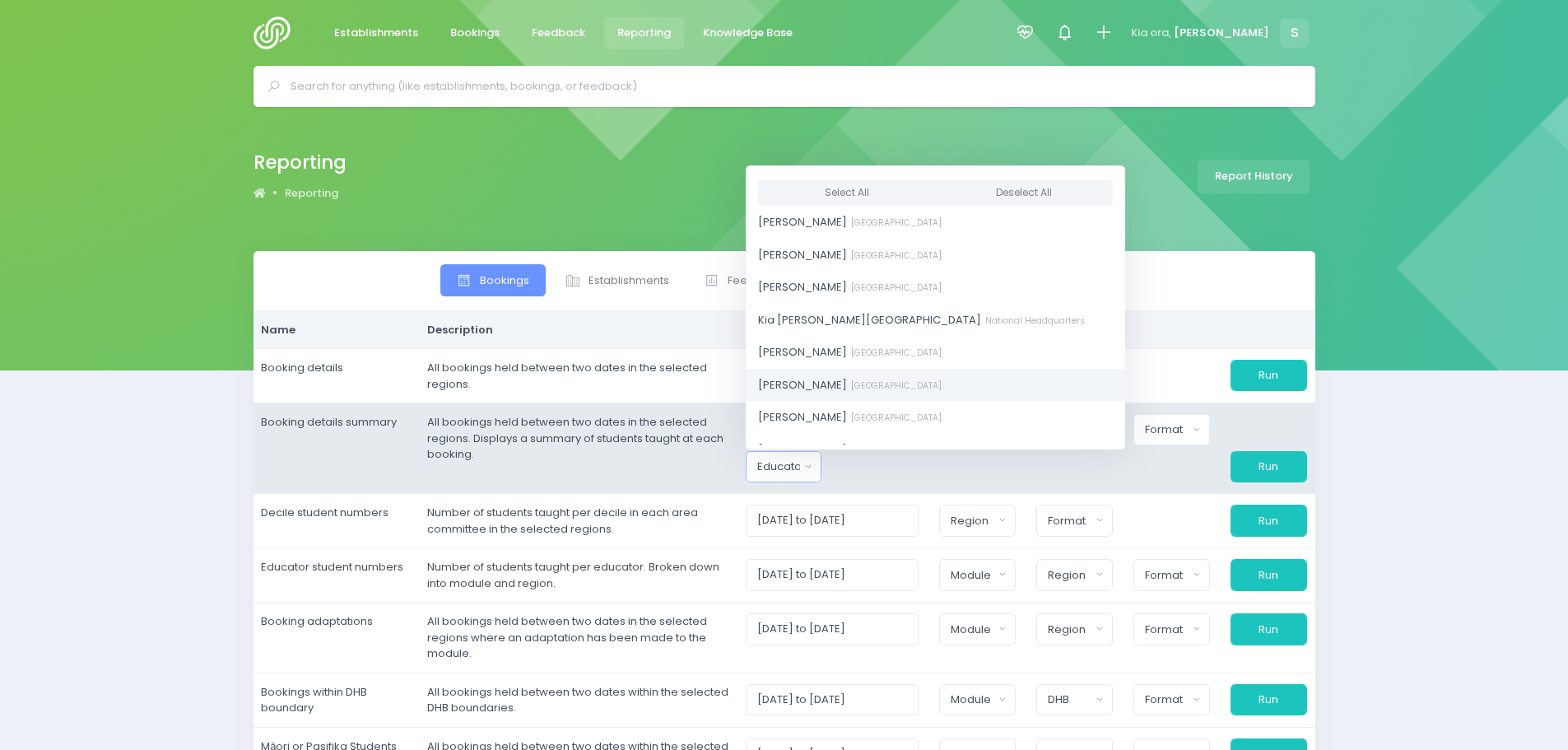
click at [810, 385] on span "[PERSON_NAME][GEOGRAPHIC_DATA]" at bounding box center [850, 385] width 184 height 17
select select "186947"
click at [725, 473] on td "All bookings held between two dates in the selected regions. Displays a summary…" at bounding box center [579, 449] width 319 height 91
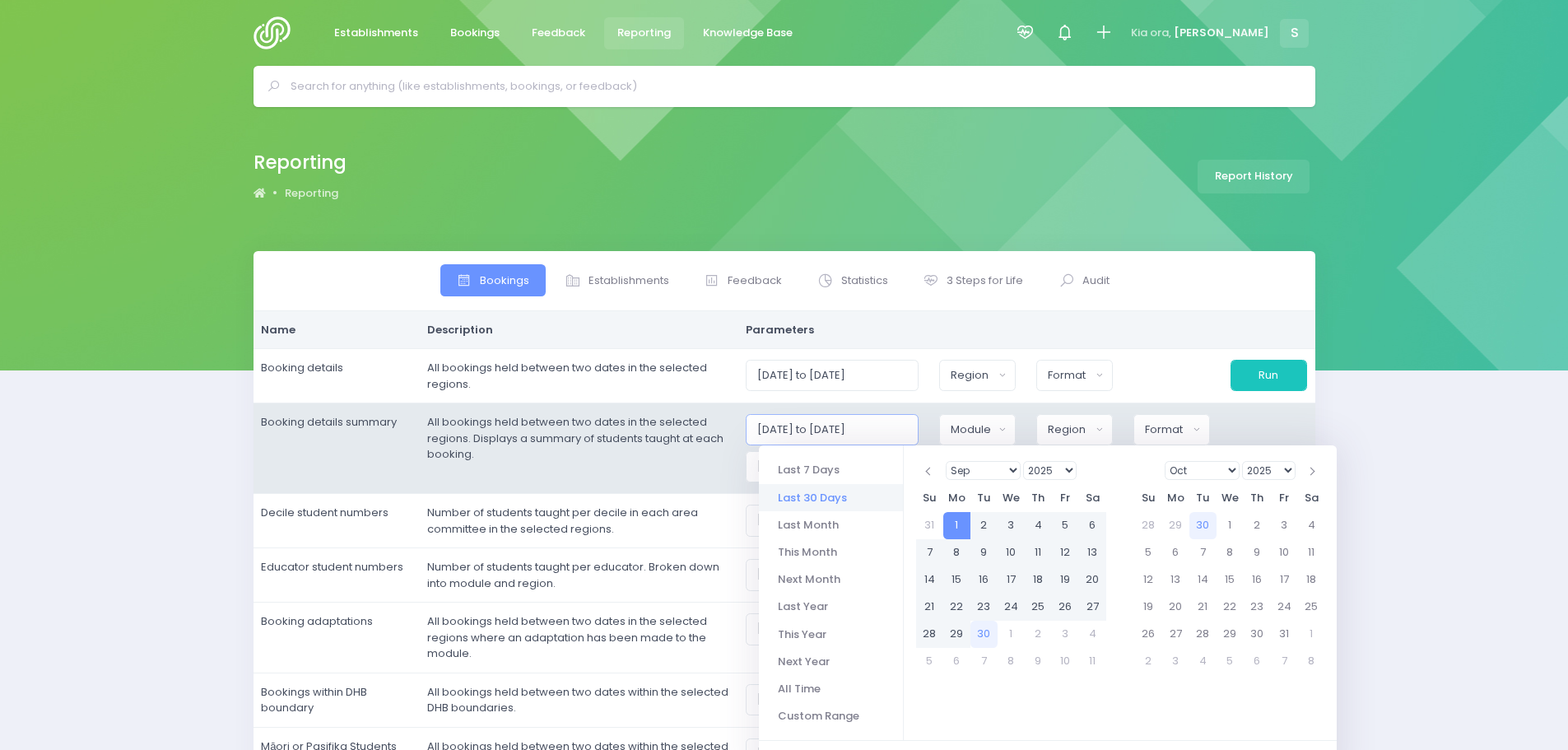
click at [876, 429] on input "[DATE] to [DATE]" at bounding box center [832, 429] width 173 height 32
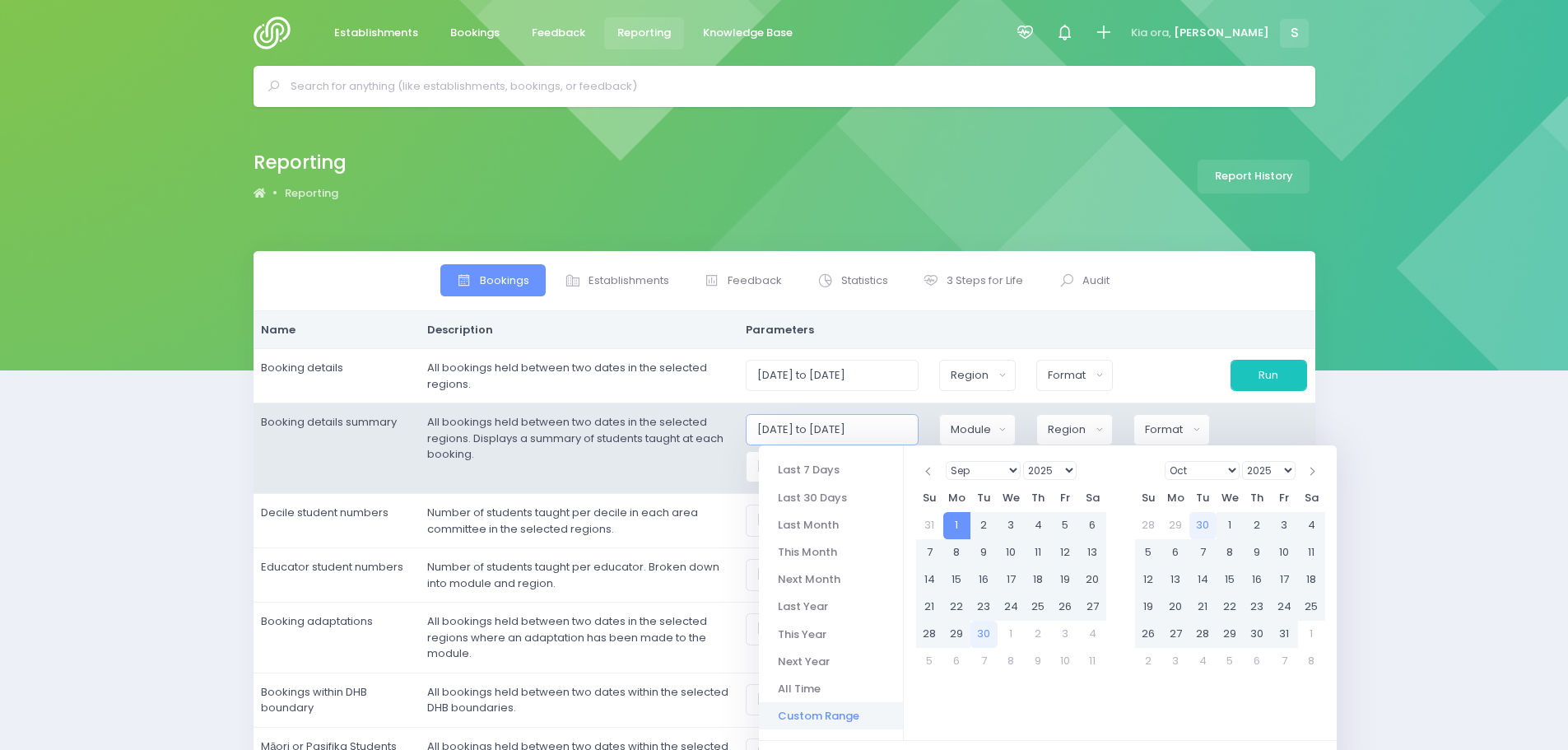
type input "[DATE] to [DATE]"
click at [703, 483] on td "All bookings held between two dates in the selected regions. Displays a summary…" at bounding box center [579, 449] width 319 height 91
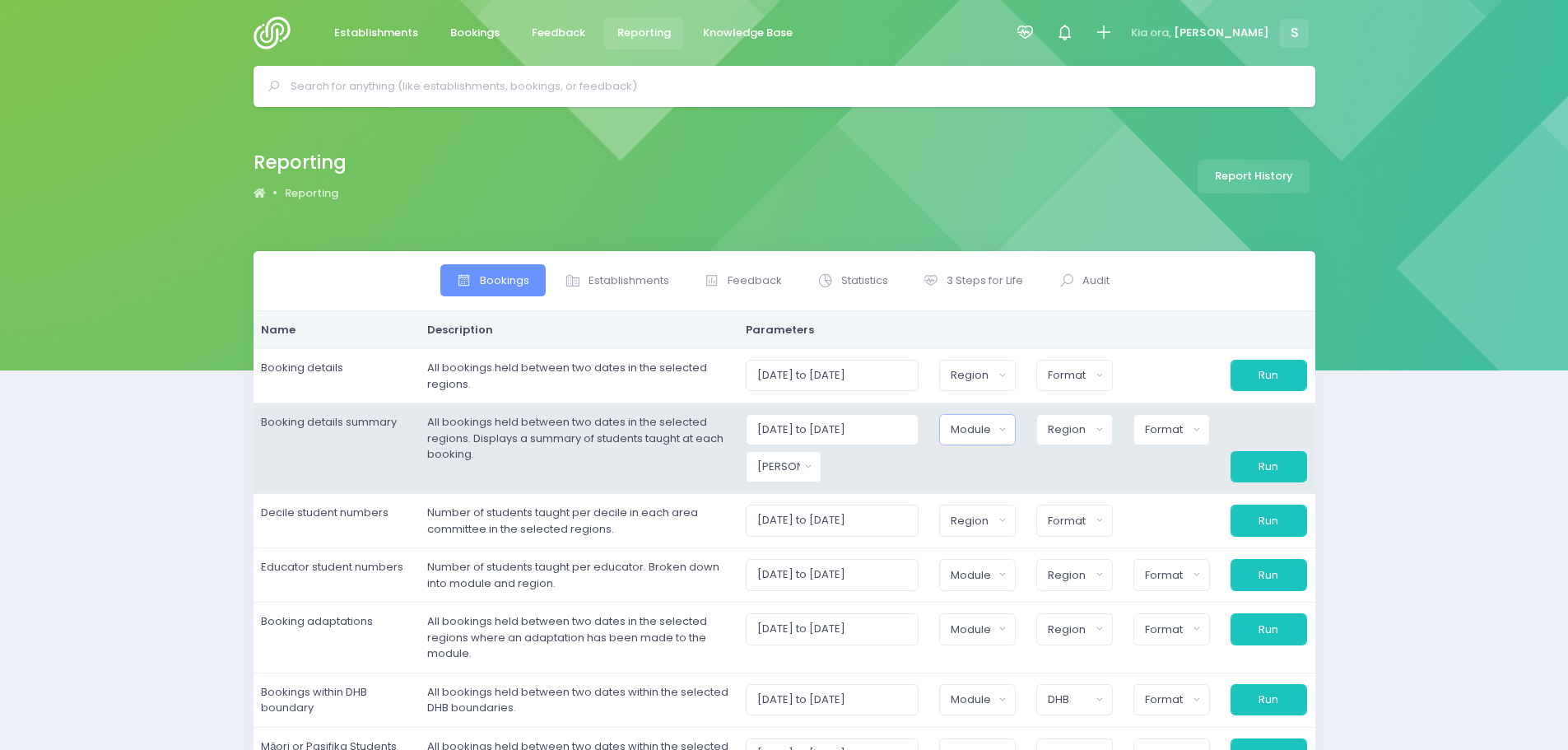
click at [986, 434] on div "Module" at bounding box center [972, 429] width 43 height 17
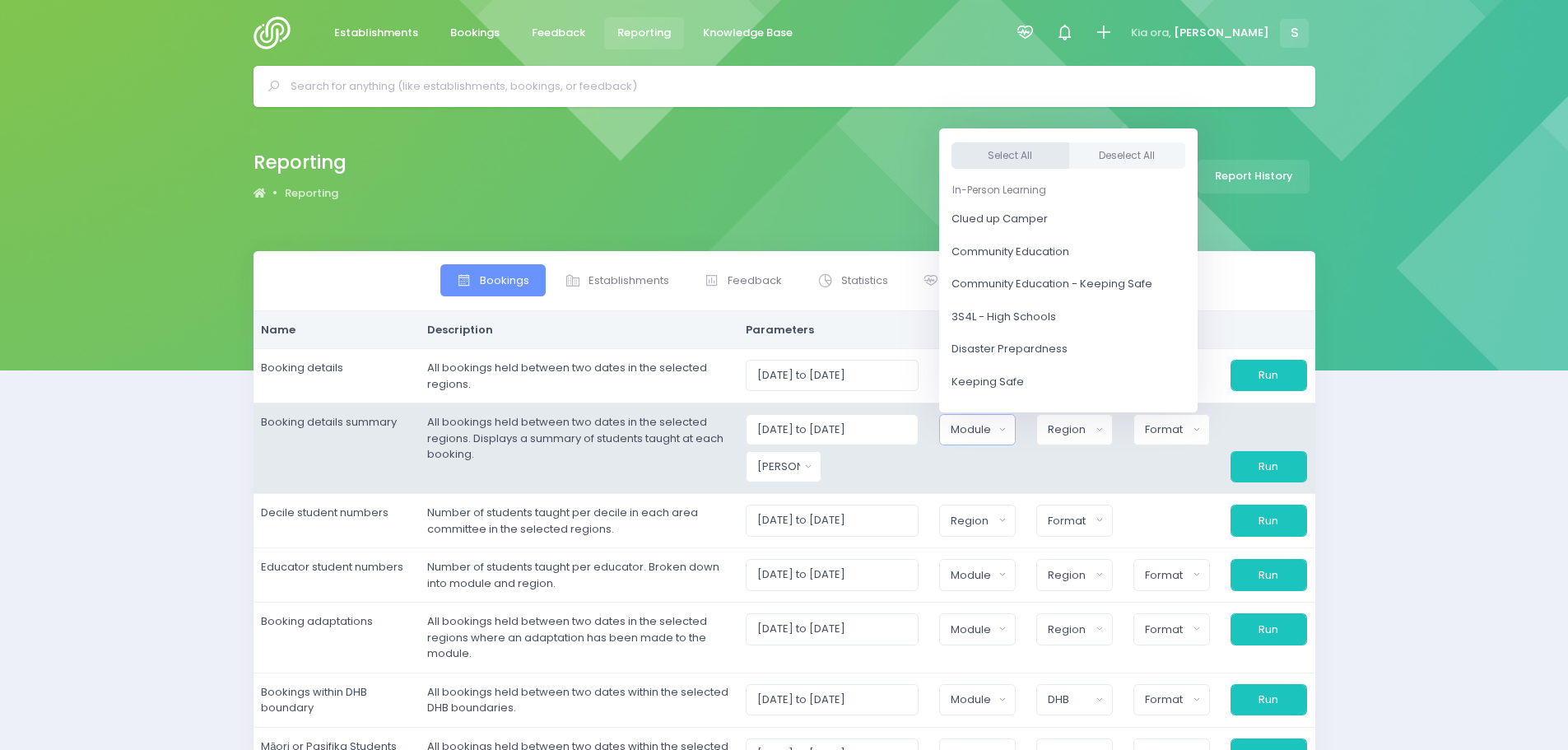
click at [1038, 154] on button "Select All" at bounding box center [1010, 156] width 118 height 27
select select "Clued up Camper"
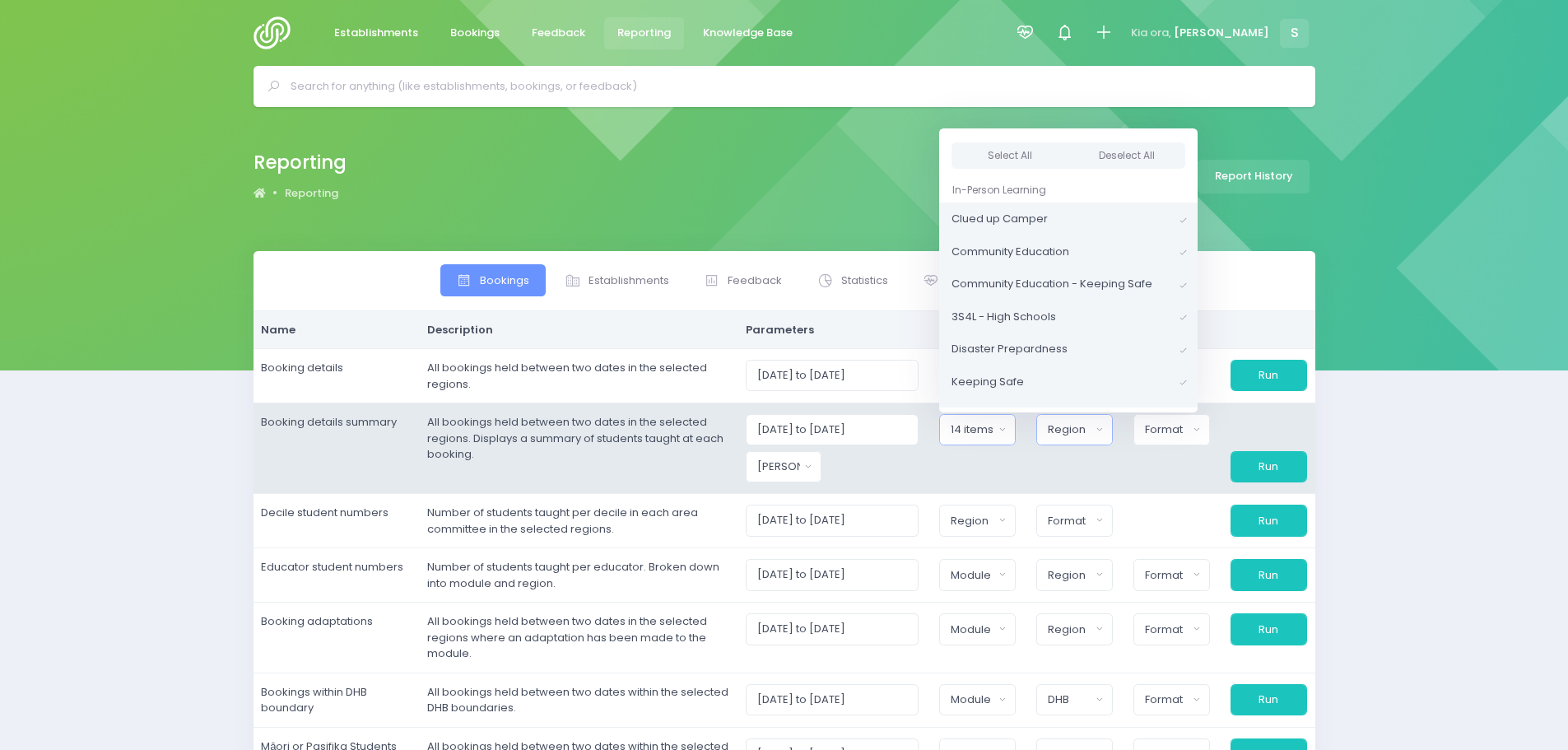
click at [1077, 429] on div "Region" at bounding box center [1069, 429] width 43 height 17
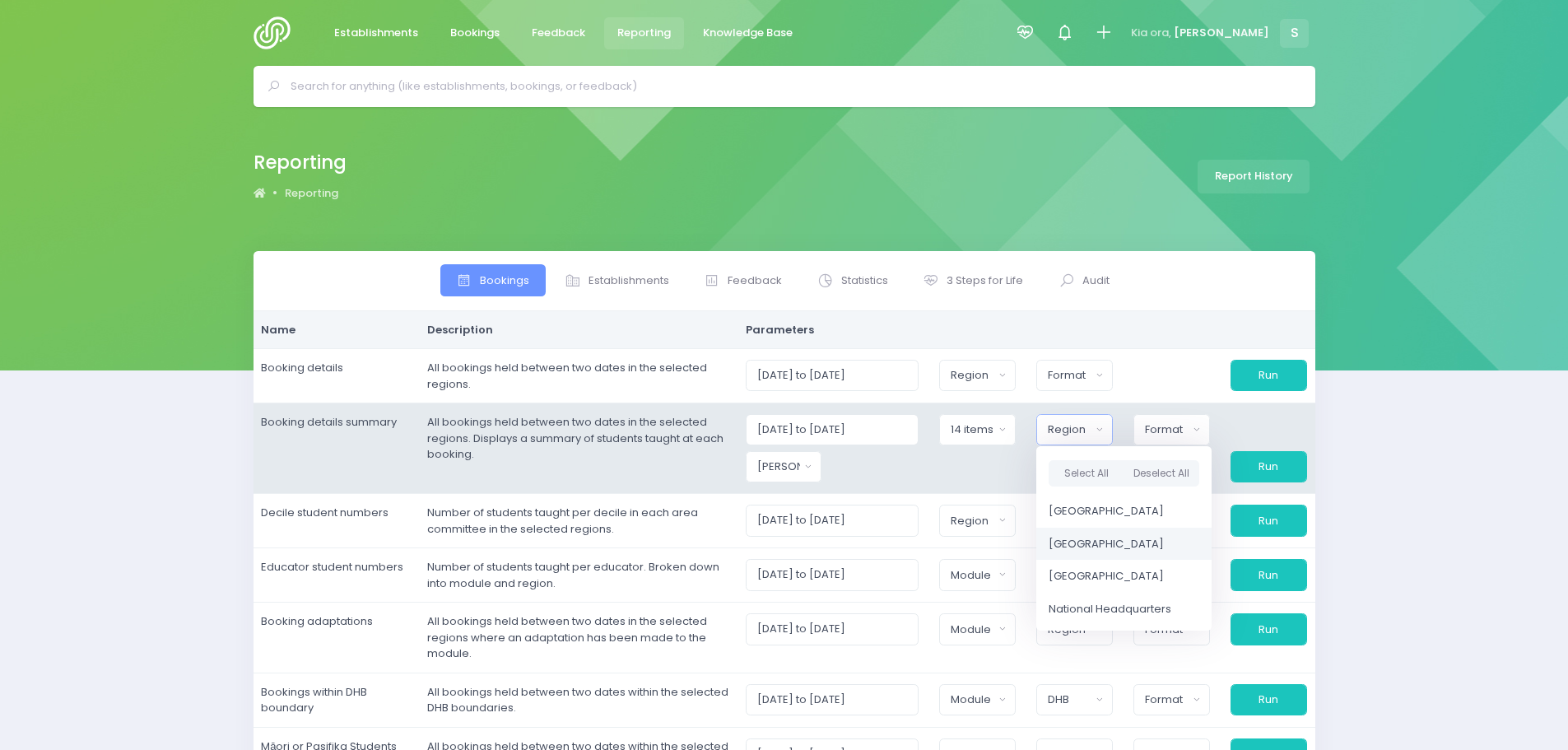
click at [1116, 548] on span "[GEOGRAPHIC_DATA]" at bounding box center [1106, 544] width 115 height 17
select select "Central"
drag, startPoint x: 1159, startPoint y: 435, endPoint x: 1191, endPoint y: 448, distance: 34.5
click at [1161, 435] on div "Format" at bounding box center [1165, 429] width 44 height 17
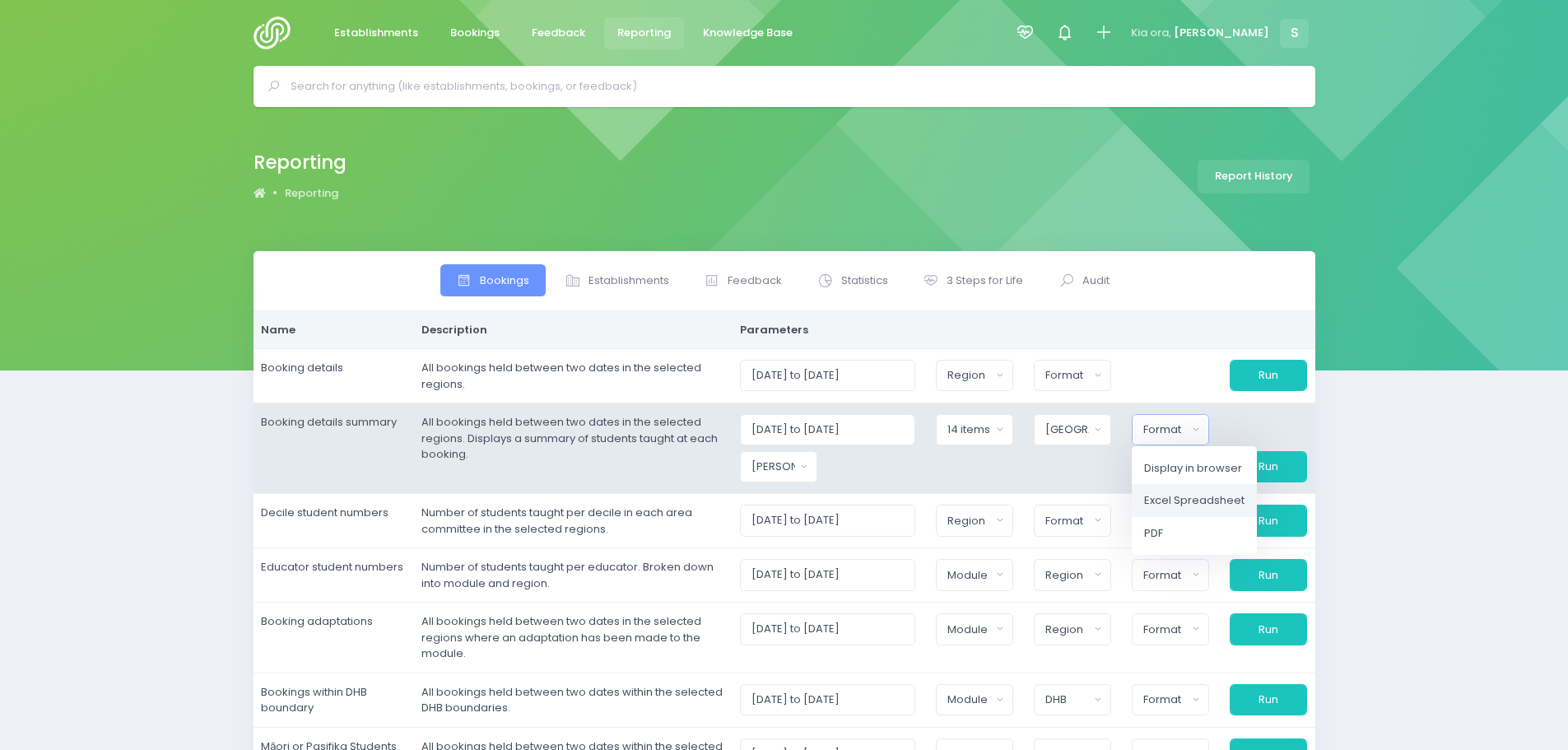
click at [1213, 493] on span "Excel Spreadsheet" at bounding box center [1194, 501] width 100 height 17
select select "excel"
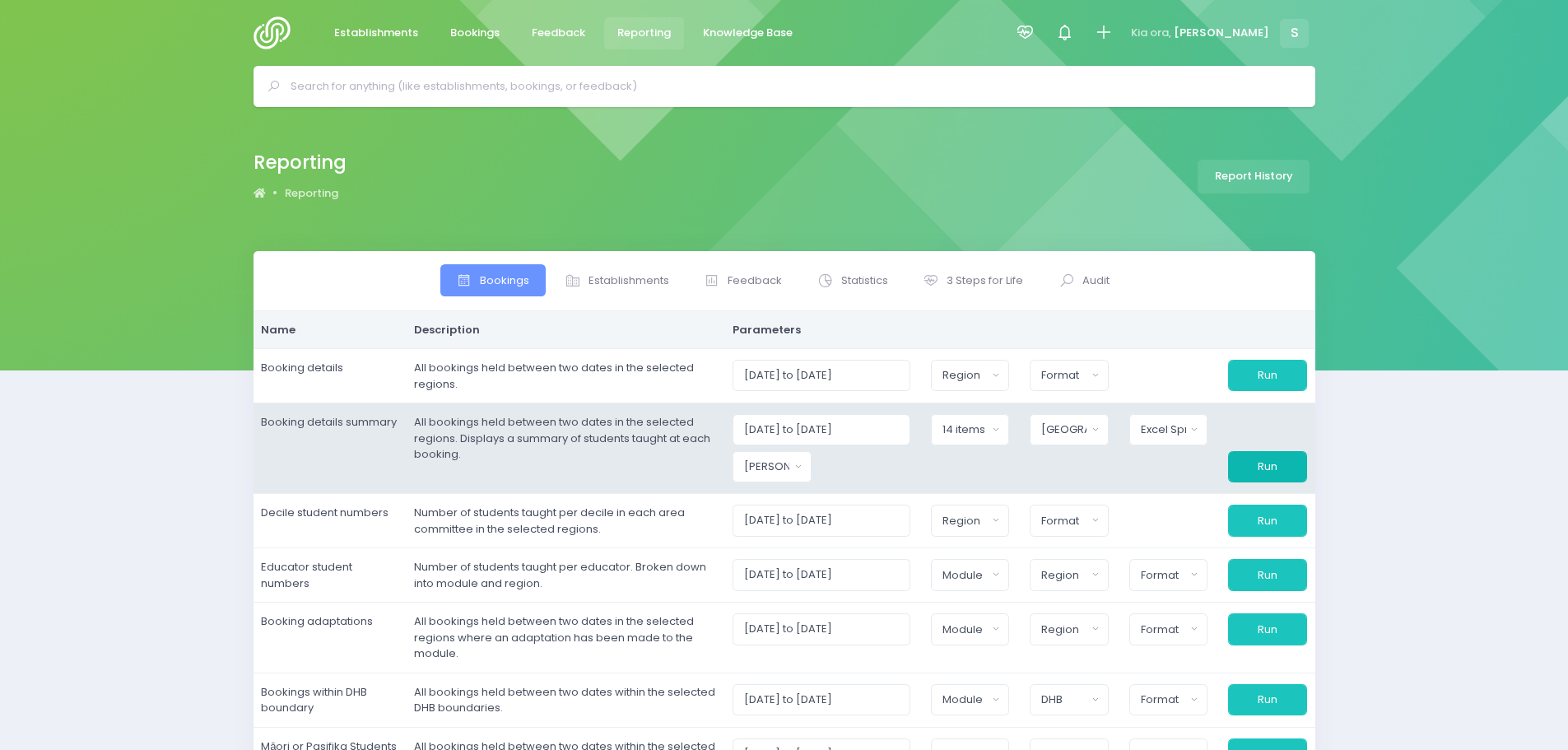
click at [1258, 473] on button "Run" at bounding box center [1267, 466] width 78 height 32
